Goal: Task Accomplishment & Management: Manage account settings

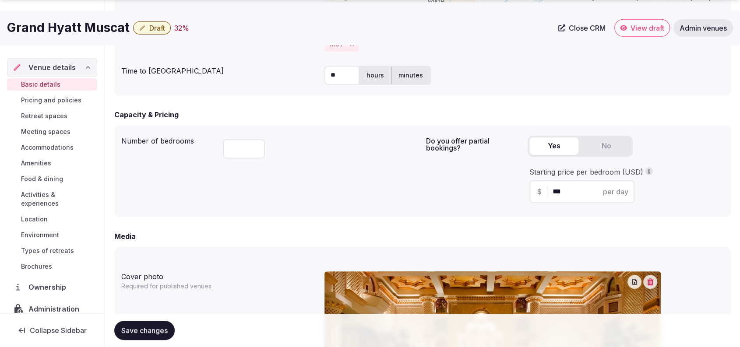
scroll to position [816, 0]
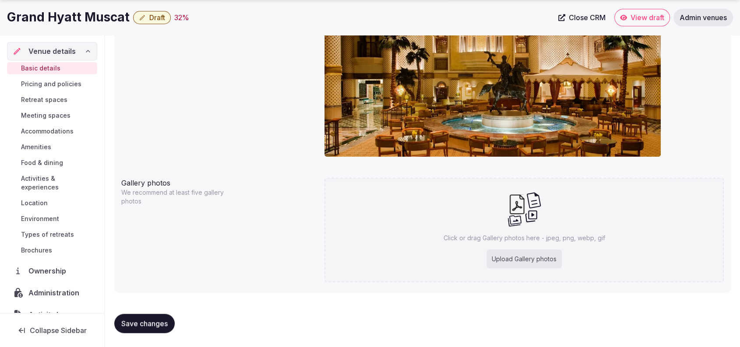
click at [502, 258] on div "Upload Gallery photos" at bounding box center [523, 258] width 75 height 19
type input "**********"
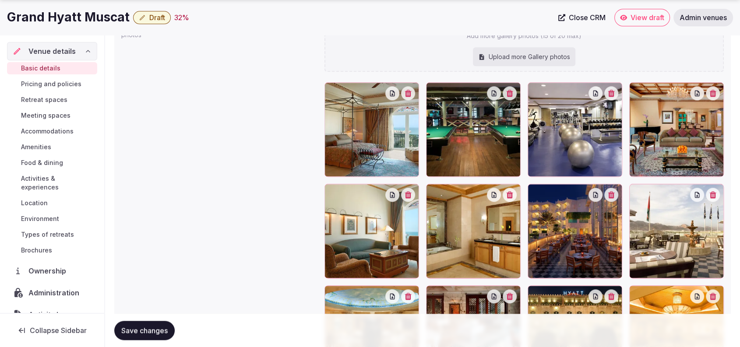
scroll to position [994, 0]
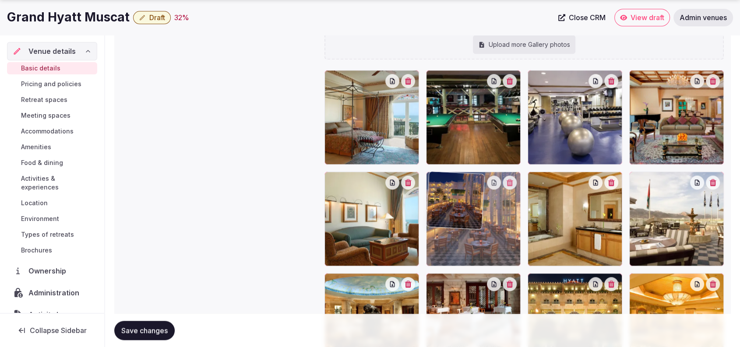
drag, startPoint x: 585, startPoint y: 222, endPoint x: 511, endPoint y: 232, distance: 74.7
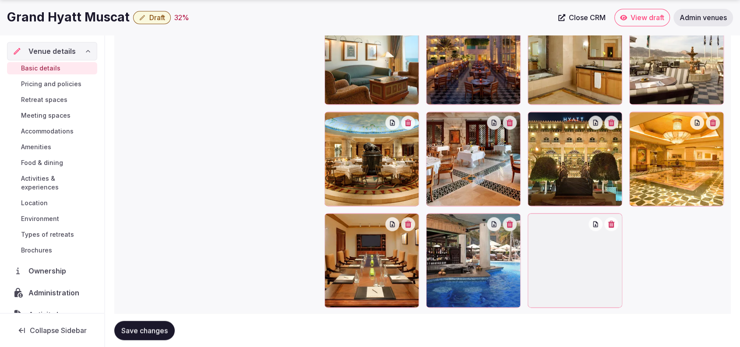
scroll to position [1157, 0]
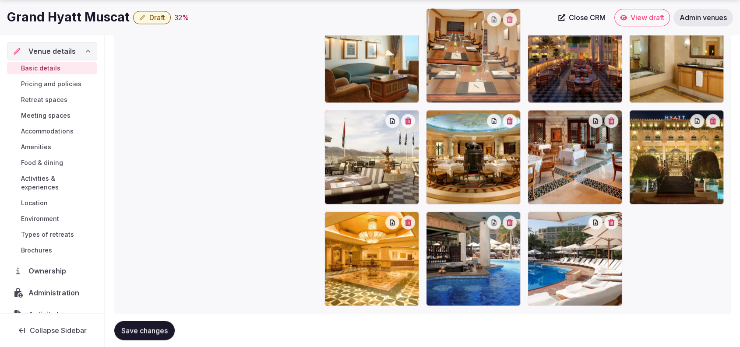
drag, startPoint x: 375, startPoint y: 257, endPoint x: 518, endPoint y: 88, distance: 221.7
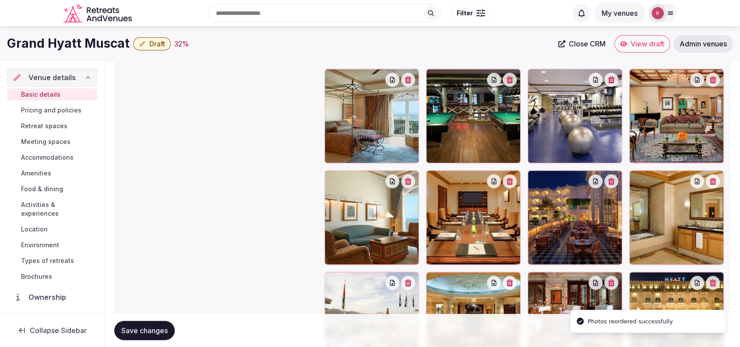
scroll to position [967, 0]
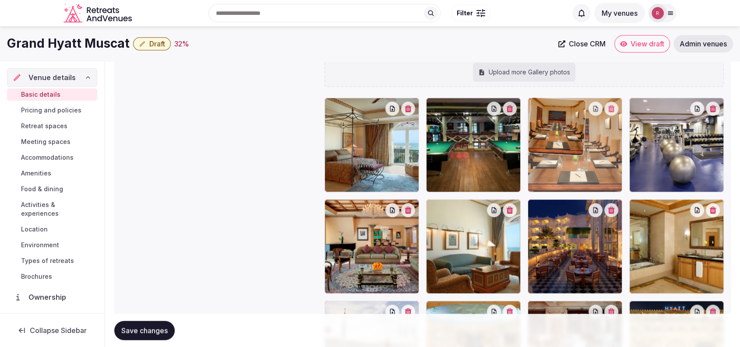
drag, startPoint x: 476, startPoint y: 260, endPoint x: 572, endPoint y: 183, distance: 123.3
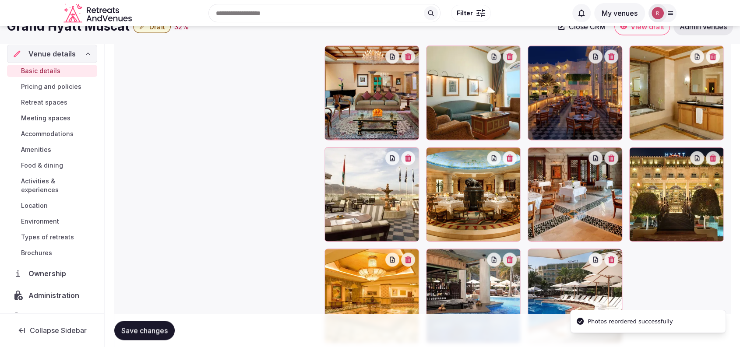
scroll to position [1075, 0]
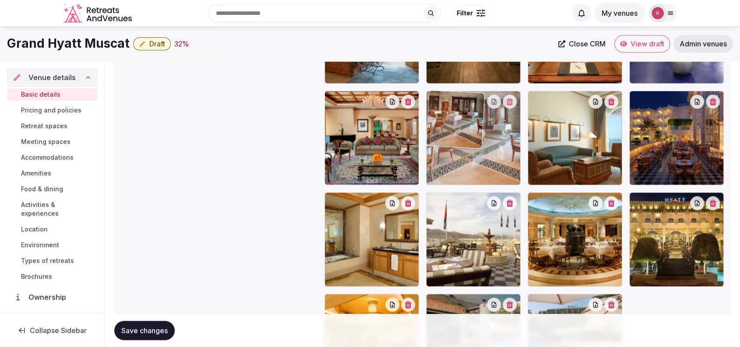
drag, startPoint x: 611, startPoint y: 252, endPoint x: 511, endPoint y: 172, distance: 128.0
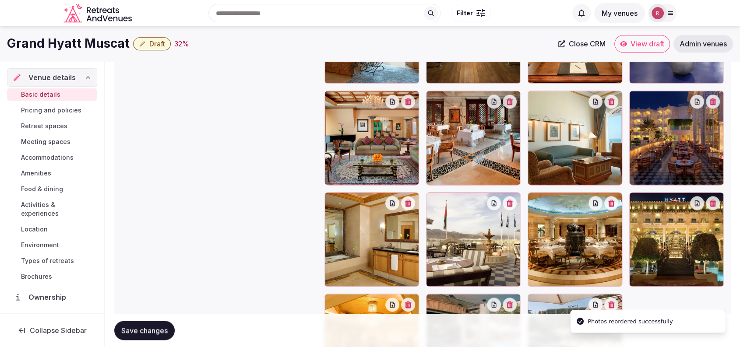
scroll to position [980, 0]
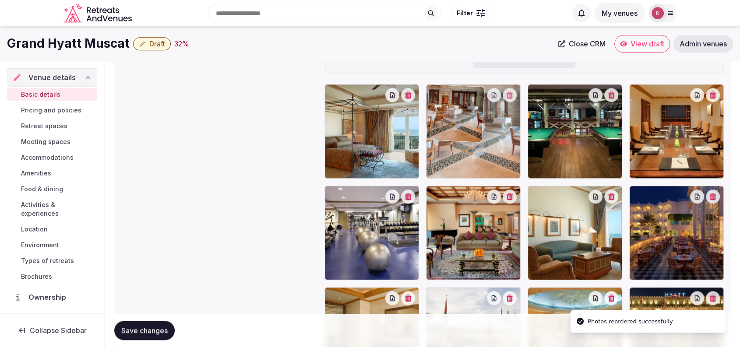
drag, startPoint x: 458, startPoint y: 255, endPoint x: 473, endPoint y: 155, distance: 101.0
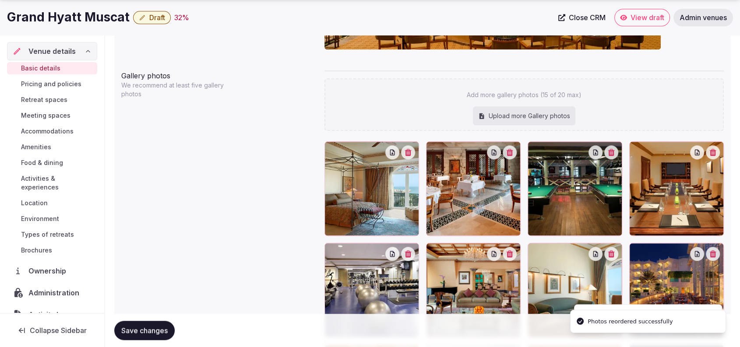
scroll to position [928, 0]
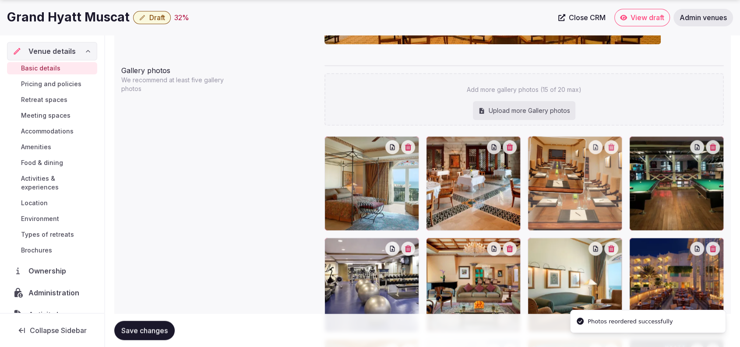
drag, startPoint x: 652, startPoint y: 202, endPoint x: 575, endPoint y: 213, distance: 78.2
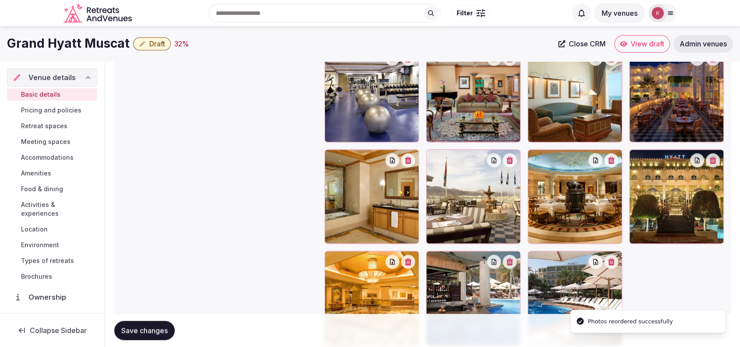
scroll to position [1149, 0]
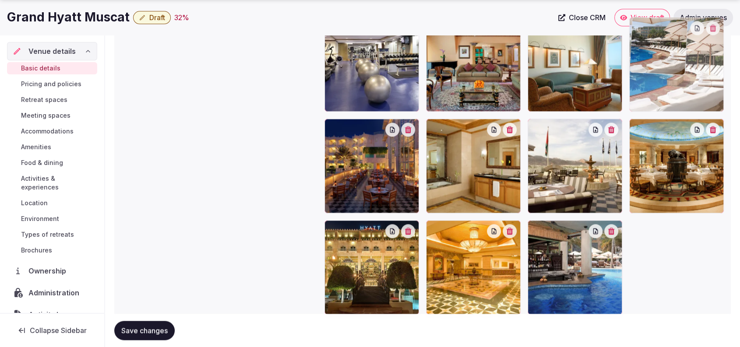
drag, startPoint x: 581, startPoint y: 267, endPoint x: 700, endPoint y: 92, distance: 212.3
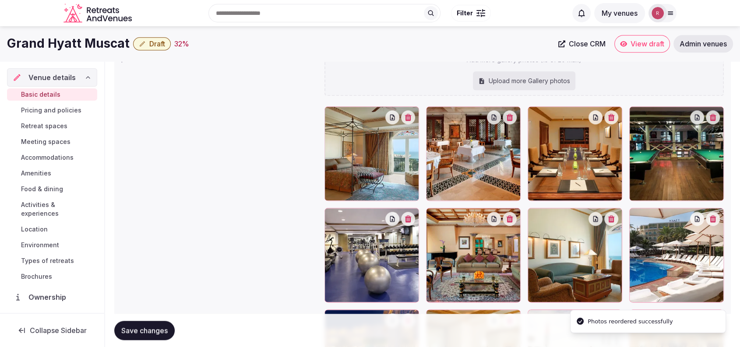
scroll to position [945, 0]
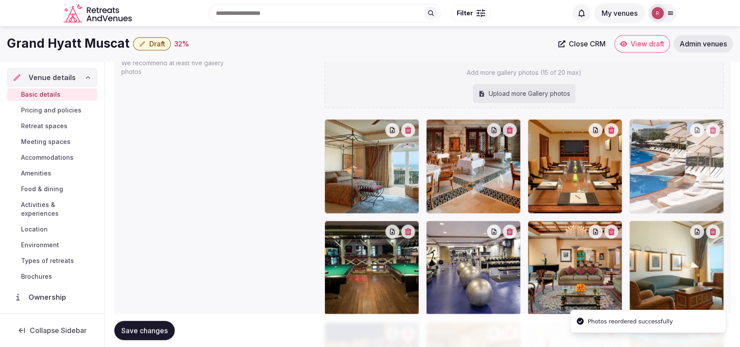
drag, startPoint x: 698, startPoint y: 272, endPoint x: 700, endPoint y: 204, distance: 67.4
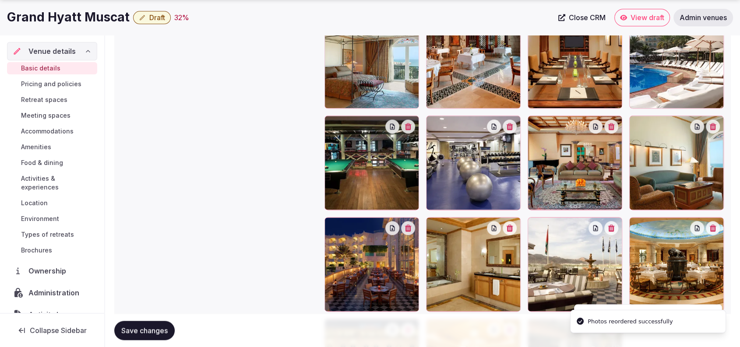
scroll to position [1058, 0]
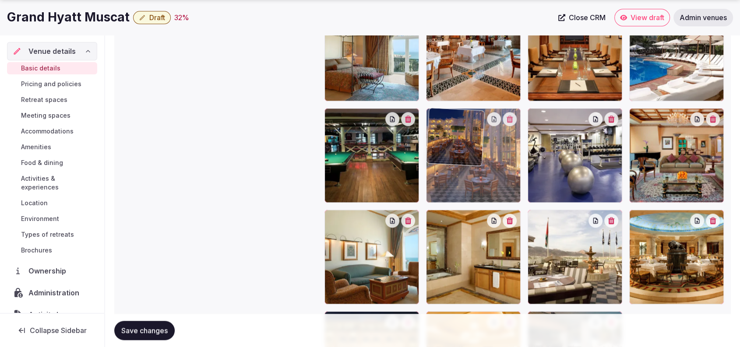
drag, startPoint x: 365, startPoint y: 252, endPoint x: 455, endPoint y: 181, distance: 114.4
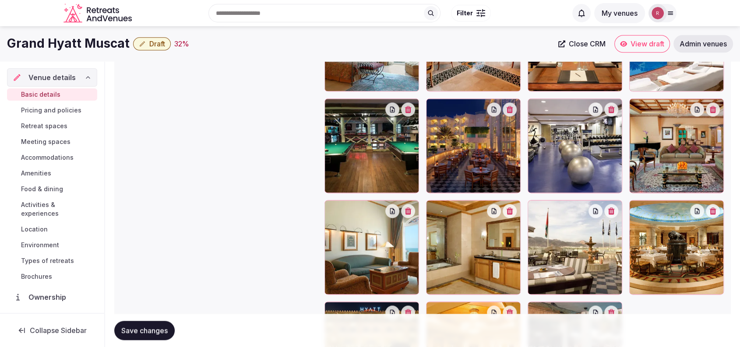
scroll to position [1047, 0]
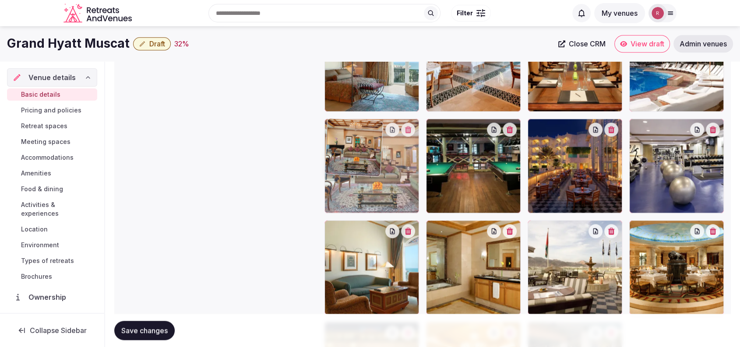
drag, startPoint x: 659, startPoint y: 182, endPoint x: 410, endPoint y: 185, distance: 249.0
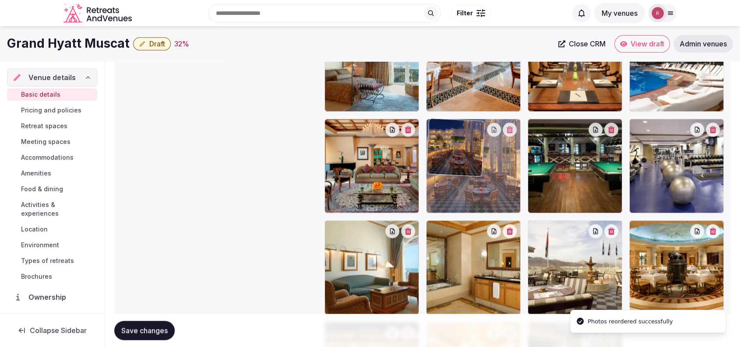
drag, startPoint x: 590, startPoint y: 181, endPoint x: 525, endPoint y: 190, distance: 65.8
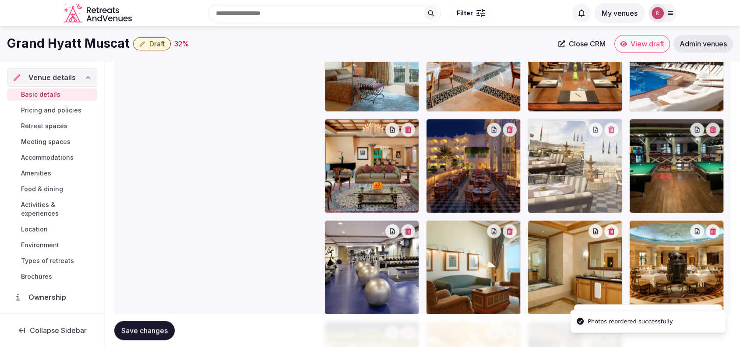
drag, startPoint x: 592, startPoint y: 263, endPoint x: 599, endPoint y: 207, distance: 56.0
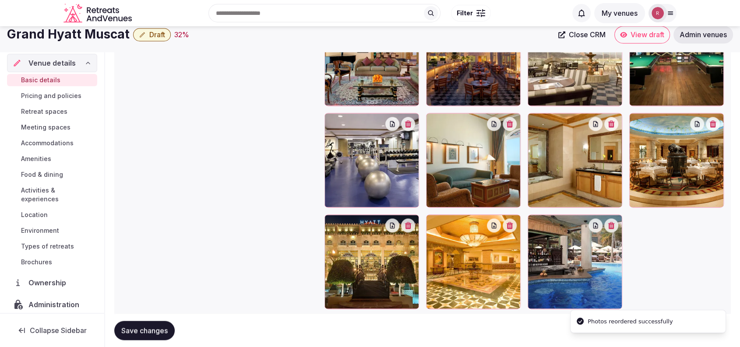
scroll to position [1115, 0]
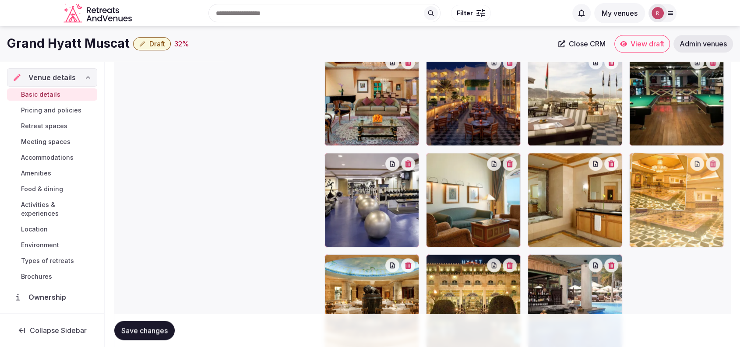
drag, startPoint x: 539, startPoint y: 276, endPoint x: 676, endPoint y: 225, distance: 145.7
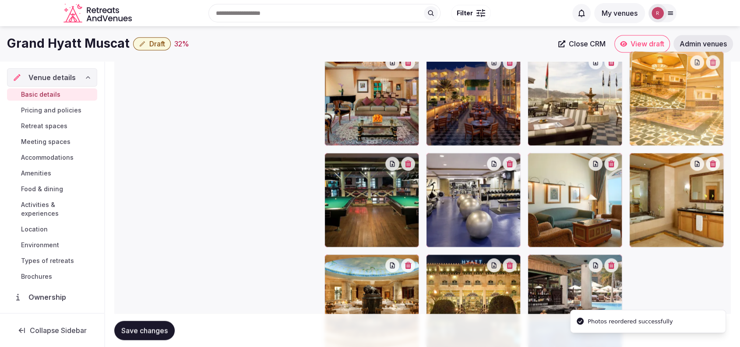
drag, startPoint x: 688, startPoint y: 217, endPoint x: 697, endPoint y: 150, distance: 67.5
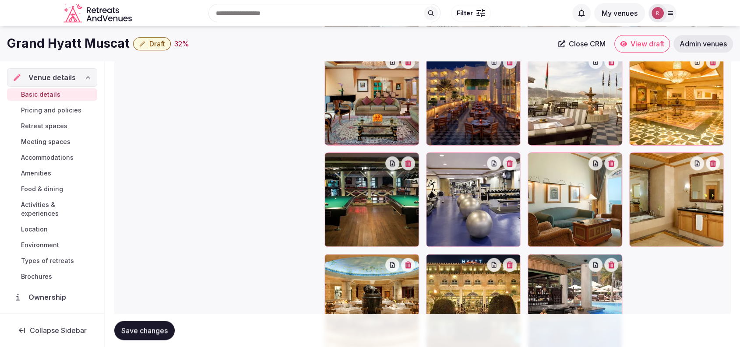
scroll to position [1104, 0]
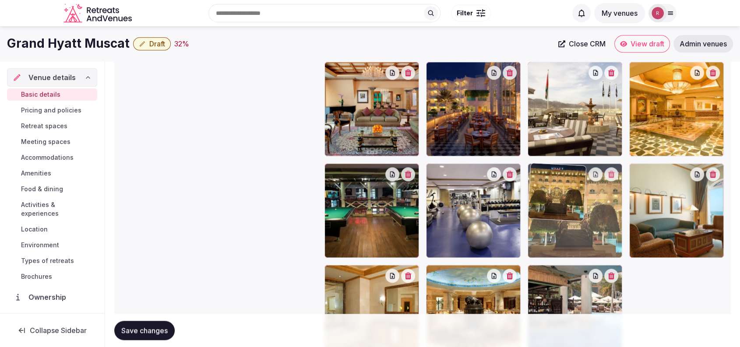
drag, startPoint x: 478, startPoint y: 301, endPoint x: 553, endPoint y: 237, distance: 98.7
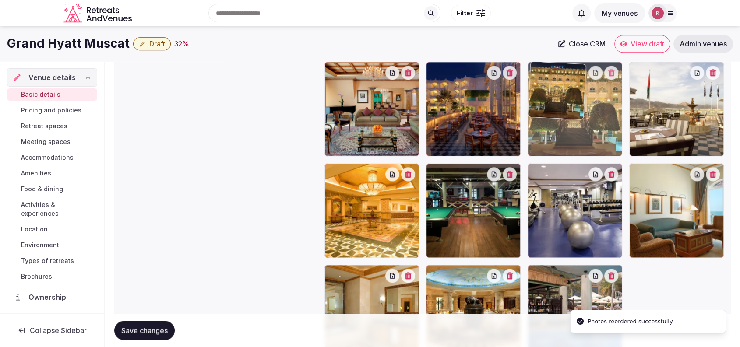
drag, startPoint x: 579, startPoint y: 210, endPoint x: 592, endPoint y: 155, distance: 56.6
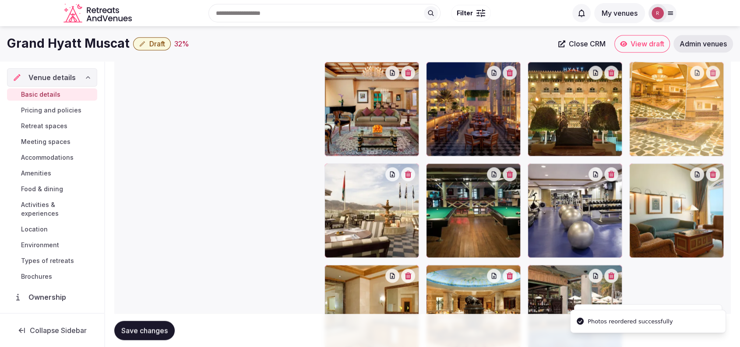
drag, startPoint x: 496, startPoint y: 216, endPoint x: 712, endPoint y: 171, distance: 220.9
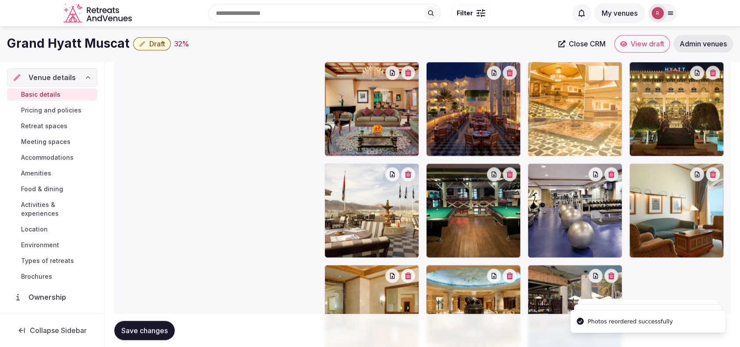
drag, startPoint x: 699, startPoint y: 140, endPoint x: 608, endPoint y: 150, distance: 91.1
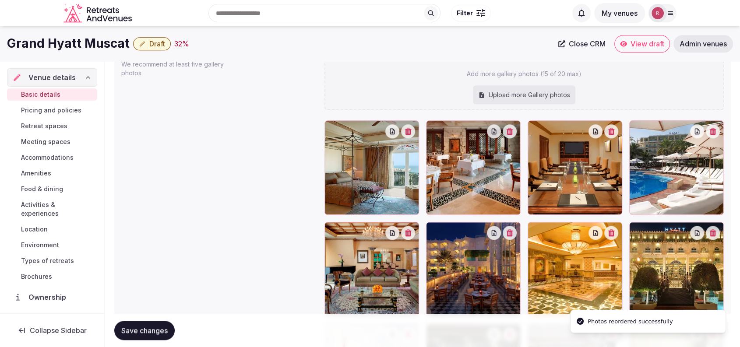
scroll to position [838, 0]
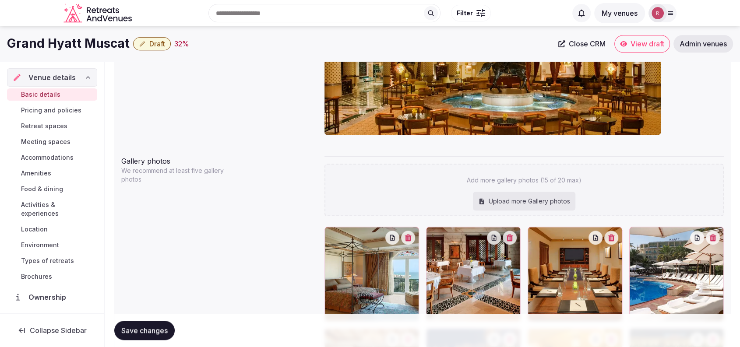
click at [138, 319] on div "Save changes" at bounding box center [422, 330] width 616 height 33
click at [137, 325] on button "Save changes" at bounding box center [144, 330] width 60 height 19
click at [42, 127] on span "Retreat spaces" at bounding box center [44, 126] width 46 height 9
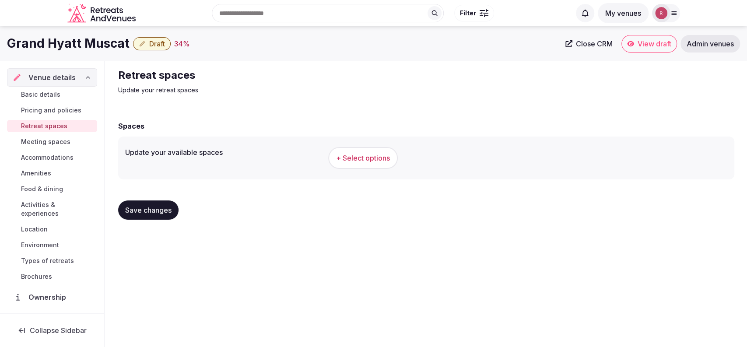
click at [361, 163] on button "+ Select options" at bounding box center [363, 158] width 70 height 22
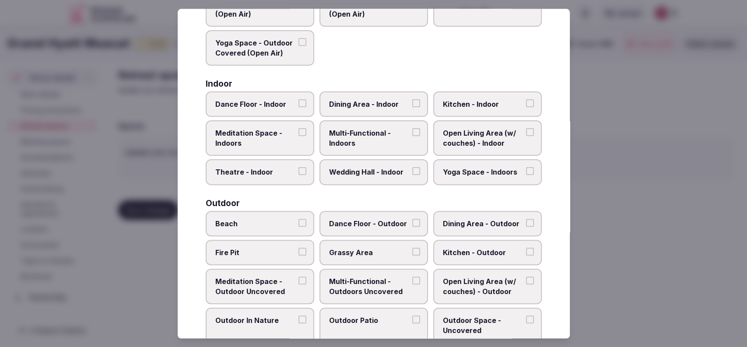
scroll to position [132, 0]
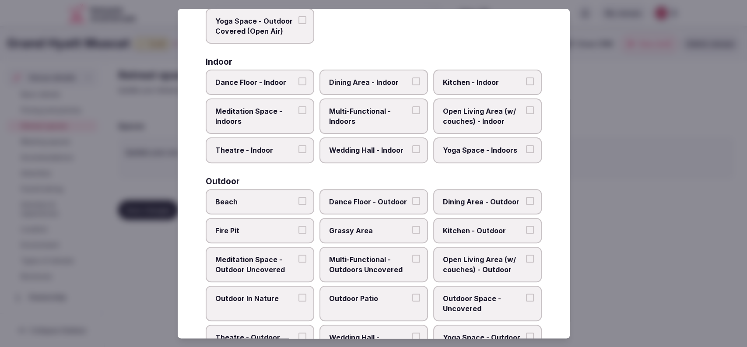
click at [262, 146] on span "Theatre - Indoor" at bounding box center [255, 151] width 81 height 10
click at [298, 146] on button "Theatre - Indoor" at bounding box center [302, 150] width 8 height 8
click at [392, 149] on span "Wedding Hall - Indoor" at bounding box center [369, 151] width 81 height 10
click at [412, 149] on button "Wedding Hall - Indoor" at bounding box center [416, 150] width 8 height 8
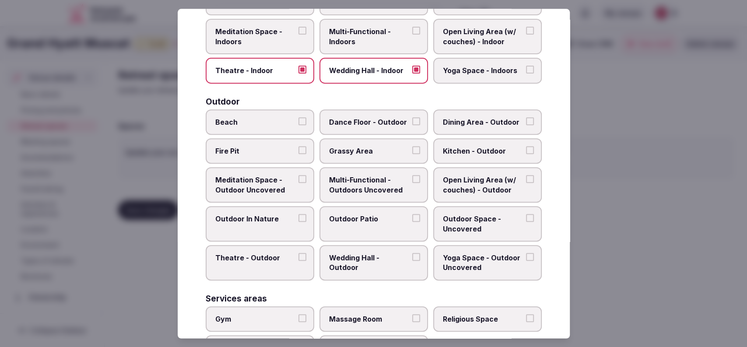
scroll to position [224, 0]
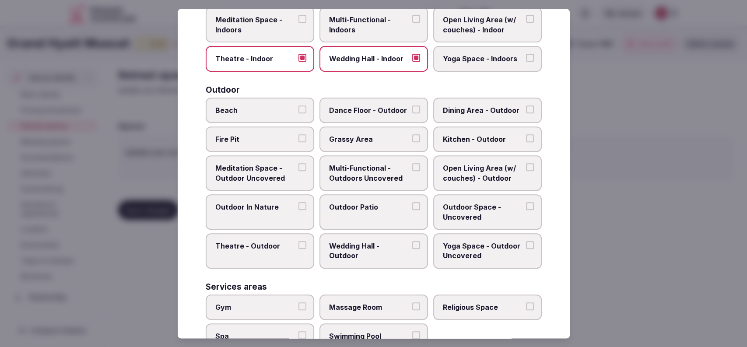
click at [362, 206] on span "Outdoor Patio" at bounding box center [369, 207] width 81 height 10
click at [412, 206] on button "Outdoor Patio" at bounding box center [416, 206] width 8 height 8
click at [475, 105] on span "Dining Area - Outdoor" at bounding box center [483, 110] width 81 height 10
click at [526, 105] on button "Dining Area - Outdoor" at bounding box center [530, 109] width 8 height 8
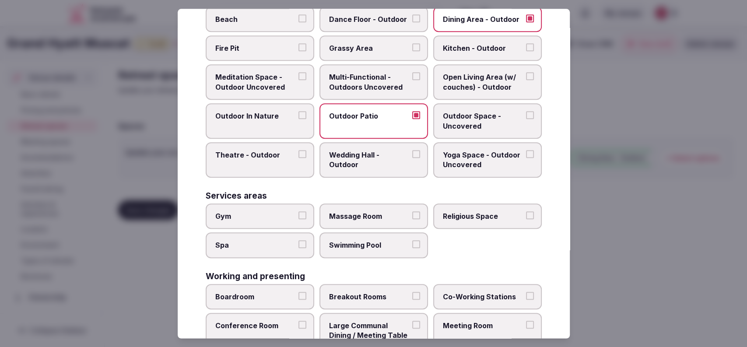
scroll to position [316, 0]
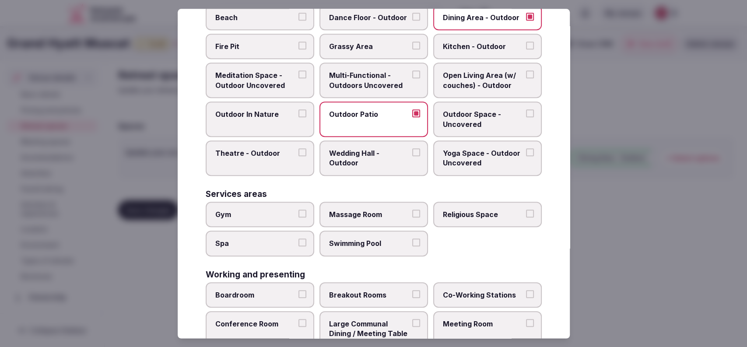
click at [223, 207] on label "Gym" at bounding box center [260, 214] width 109 height 25
click at [298, 210] on button "Gym" at bounding box center [302, 214] width 8 height 8
click at [235, 238] on span "Spa" at bounding box center [255, 243] width 81 height 10
click at [298, 238] on button "Spa" at bounding box center [302, 242] width 8 height 8
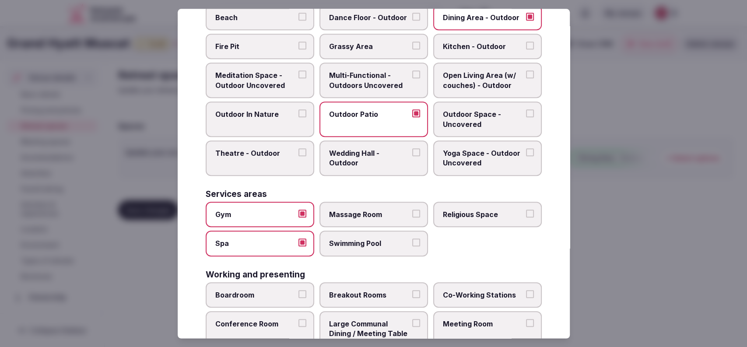
click at [365, 238] on span "Swimming Pool" at bounding box center [369, 243] width 81 height 10
click at [412, 238] on button "Swimming Pool" at bounding box center [416, 242] width 8 height 8
click at [379, 202] on label "Massage Room" at bounding box center [373, 214] width 109 height 25
click at [412, 210] on button "Massage Room" at bounding box center [416, 214] width 8 height 8
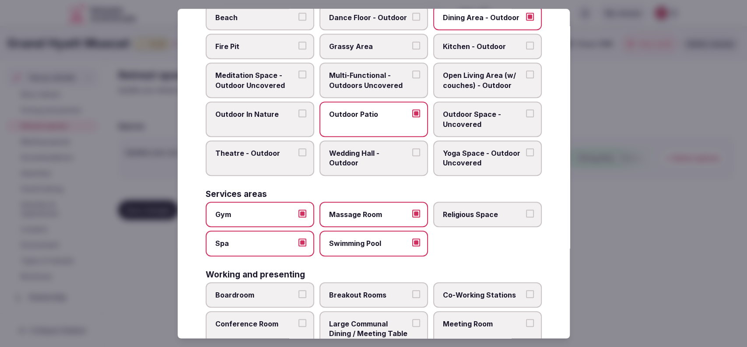
click at [378, 211] on span "Massage Room" at bounding box center [369, 215] width 81 height 10
click at [412, 211] on button "Massage Room" at bounding box center [416, 214] width 8 height 8
click at [376, 210] on span "Massage Room" at bounding box center [369, 215] width 81 height 10
click at [412, 210] on button "Massage Room" at bounding box center [416, 214] width 8 height 8
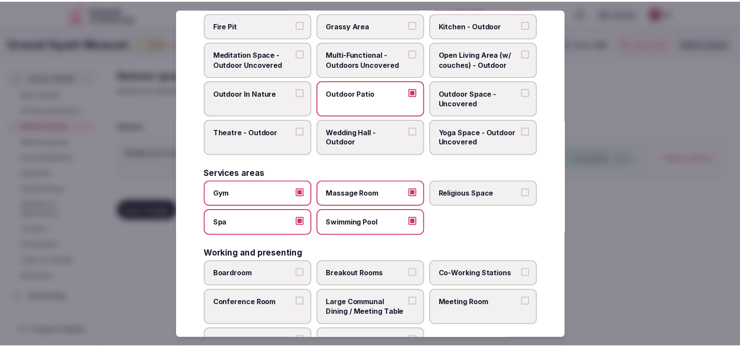
scroll to position [372, 0]
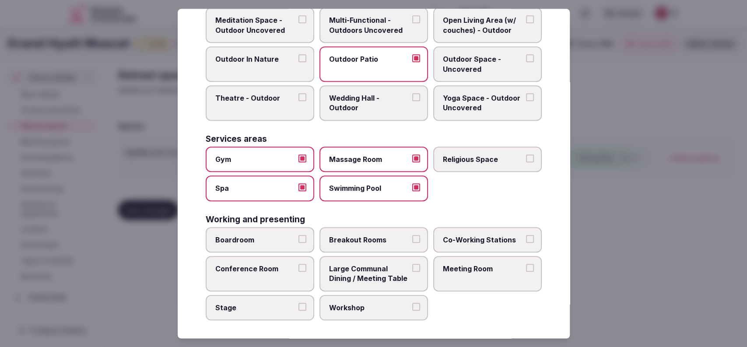
click at [483, 264] on span "Meeting Room" at bounding box center [483, 269] width 81 height 10
click at [526, 264] on button "Meeting Room" at bounding box center [530, 268] width 8 height 8
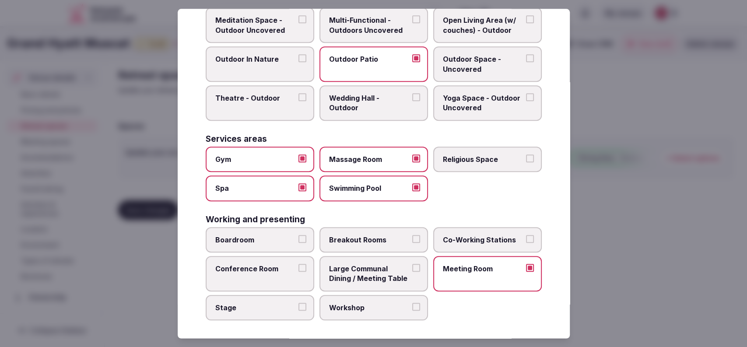
click at [252, 259] on label "Conference Room" at bounding box center [260, 273] width 109 height 35
click at [298, 264] on button "Conference Room" at bounding box center [302, 268] width 8 height 8
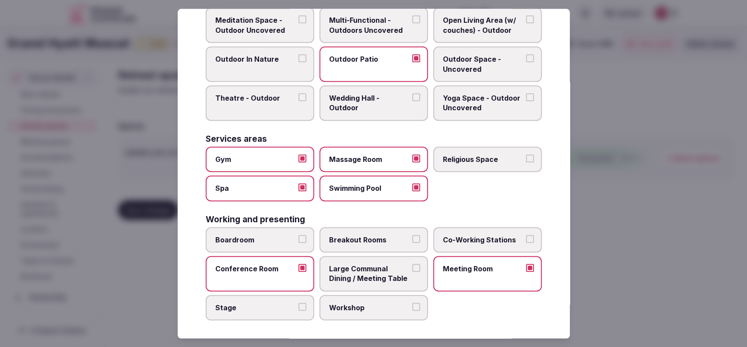
click at [358, 280] on span "Large Communal Dining / Meeting Table" at bounding box center [369, 274] width 81 height 20
click at [412, 272] on button "Large Communal Dining / Meeting Table" at bounding box center [416, 268] width 8 height 8
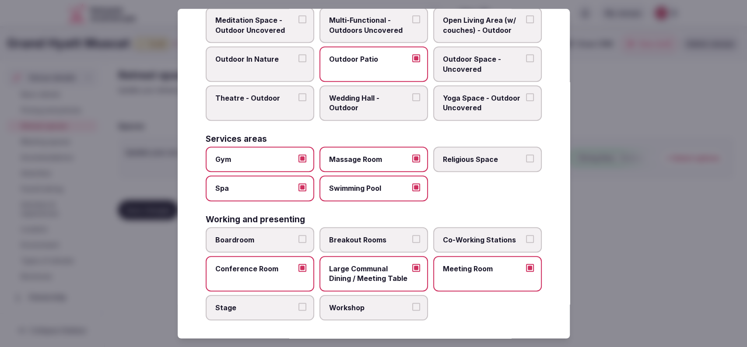
click at [238, 237] on span "Boardroom" at bounding box center [255, 240] width 81 height 10
click at [298, 237] on button "Boardroom" at bounding box center [302, 239] width 8 height 8
click at [238, 237] on span "Boardroom" at bounding box center [255, 240] width 81 height 10
click at [298, 237] on button "Boardroom" at bounding box center [302, 239] width 8 height 8
click at [291, 309] on span "Stage" at bounding box center [255, 308] width 81 height 10
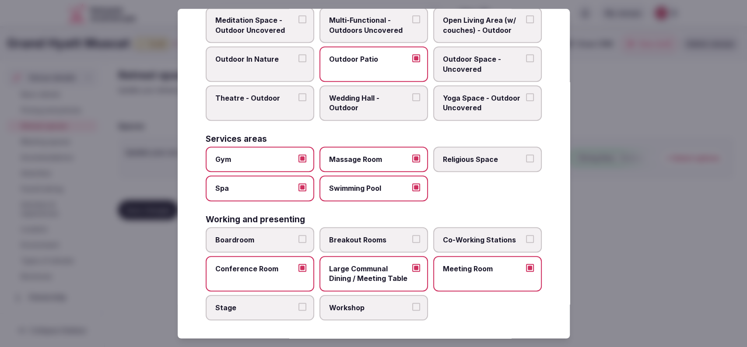
click at [298, 309] on button "Stage" at bounding box center [302, 307] width 8 height 8
click at [611, 241] on div at bounding box center [373, 173] width 747 height 347
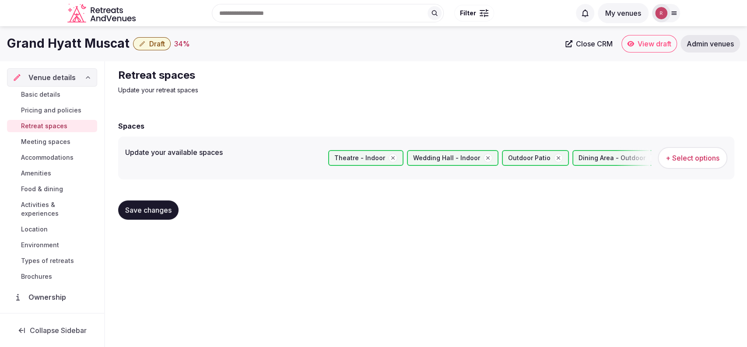
click at [173, 210] on button "Save changes" at bounding box center [148, 209] width 60 height 19
click at [21, 139] on link "Meeting spaces" at bounding box center [52, 142] width 90 height 12
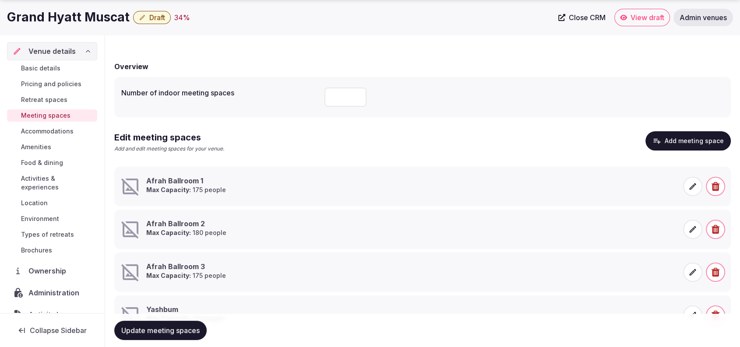
scroll to position [60, 0]
click at [712, 229] on icon "button" at bounding box center [715, 229] width 8 height 9
click at [716, 196] on button "Delete" at bounding box center [707, 197] width 36 height 19
click at [710, 226] on span "button" at bounding box center [714, 229] width 19 height 19
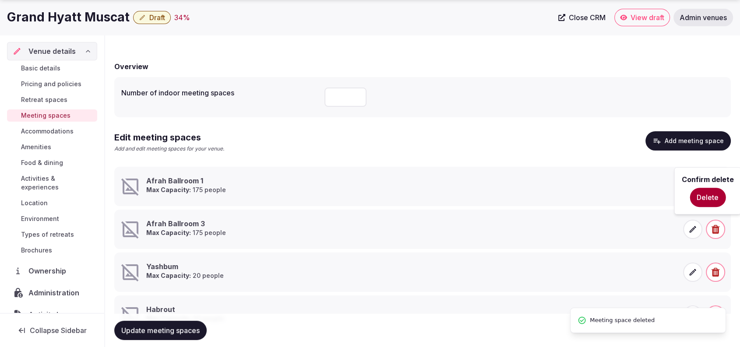
click at [700, 189] on button "Delete" at bounding box center [707, 197] width 36 height 19
click at [710, 227] on span "button" at bounding box center [714, 229] width 19 height 19
click at [700, 195] on button "Delete" at bounding box center [707, 197] width 36 height 19
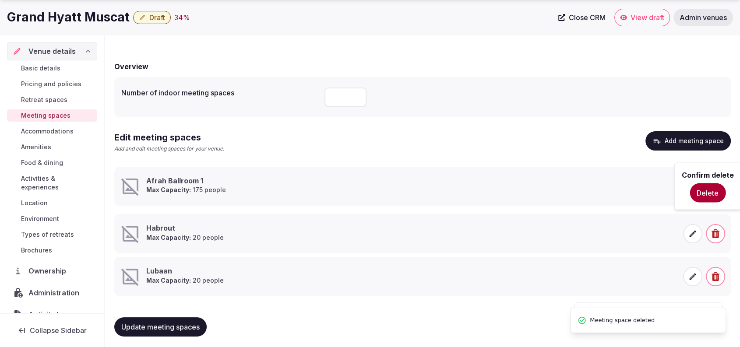
scroll to position [55, 0]
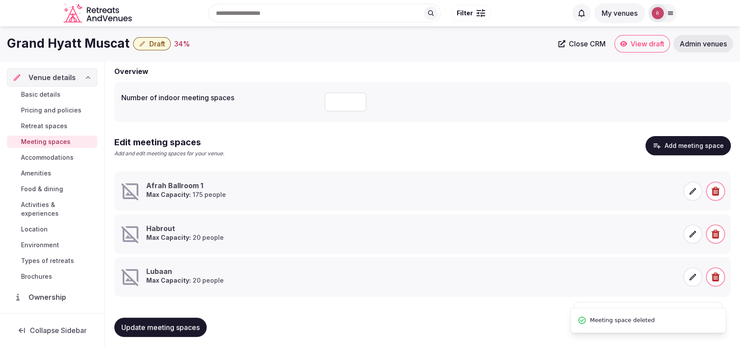
click at [714, 235] on icon "button" at bounding box center [715, 234] width 8 height 9
click at [703, 200] on button "Delete" at bounding box center [707, 202] width 36 height 19
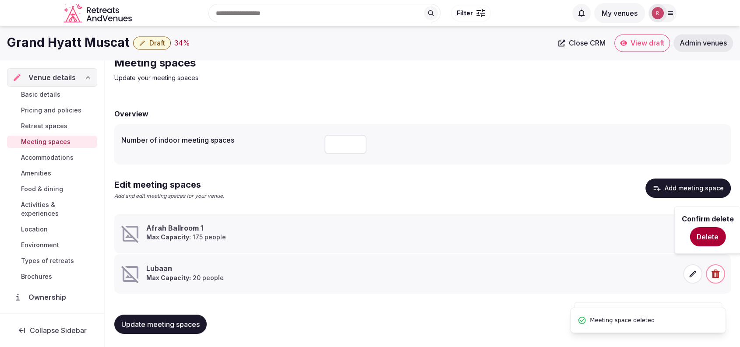
scroll to position [12, 0]
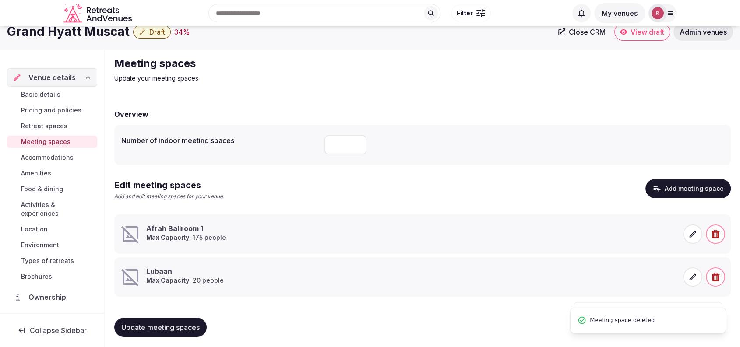
click at [716, 270] on span "button" at bounding box center [714, 276] width 19 height 19
click at [707, 251] on button "Delete" at bounding box center [707, 245] width 36 height 19
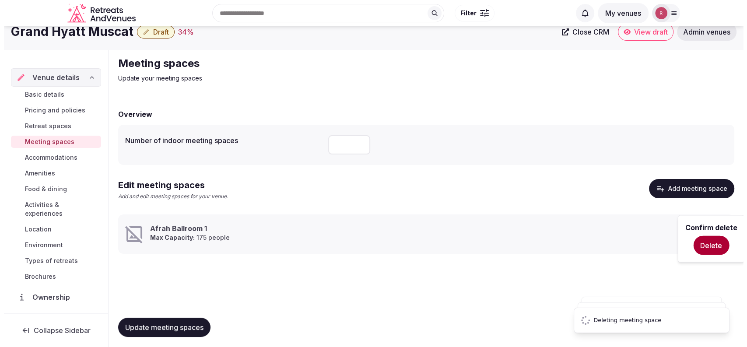
scroll to position [0, 0]
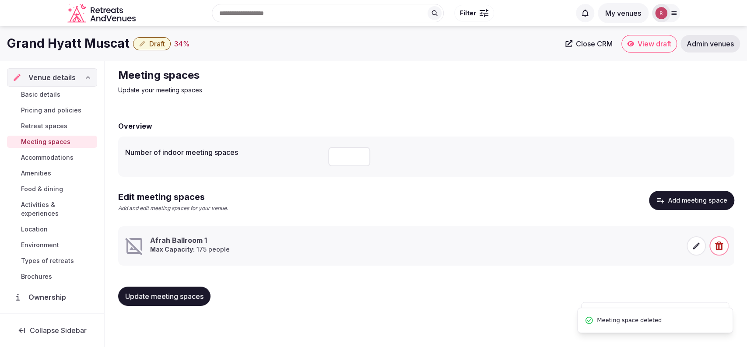
click at [692, 244] on icon at bounding box center [696, 246] width 9 height 9
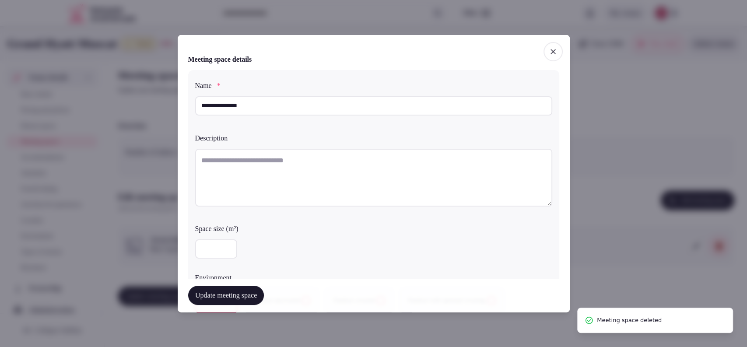
click at [249, 101] on input "**********" at bounding box center [373, 105] width 357 height 19
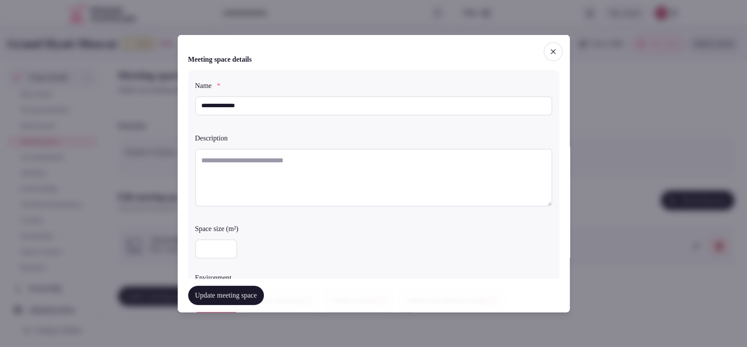
type input "**********"
click at [289, 172] on textarea at bounding box center [373, 177] width 357 height 58
paste textarea "**********"
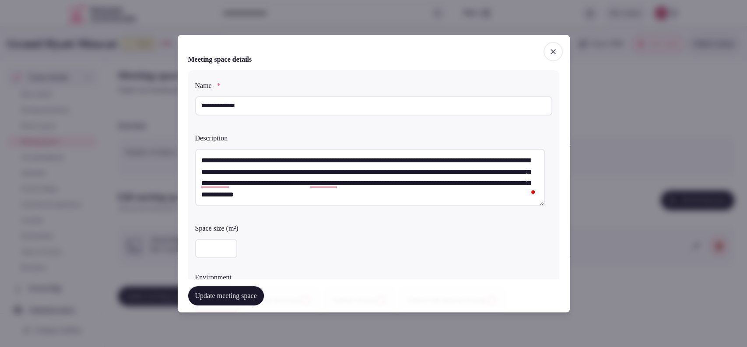
type textarea "**********"
click at [221, 300] on button "Update meeting space" at bounding box center [226, 295] width 76 height 19
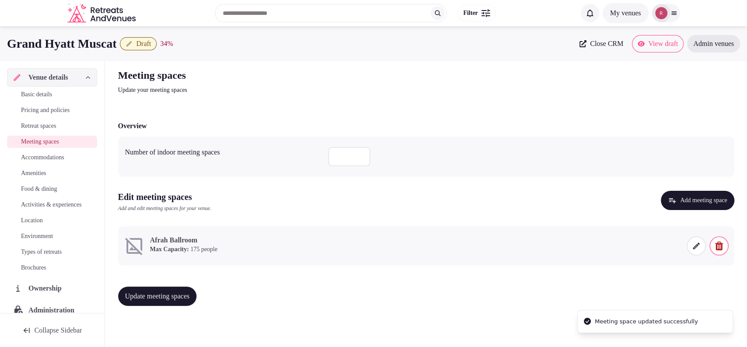
click at [163, 298] on span "Update meeting spaces" at bounding box center [157, 296] width 65 height 9
drag, startPoint x: 126, startPoint y: 43, endPoint x: 0, endPoint y: 42, distance: 125.6
click at [0, 42] on div "Grand Hyatt Muscat Draft 34 % Close CRM View draft Admin venues" at bounding box center [373, 44] width 747 height 18
copy h1 "Grand Hyatt Muscat"
click at [688, 242] on span at bounding box center [696, 245] width 19 height 19
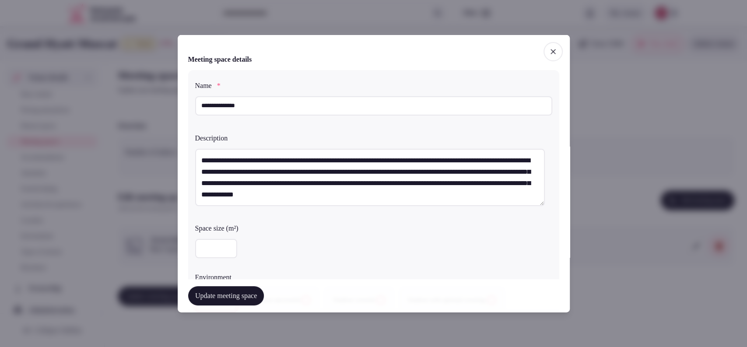
drag, startPoint x: 214, startPoint y: 249, endPoint x: 188, endPoint y: 254, distance: 27.2
click at [188, 254] on div "**********" at bounding box center [373, 196] width 371 height 253
type input "***"
click at [380, 253] on div "***" at bounding box center [373, 248] width 357 height 19
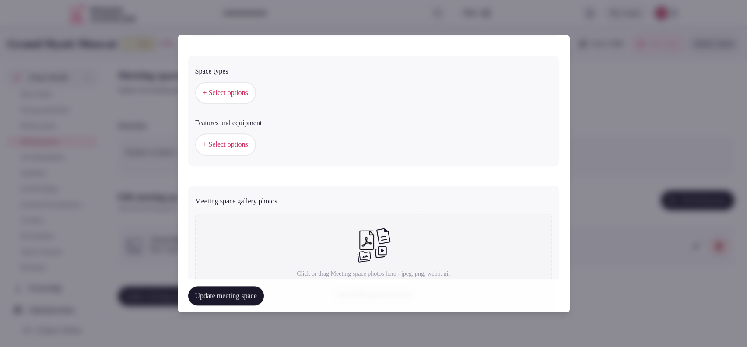
scroll to position [243, 0]
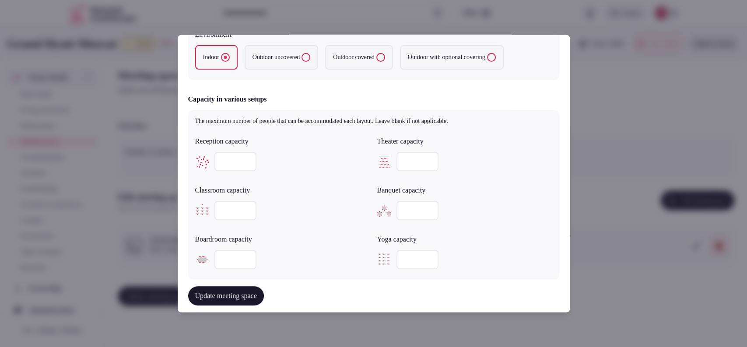
drag, startPoint x: 231, startPoint y: 254, endPoint x: 215, endPoint y: 255, distance: 15.8
click at [215, 255] on input "**" at bounding box center [235, 259] width 42 height 19
click at [512, 121] on p "The maximum number of people that can be accommodated each layout. Leave blank …" at bounding box center [373, 121] width 357 height 9
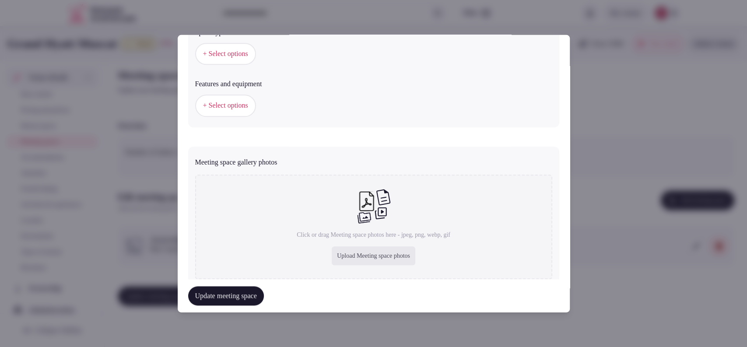
scroll to position [552, 0]
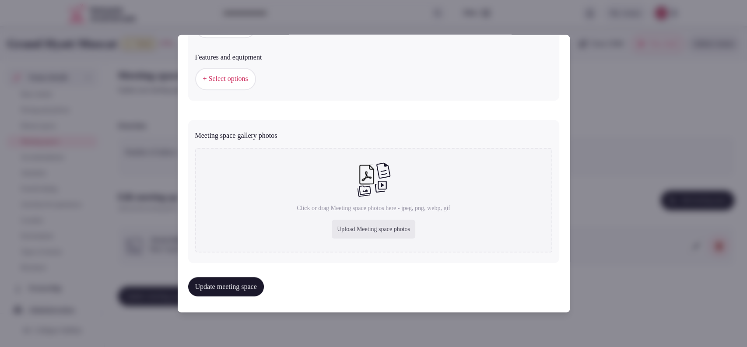
click at [341, 225] on div "Upload Meeting space photos" at bounding box center [374, 229] width 84 height 19
type input "**********"
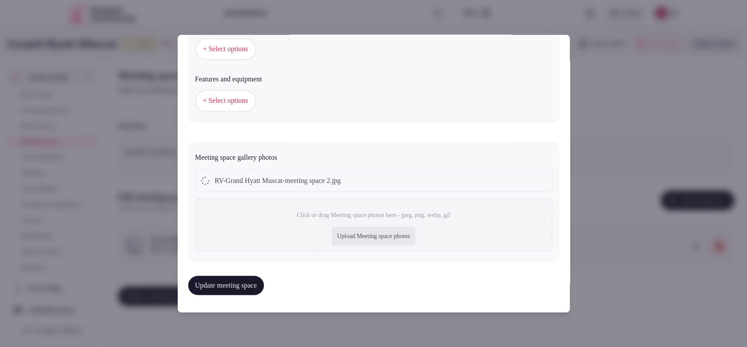
scroll to position [529, 0]
type input "***"
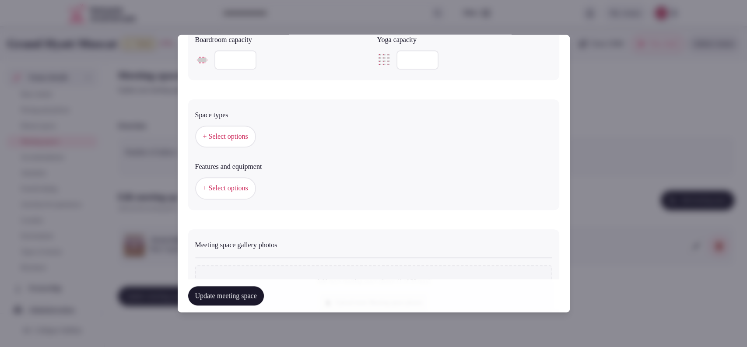
scroll to position [486, 0]
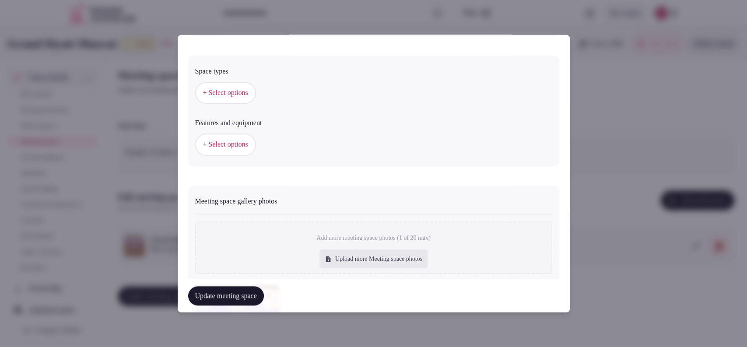
click at [220, 293] on button "Update meeting space" at bounding box center [226, 295] width 76 height 19
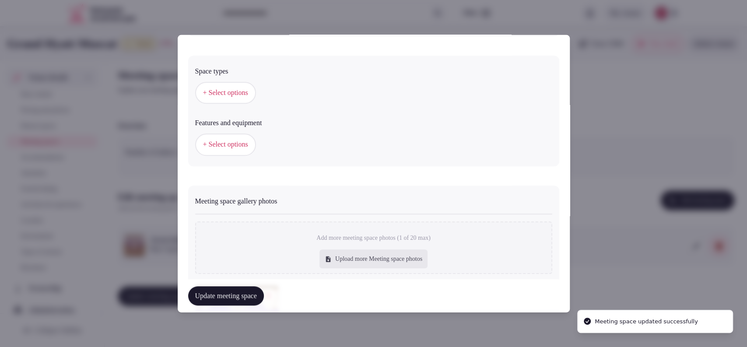
scroll to position [600, 0]
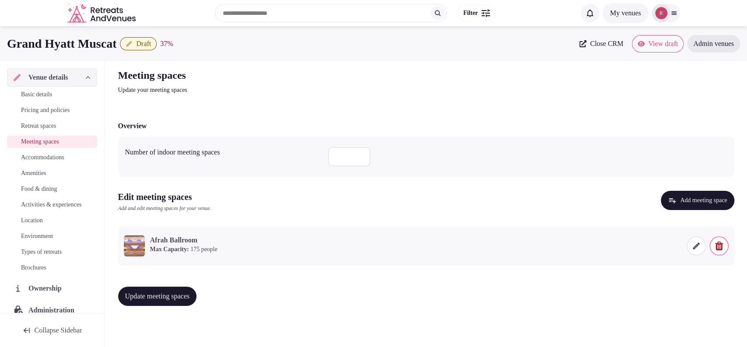
click at [176, 291] on button "Update meeting spaces" at bounding box center [157, 296] width 79 height 19
click at [179, 290] on button "Update meeting spaces" at bounding box center [157, 296] width 79 height 19
click at [64, 159] on span "Accommodations" at bounding box center [42, 157] width 43 height 9
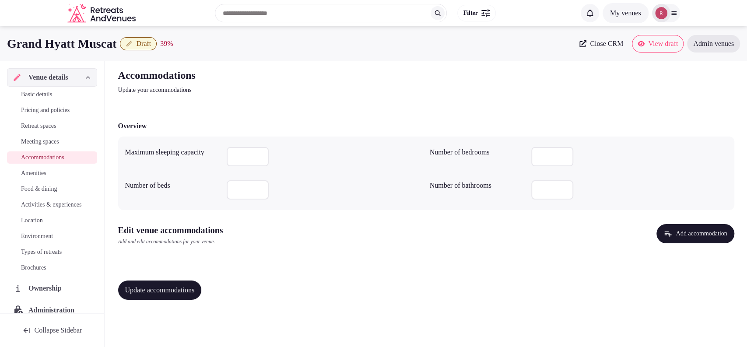
click at [688, 238] on button "Add accommodation" at bounding box center [694, 233] width 77 height 19
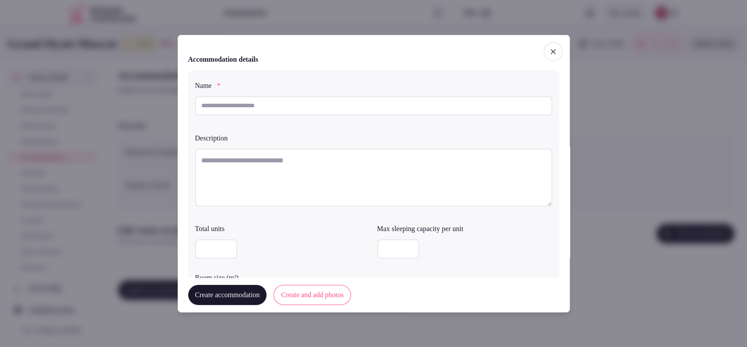
click at [274, 102] on input "text" at bounding box center [373, 105] width 357 height 19
type input "**********"
click at [294, 173] on textarea at bounding box center [373, 177] width 357 height 58
click at [259, 178] on textarea "To enrich screen reader interactions, please activate Accessibility in Grammarl…" at bounding box center [373, 177] width 357 height 58
paste textarea "**********"
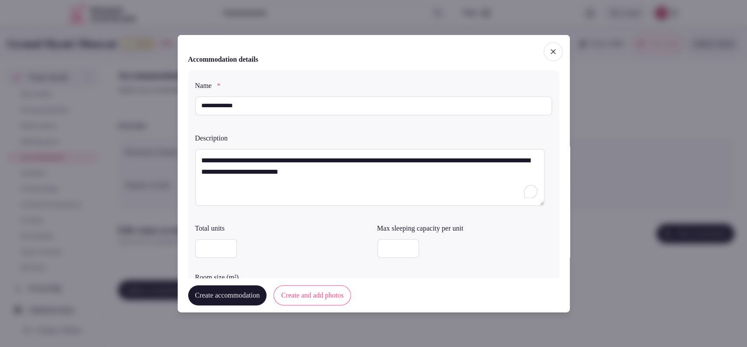
type textarea "**********"
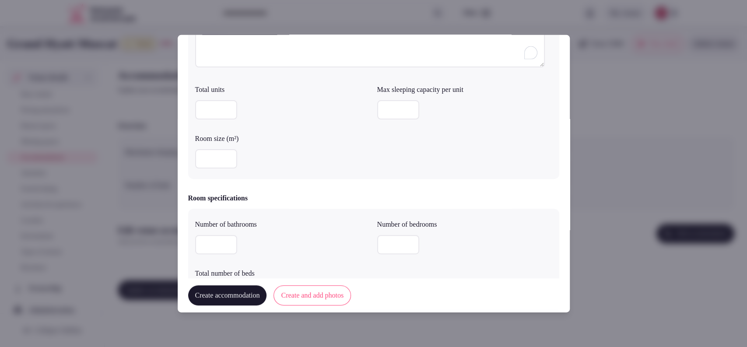
scroll to position [172, 0]
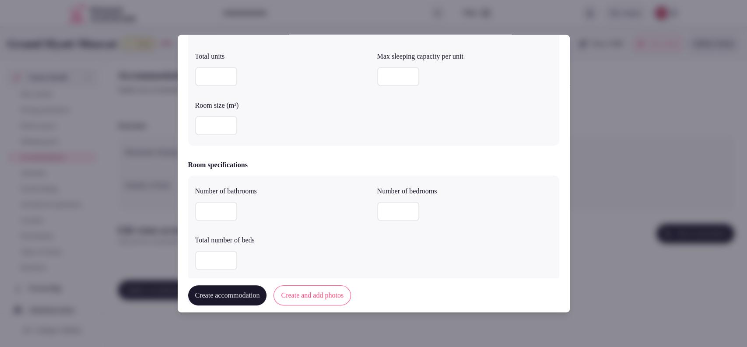
click at [211, 122] on input "number" at bounding box center [216, 125] width 42 height 19
type input "**"
click at [217, 210] on input "number" at bounding box center [216, 211] width 42 height 19
type input "*"
click at [401, 210] on input "number" at bounding box center [398, 211] width 42 height 19
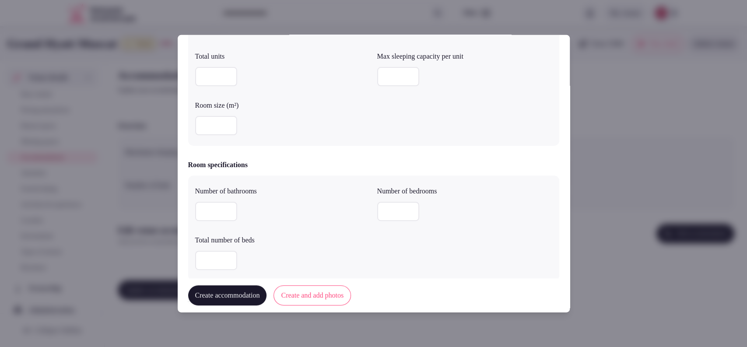
type input "*"
click at [212, 255] on input "number" at bounding box center [216, 260] width 42 height 19
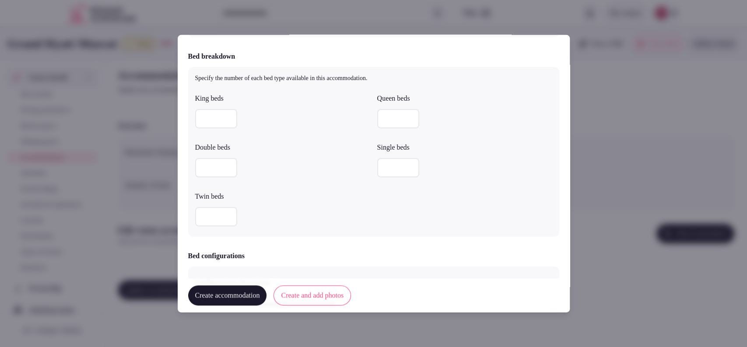
type input "*"
click at [214, 114] on input "number" at bounding box center [216, 118] width 42 height 19
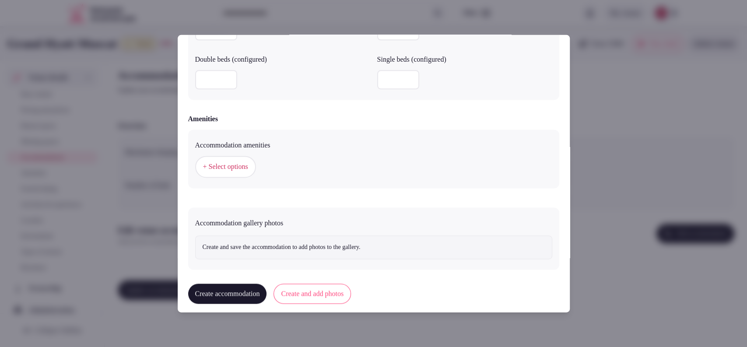
scroll to position [785, 0]
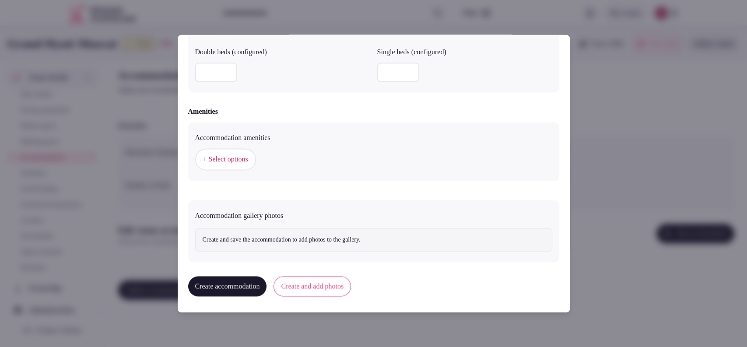
type input "*"
click at [212, 155] on span "+ Select options" at bounding box center [225, 160] width 45 height 10
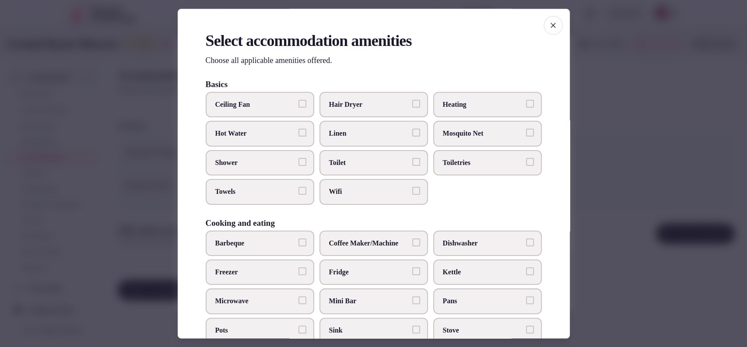
click at [266, 98] on label "Ceiling Fan" at bounding box center [260, 104] width 109 height 25
click at [298, 100] on button "Ceiling Fan" at bounding box center [302, 104] width 8 height 8
click at [340, 132] on span "Linen" at bounding box center [369, 134] width 81 height 10
click at [412, 132] on button "Linen" at bounding box center [416, 133] width 8 height 8
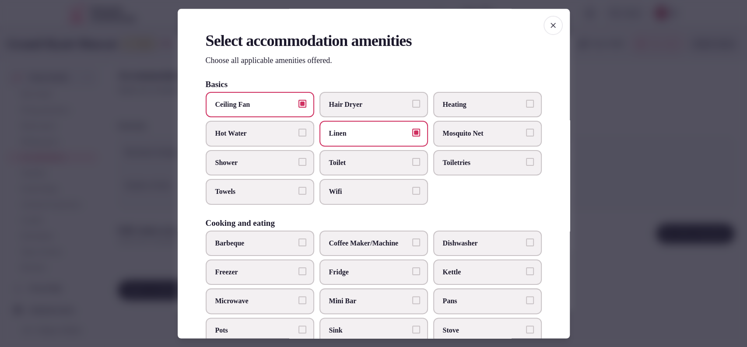
click at [342, 158] on span "Toilet" at bounding box center [369, 163] width 81 height 10
click at [412, 158] on button "Toilet" at bounding box center [416, 162] width 8 height 8
click at [334, 187] on span "Wifi" at bounding box center [369, 192] width 81 height 10
click at [412, 187] on button "Wifi" at bounding box center [416, 191] width 8 height 8
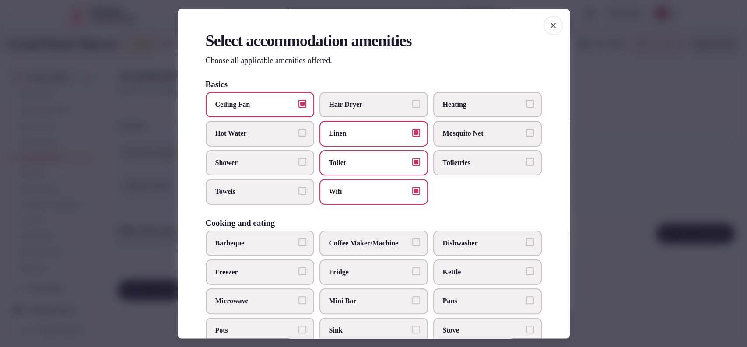
click at [447, 160] on span "Toiletries" at bounding box center [483, 163] width 81 height 10
click at [526, 160] on button "Toiletries" at bounding box center [530, 162] width 8 height 8
click at [273, 187] on span "Towels" at bounding box center [255, 192] width 81 height 10
click at [298, 187] on button "Towels" at bounding box center [302, 191] width 8 height 8
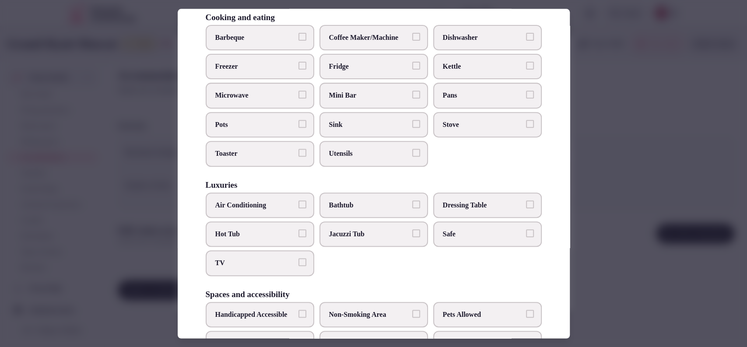
scroll to position [222, 0]
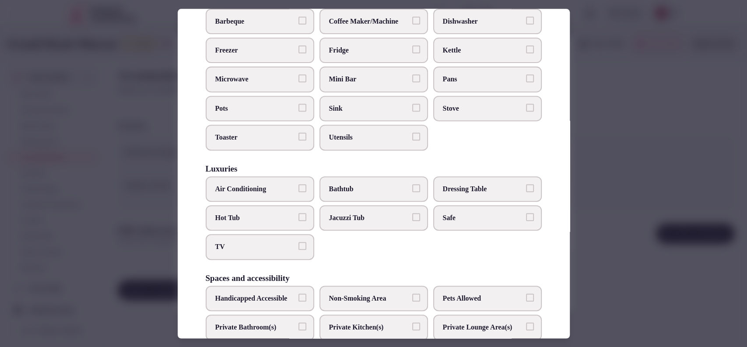
click at [273, 177] on label "Air Conditioning" at bounding box center [260, 188] width 109 height 25
click at [298, 184] on button "Air Conditioning" at bounding box center [302, 188] width 8 height 8
click at [346, 179] on label "Bathtub" at bounding box center [373, 188] width 109 height 25
click at [412, 184] on button "Bathtub" at bounding box center [416, 188] width 8 height 8
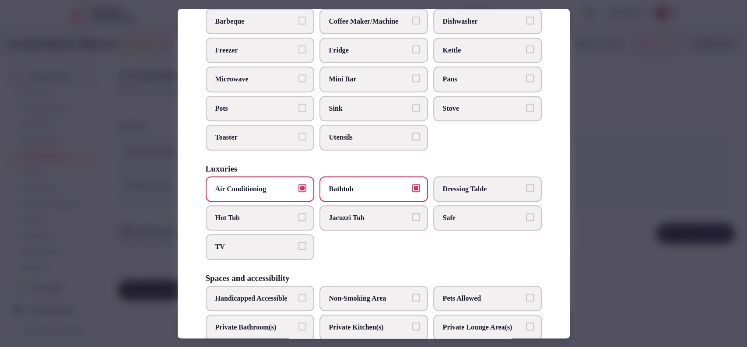
click at [440, 209] on label "Safe" at bounding box center [487, 217] width 109 height 25
click at [526, 213] on button "Safe" at bounding box center [530, 217] width 8 height 8
click at [291, 245] on span "TV" at bounding box center [255, 247] width 81 height 10
click at [298, 245] on button "TV" at bounding box center [302, 246] width 8 height 8
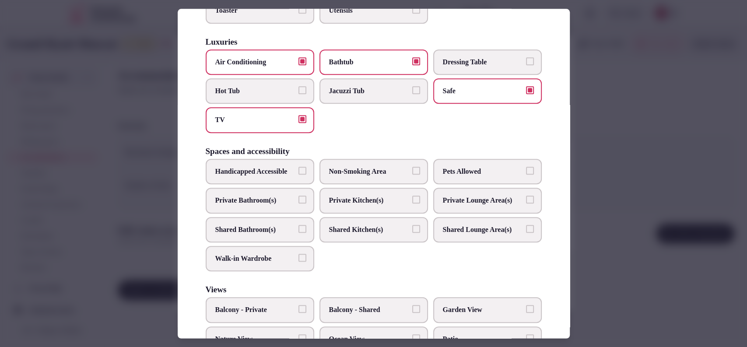
scroll to position [351, 0]
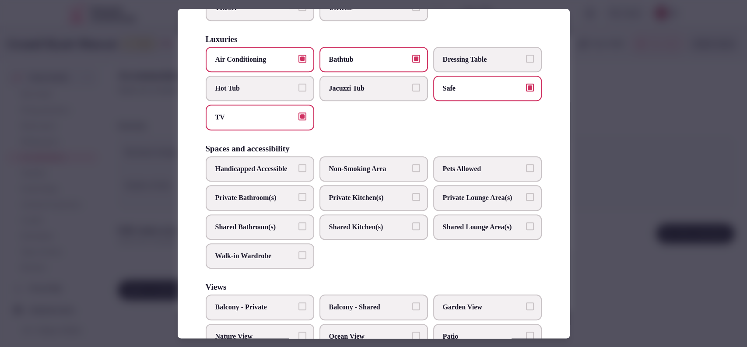
click at [245, 210] on label "Private Bathroom(s)" at bounding box center [260, 197] width 109 height 25
click at [298, 201] on button "Private Bathroom(s)" at bounding box center [302, 197] width 8 height 8
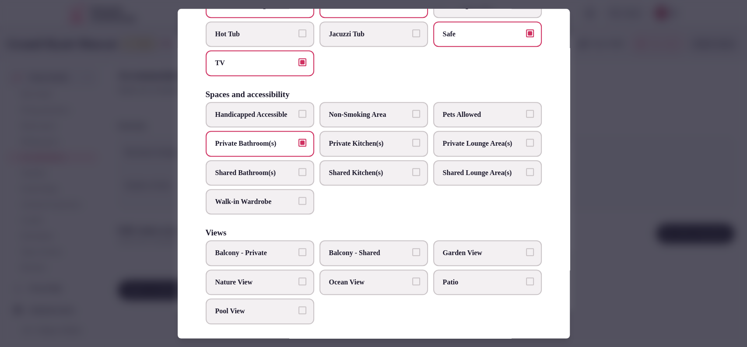
scroll to position [438, 0]
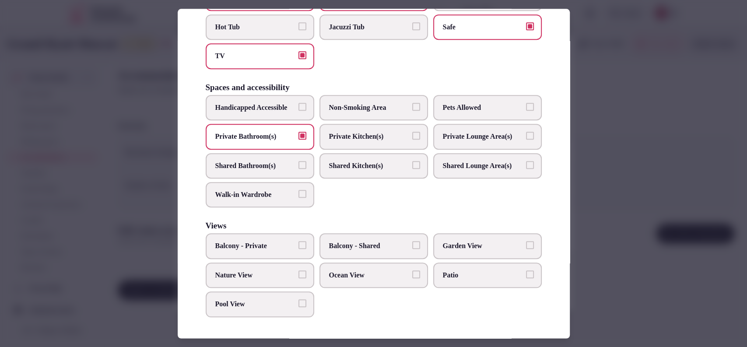
click at [245, 246] on span "Balcony - Private" at bounding box center [255, 247] width 81 height 10
click at [298, 246] on button "Balcony - Private" at bounding box center [302, 246] width 8 height 8
click at [445, 245] on span "Garden View" at bounding box center [483, 247] width 81 height 10
click at [526, 245] on button "Garden View" at bounding box center [530, 246] width 8 height 8
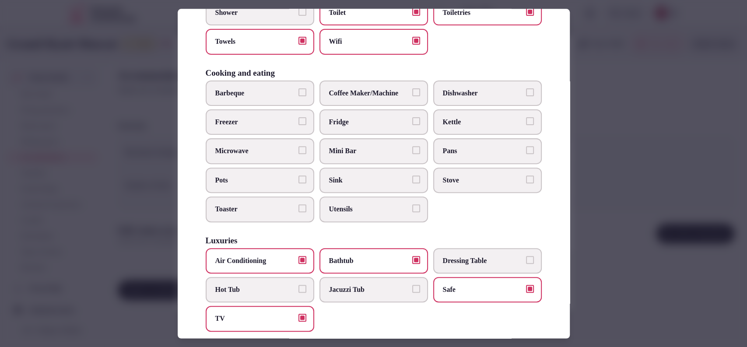
click at [360, 164] on div "Barbeque Coffee Maker/Machine Dishwasher Freezer Fridge Kettle Microwave Mini B…" at bounding box center [374, 152] width 336 height 142
click at [366, 152] on span "Mini Bar" at bounding box center [369, 152] width 81 height 10
click at [412, 152] on button "Mini Bar" at bounding box center [416, 151] width 8 height 8
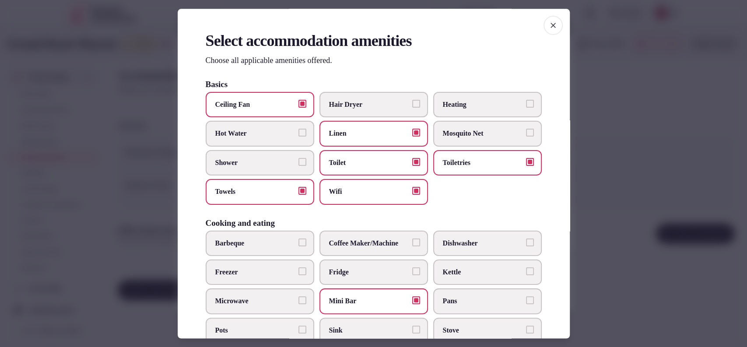
click at [285, 162] on span "Shower" at bounding box center [255, 163] width 81 height 10
click at [298, 162] on button "Shower" at bounding box center [302, 162] width 8 height 8
drag, startPoint x: 420, startPoint y: 95, endPoint x: 400, endPoint y: 105, distance: 22.5
click at [410, 102] on label "Hair Dryer" at bounding box center [373, 104] width 109 height 25
click at [400, 105] on span "Hair Dryer" at bounding box center [369, 105] width 81 height 10
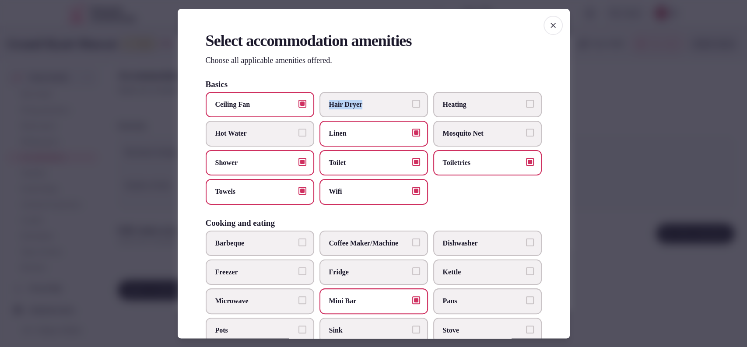
click at [412, 105] on button "Hair Dryer" at bounding box center [416, 104] width 8 height 8
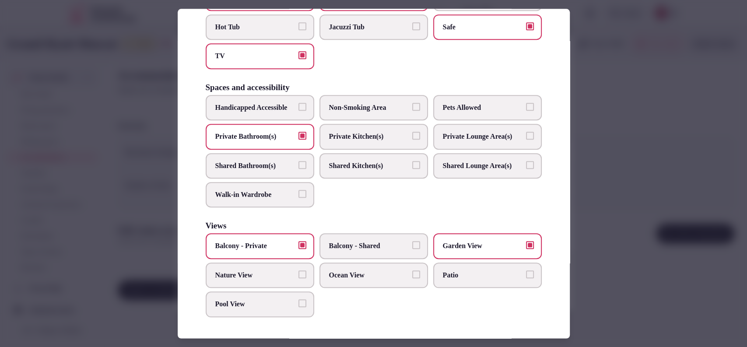
scroll to position [438, 0]
click at [609, 182] on div at bounding box center [373, 173] width 747 height 347
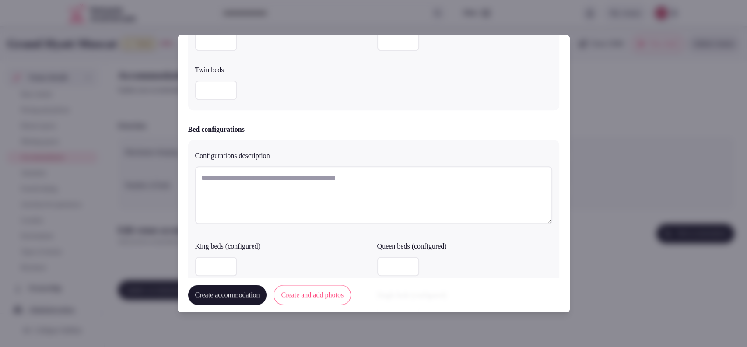
scroll to position [807, 0]
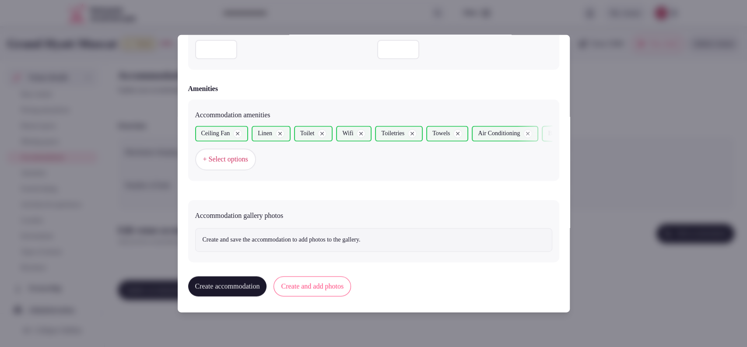
click at [315, 286] on button "Create and add photos" at bounding box center [312, 287] width 77 height 20
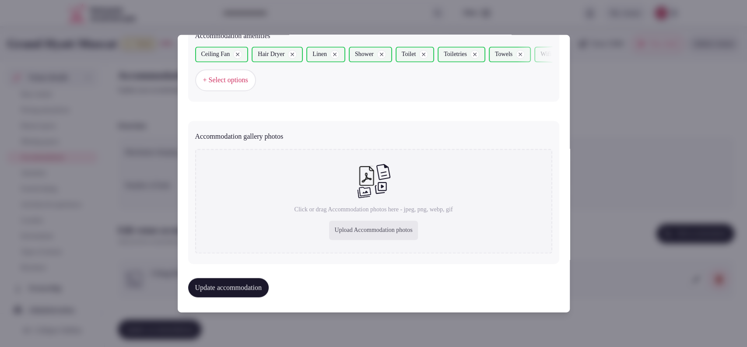
scroll to position [888, 0]
click at [358, 226] on div "Upload Accommodation photos" at bounding box center [373, 229] width 88 height 19
type input "**********"
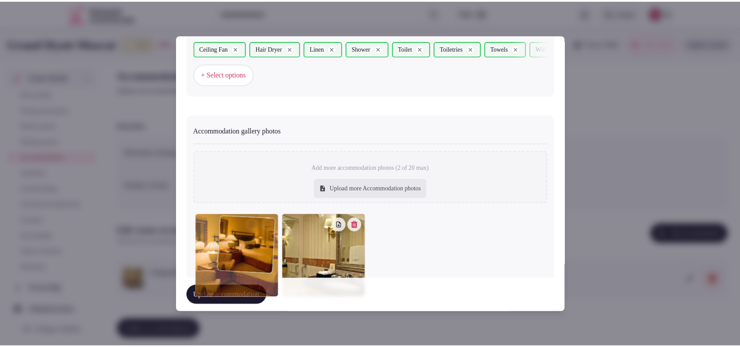
scroll to position [902, 0]
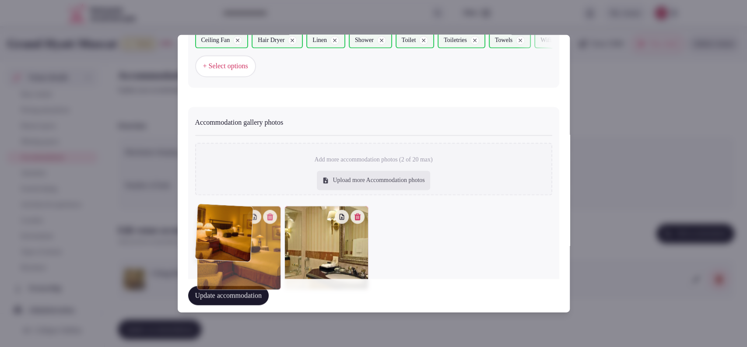
drag, startPoint x: 298, startPoint y: 263, endPoint x: 234, endPoint y: 263, distance: 63.5
click at [234, 263] on div at bounding box center [239, 248] width 84 height 84
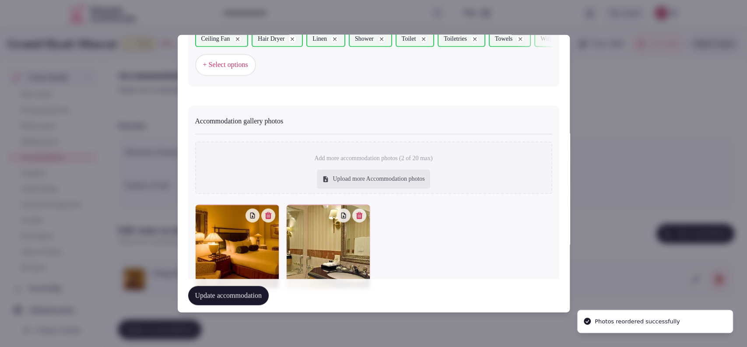
click at [225, 288] on button "Update accommodation" at bounding box center [228, 295] width 81 height 19
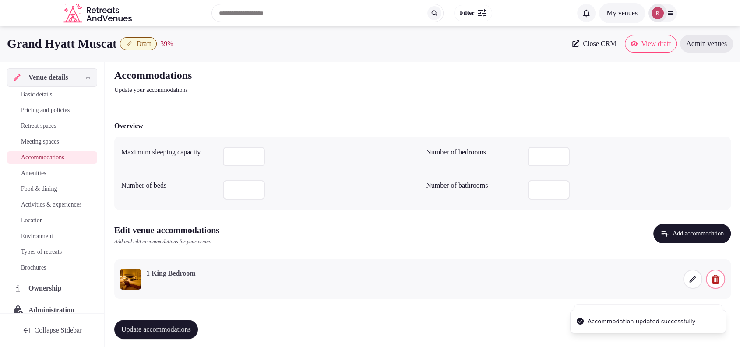
click at [191, 326] on span "Update accommodations" at bounding box center [156, 329] width 70 height 9
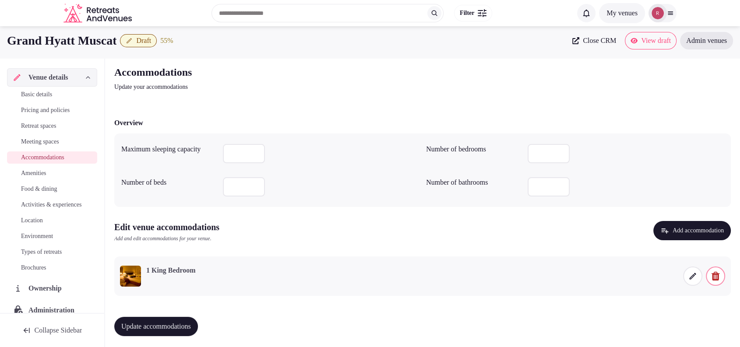
scroll to position [6, 0]
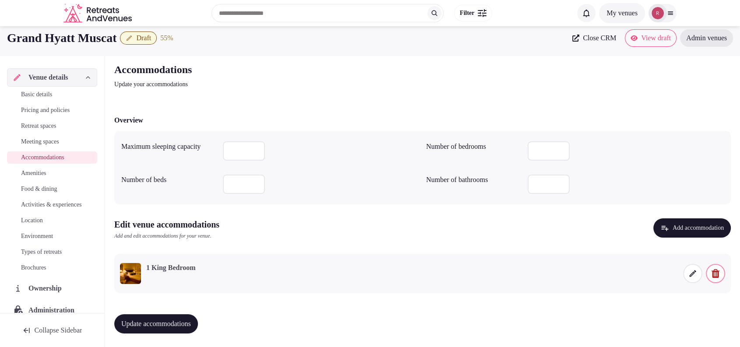
click at [170, 312] on div "Update accommodations" at bounding box center [422, 323] width 616 height 33
click at [168, 317] on button "Update accommodations" at bounding box center [156, 323] width 84 height 19
drag, startPoint x: 632, startPoint y: 34, endPoint x: 335, endPoint y: 100, distance: 304.4
click at [335, 100] on div "Accommodations Update your accommodations Overview Maximum sleeping capacity Nu…" at bounding box center [422, 202] width 630 height 292
drag, startPoint x: 647, startPoint y: 34, endPoint x: 463, endPoint y: 80, distance: 189.8
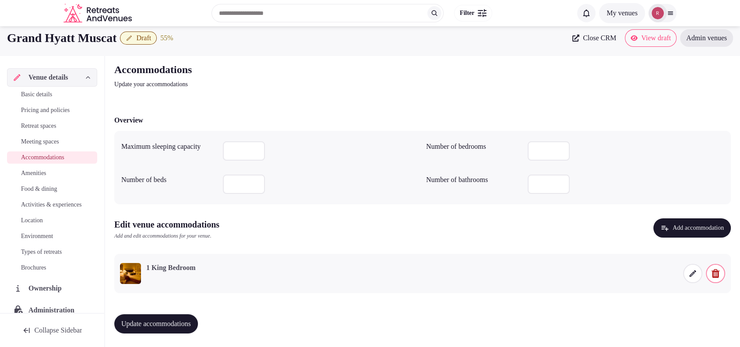
click at [459, 81] on div "Accommodations Update your accommodations" at bounding box center [422, 76] width 616 height 26
click at [31, 170] on span "Amenities" at bounding box center [33, 173] width 25 height 9
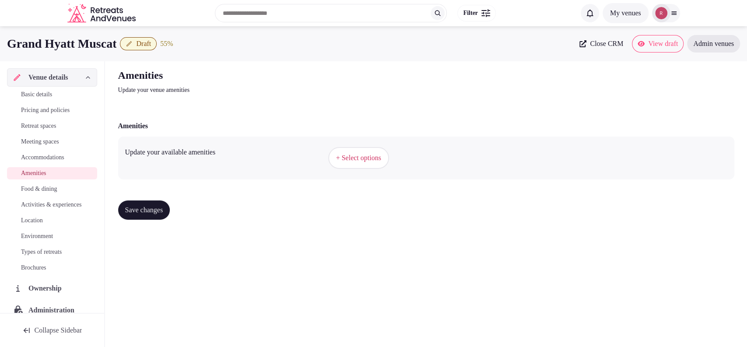
click at [493, 211] on div "Save changes" at bounding box center [426, 209] width 616 height 19
click at [280, 246] on div "Grand Hyatt Muscat Draft 55 % Close CRM View draft Admin venues Venue details B…" at bounding box center [373, 184] width 747 height 316
click at [368, 158] on span "+ Select options" at bounding box center [358, 158] width 45 height 10
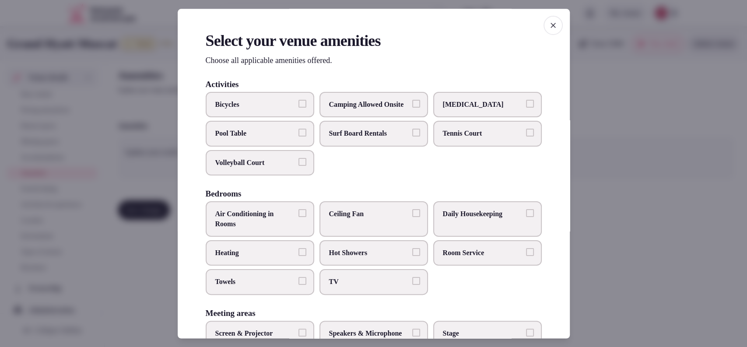
click at [276, 138] on span "Pool Table" at bounding box center [255, 134] width 81 height 10
click at [298, 137] on button "Pool Table" at bounding box center [302, 133] width 8 height 8
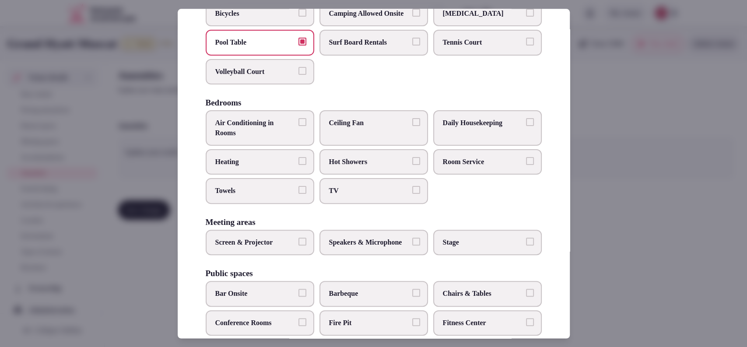
scroll to position [96, 0]
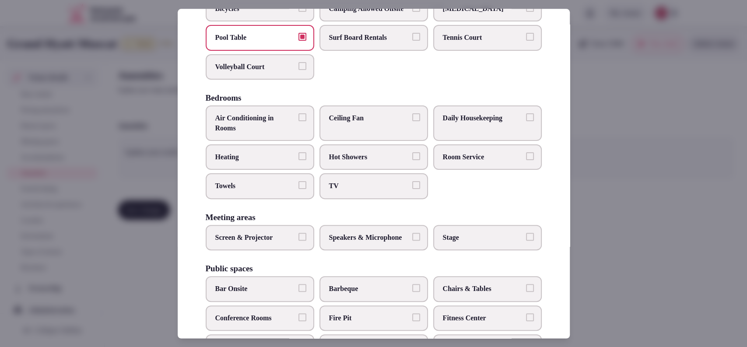
click at [283, 250] on label "Screen & Projector" at bounding box center [260, 237] width 109 height 25
click at [298, 241] on button "Screen & Projector" at bounding box center [302, 237] width 8 height 8
click at [368, 242] on span "Speakers & Microphone" at bounding box center [369, 238] width 81 height 10
click at [412, 241] on button "Speakers & Microphone" at bounding box center [416, 237] width 8 height 8
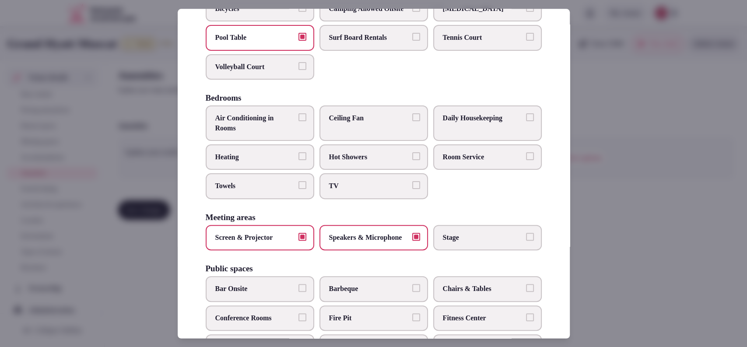
click at [364, 191] on span "TV" at bounding box center [369, 187] width 81 height 10
click at [412, 189] on button "TV" at bounding box center [416, 186] width 8 height 8
click at [372, 162] on span "Hot Showers" at bounding box center [369, 157] width 81 height 10
click at [412, 160] on button "Hot Showers" at bounding box center [416, 156] width 8 height 8
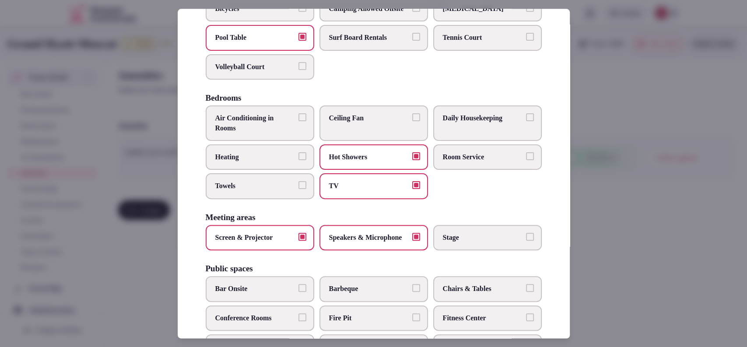
click at [502, 134] on label "Daily Housekeeping" at bounding box center [487, 123] width 109 height 35
click at [526, 122] on button "Daily Housekeeping" at bounding box center [530, 118] width 8 height 8
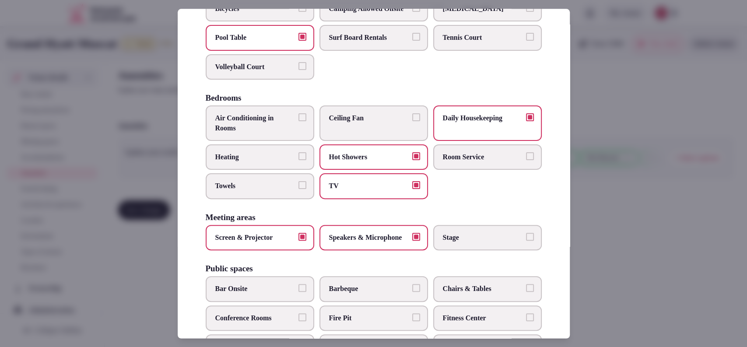
click at [497, 162] on span "Room Service" at bounding box center [483, 157] width 81 height 10
click at [526, 160] on button "Room Service" at bounding box center [530, 156] width 8 height 8
click at [275, 199] on label "Towels" at bounding box center [260, 186] width 109 height 25
click at [298, 189] on button "Towels" at bounding box center [302, 186] width 8 height 8
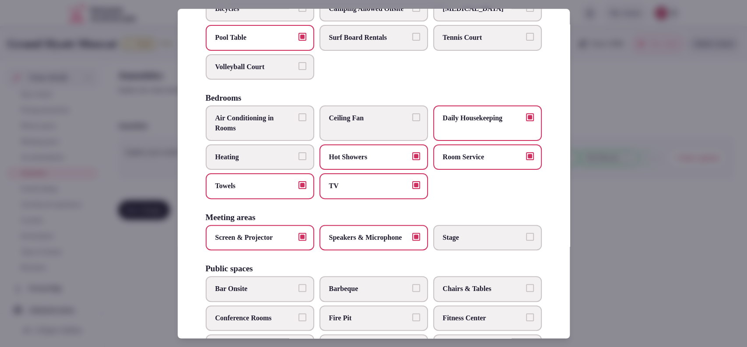
click at [289, 133] on span "Air Conditioning in Rooms" at bounding box center [255, 124] width 81 height 20
click at [298, 122] on button "Air Conditioning in Rooms" at bounding box center [302, 118] width 8 height 8
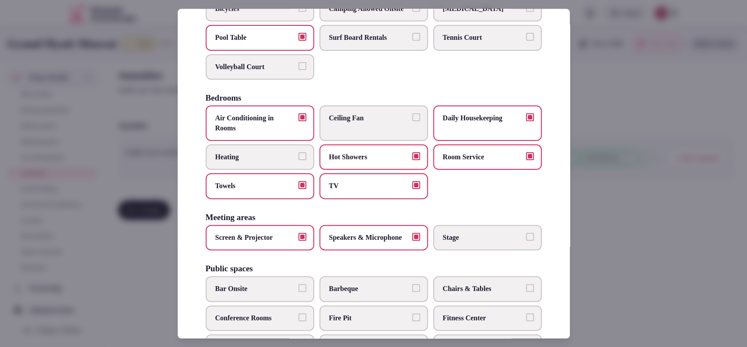
scroll to position [385, 0]
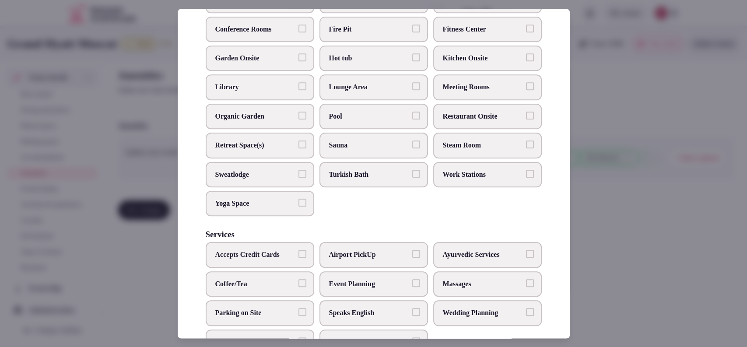
click at [273, 13] on label "Bar Onsite" at bounding box center [260, 0] width 109 height 25
click at [298, 4] on button "Bar Onsite" at bounding box center [302, 0] width 8 height 8
click at [483, 126] on label "Restaurant Onsite" at bounding box center [487, 116] width 109 height 25
click at [526, 119] on button "Restaurant Onsite" at bounding box center [530, 116] width 8 height 8
click at [354, 150] on span "Sauna" at bounding box center [369, 145] width 81 height 10
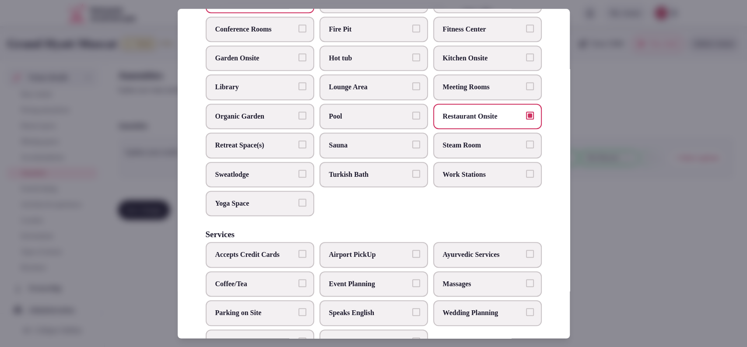
click at [412, 148] on button "Sauna" at bounding box center [416, 144] width 8 height 8
click at [356, 121] on span "Pool" at bounding box center [369, 117] width 81 height 10
click at [412, 119] on button "Pool" at bounding box center [416, 116] width 8 height 8
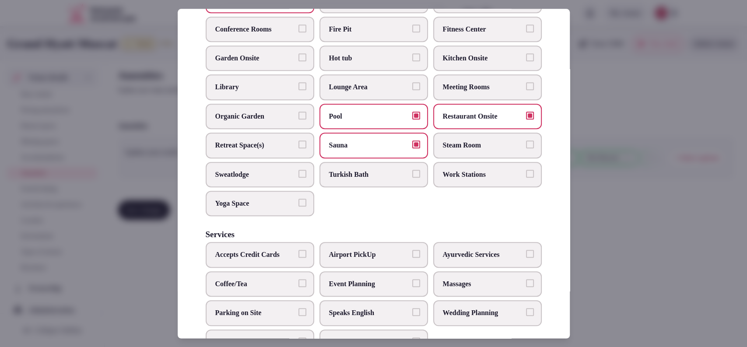
click at [287, 289] on span "Coffee/Tea" at bounding box center [255, 284] width 81 height 10
click at [298, 287] on button "Coffee/Tea" at bounding box center [302, 283] width 8 height 8
click at [370, 289] on span "Event Planning" at bounding box center [369, 284] width 81 height 10
click at [412, 287] on button "Event Planning" at bounding box center [416, 283] width 8 height 8
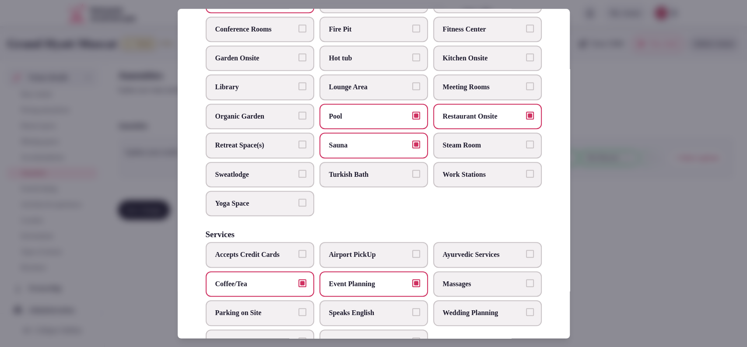
click at [456, 318] on span "Wedding Planning" at bounding box center [483, 313] width 81 height 10
click at [526, 316] on button "Wedding Planning" at bounding box center [530, 312] width 8 height 8
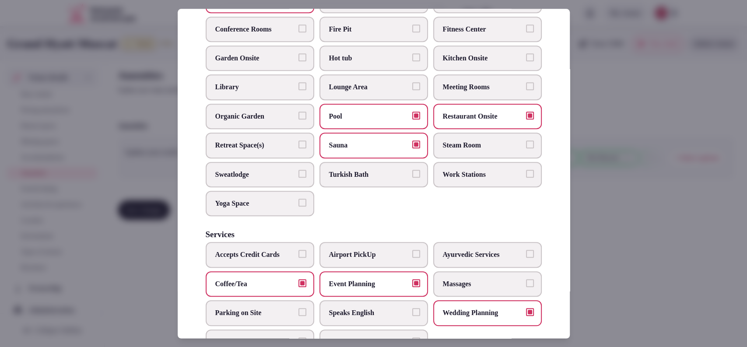
click at [398, 318] on span "Speaks English" at bounding box center [369, 313] width 81 height 10
click at [412, 316] on button "Speaks English" at bounding box center [416, 312] width 8 height 8
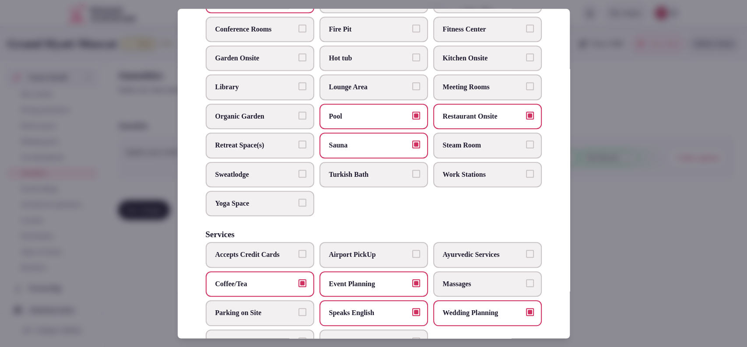
click at [360, 260] on span "Airport PickUp" at bounding box center [369, 255] width 81 height 10
click at [412, 258] on button "Airport PickUp" at bounding box center [416, 254] width 8 height 8
click at [287, 318] on span "Parking on Site" at bounding box center [255, 313] width 81 height 10
click at [298, 316] on button "Parking on Site" at bounding box center [302, 312] width 8 height 8
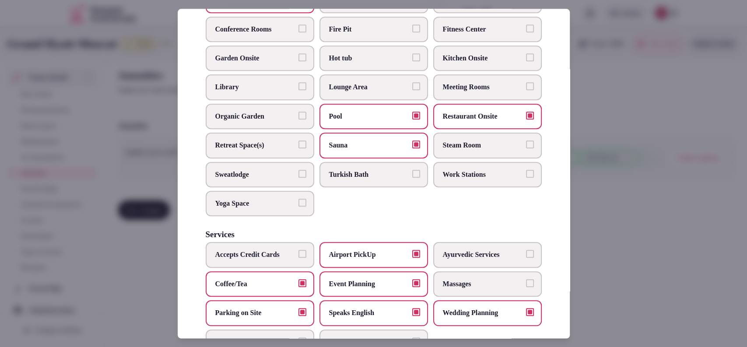
scroll to position [448, 0]
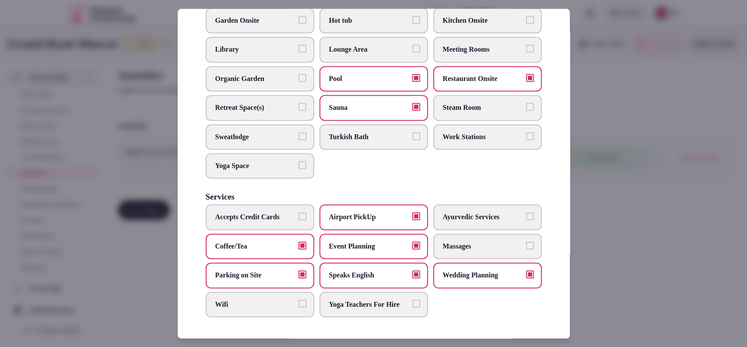
click at [291, 300] on span "Wifi" at bounding box center [255, 305] width 81 height 10
click at [298, 300] on button "Wifi" at bounding box center [302, 304] width 8 height 8
click at [462, 103] on span "Steam Room" at bounding box center [483, 108] width 81 height 10
click at [526, 103] on button "Steam Room" at bounding box center [530, 107] width 8 height 8
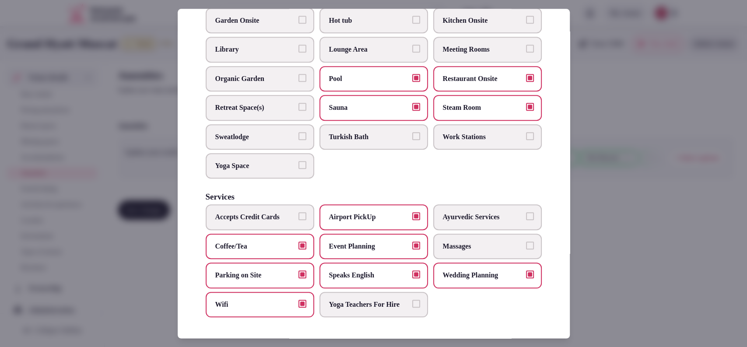
click at [442, 37] on label "Meeting Rooms" at bounding box center [487, 49] width 109 height 25
click at [526, 45] on button "Meeting Rooms" at bounding box center [530, 49] width 8 height 8
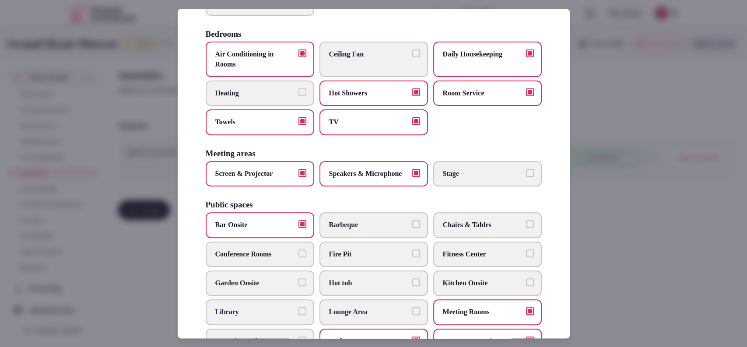
click at [372, 230] on span "Barbeque" at bounding box center [369, 226] width 81 height 10
click at [412, 228] on button "Barbeque" at bounding box center [416, 225] width 8 height 8
click at [464, 230] on span "Chairs & Tables" at bounding box center [483, 226] width 81 height 10
click at [526, 228] on button "Chairs & Tables" at bounding box center [530, 225] width 8 height 8
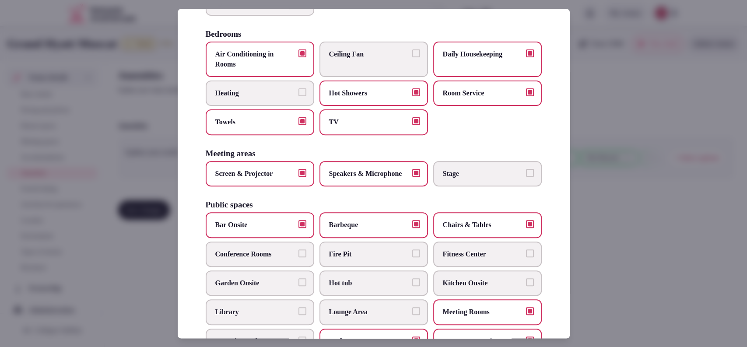
click at [463, 259] on span "Fitness Center" at bounding box center [483, 254] width 81 height 10
click at [526, 257] on button "Fitness Center" at bounding box center [530, 253] width 8 height 8
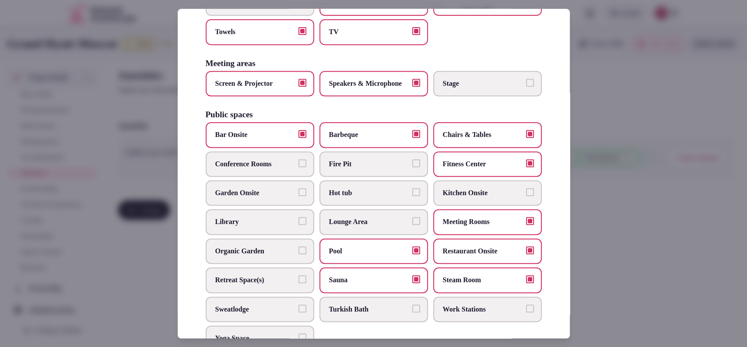
scroll to position [253, 0]
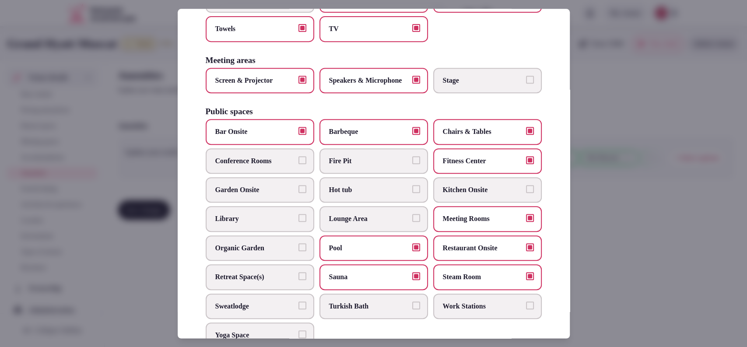
click at [286, 166] on span "Conference Rooms" at bounding box center [255, 161] width 81 height 10
click at [298, 164] on button "Conference Rooms" at bounding box center [302, 160] width 8 height 8
click at [284, 195] on span "Garden Onsite" at bounding box center [255, 190] width 81 height 10
click at [298, 193] on button "Garden Onsite" at bounding box center [302, 189] width 8 height 8
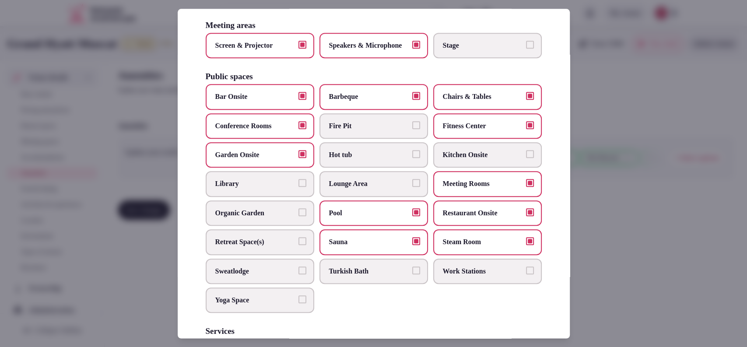
scroll to position [448, 0]
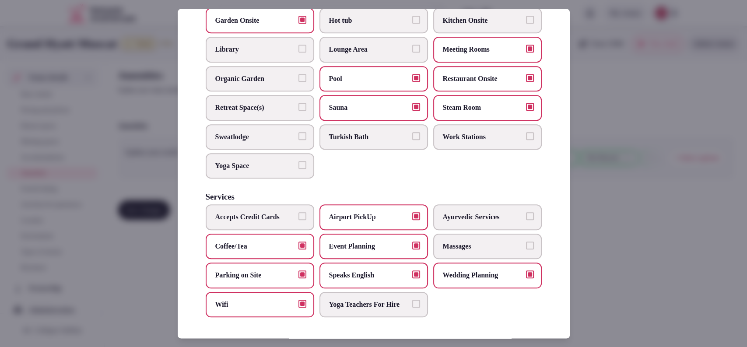
click at [367, 45] on span "Lounge Area" at bounding box center [369, 50] width 81 height 10
click at [412, 45] on button "Lounge Area" at bounding box center [416, 49] width 8 height 8
click at [446, 242] on span "Massages" at bounding box center [483, 247] width 81 height 10
click at [526, 242] on button "Massages" at bounding box center [530, 246] width 8 height 8
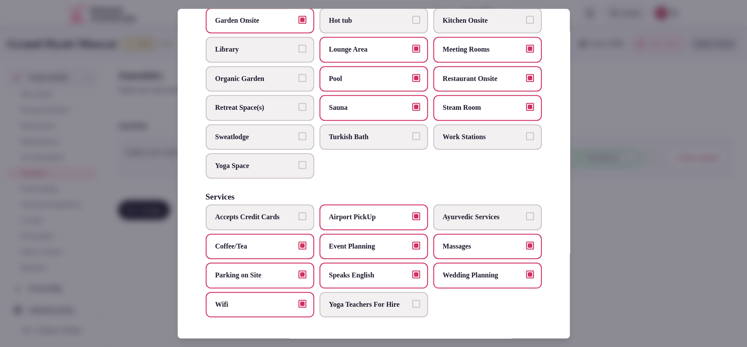
click at [369, 124] on label "Turkish Bath" at bounding box center [373, 136] width 109 height 25
click at [412, 132] on button "Turkish Bath" at bounding box center [416, 136] width 8 height 8
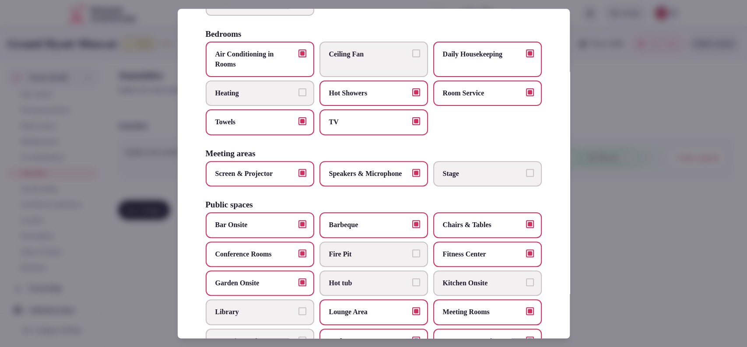
scroll to position [0, 0]
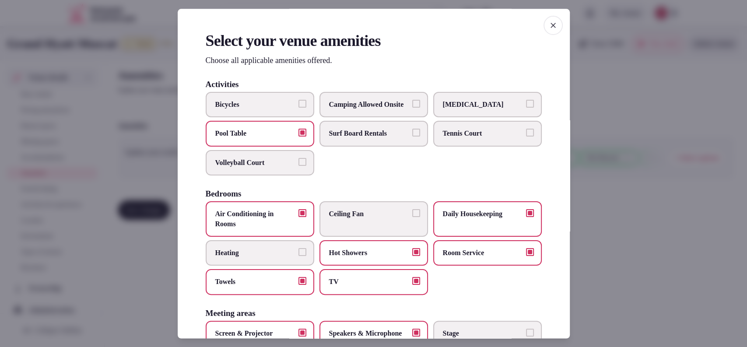
click at [617, 158] on div at bounding box center [373, 173] width 747 height 347
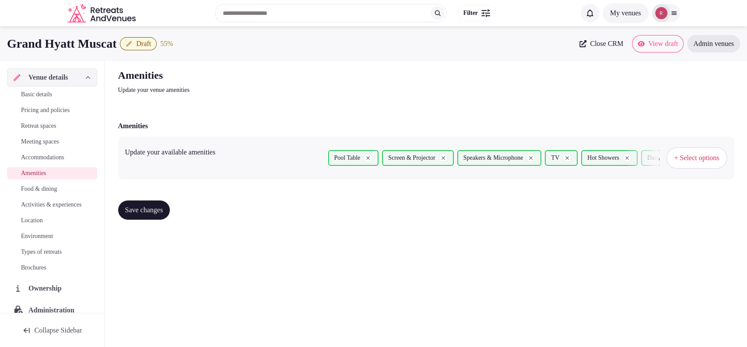
click at [133, 213] on span "Save changes" at bounding box center [144, 210] width 38 height 9
click at [44, 187] on span "Food & dining" at bounding box center [39, 189] width 36 height 9
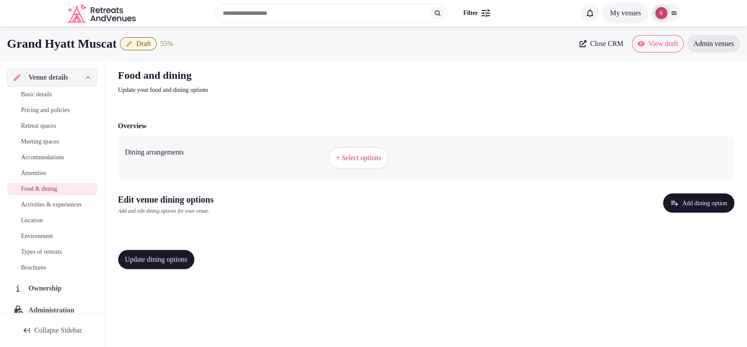
click at [375, 160] on span "+ Select options" at bounding box center [358, 158] width 45 height 10
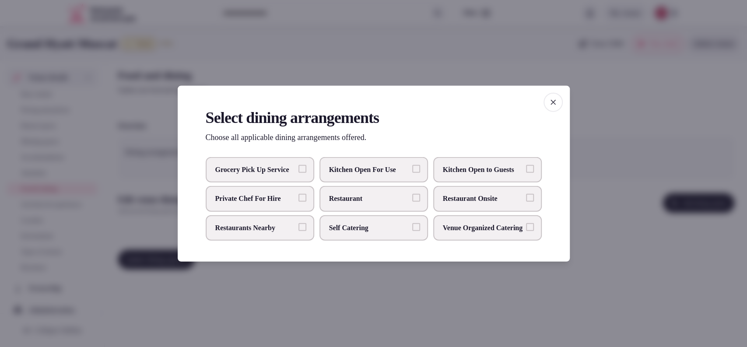
click at [480, 201] on span "Restaurant Onsite" at bounding box center [483, 199] width 81 height 10
click at [526, 201] on button "Restaurant Onsite" at bounding box center [530, 198] width 8 height 8
click at [435, 286] on div at bounding box center [373, 173] width 747 height 347
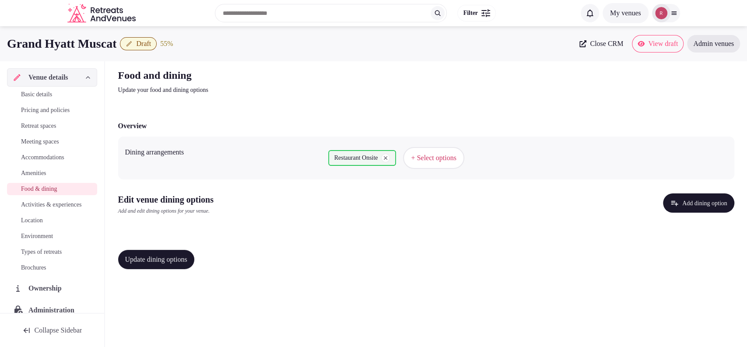
click at [184, 265] on button "Update dining options" at bounding box center [156, 259] width 76 height 19
click at [670, 203] on icon "button" at bounding box center [674, 203] width 9 height 9
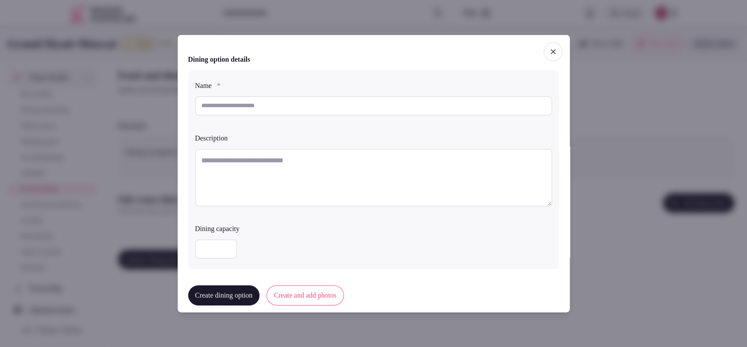
click at [553, 47] on span "button" at bounding box center [553, 51] width 19 height 19
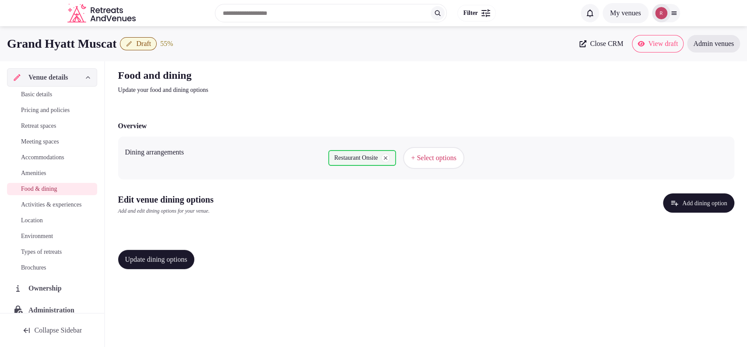
click at [695, 200] on button "Add dining option" at bounding box center [698, 202] width 71 height 19
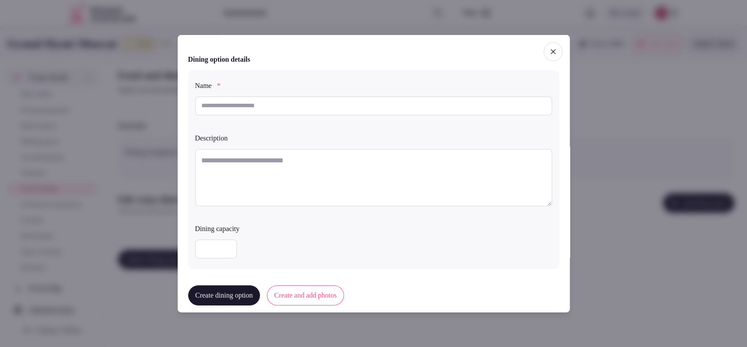
click at [258, 111] on input "text" at bounding box center [373, 105] width 357 height 19
type input "**********"
click at [319, 173] on textarea at bounding box center [373, 177] width 357 height 58
paste textarea "**********"
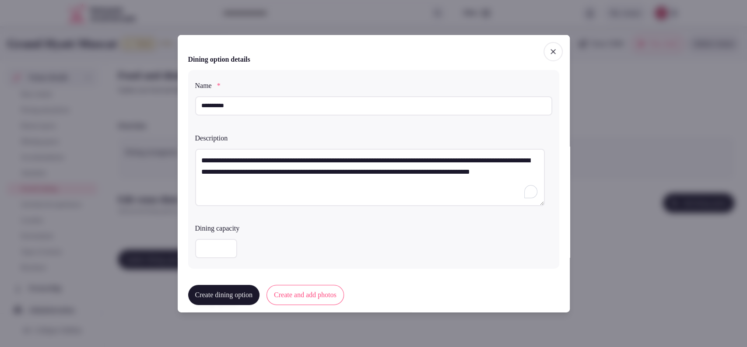
scroll to position [217, 0]
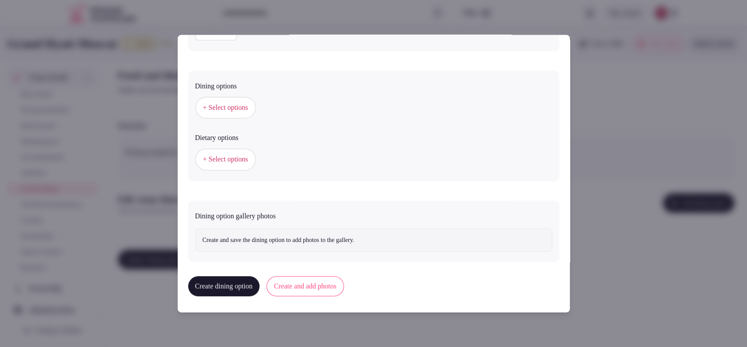
type textarea "**********"
click at [315, 286] on button "Create and add photos" at bounding box center [305, 286] width 77 height 20
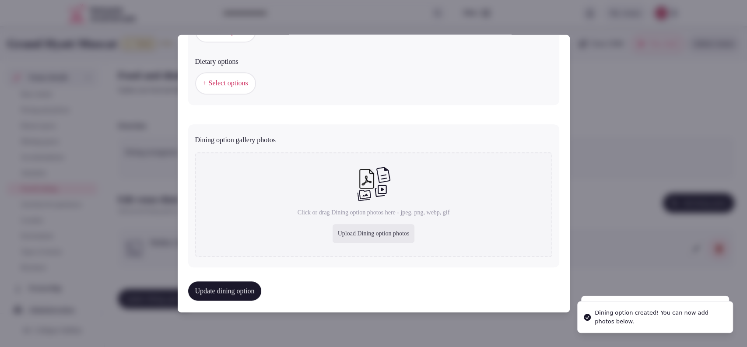
scroll to position [298, 0]
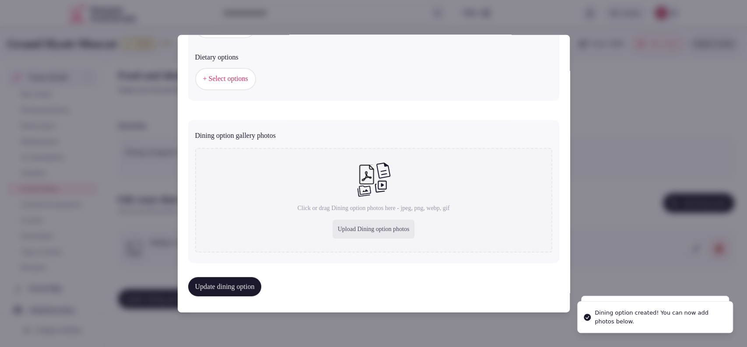
click at [338, 248] on div "Click or drag Dining option photos here - jpeg, png, webp, gif Upload Dining op…" at bounding box center [373, 200] width 357 height 105
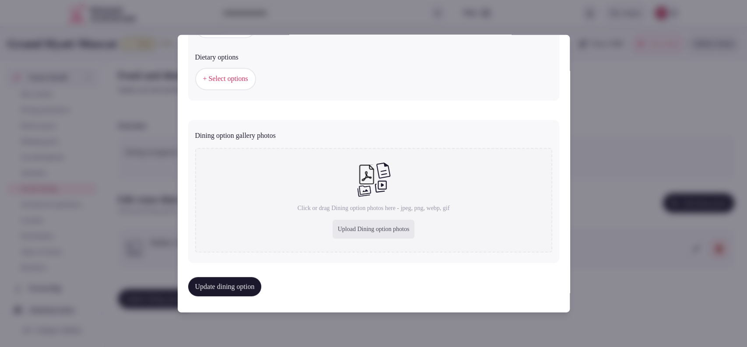
type input "**********"
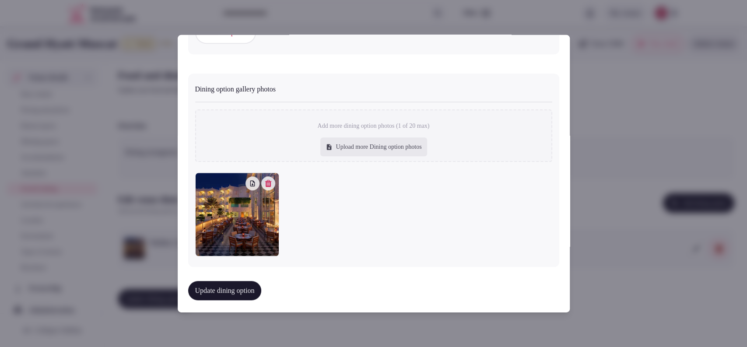
scroll to position [347, 0]
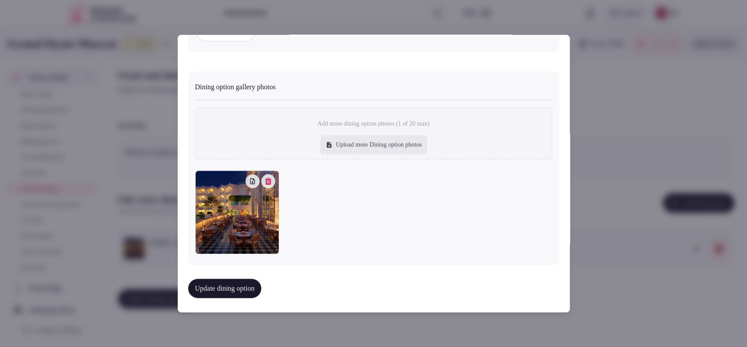
click at [235, 291] on button "Update dining option" at bounding box center [225, 288] width 74 height 19
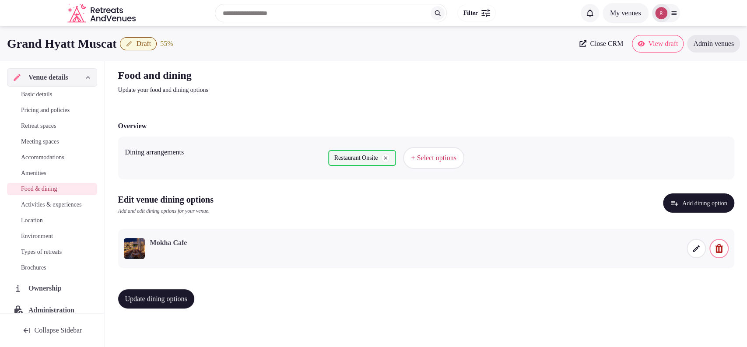
click at [165, 302] on span "Update dining options" at bounding box center [156, 299] width 62 height 9
click at [34, 91] on span "Basic details" at bounding box center [36, 94] width 31 height 9
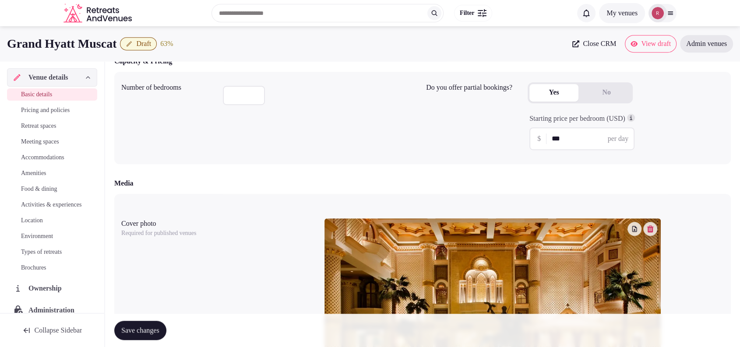
scroll to position [870, 0]
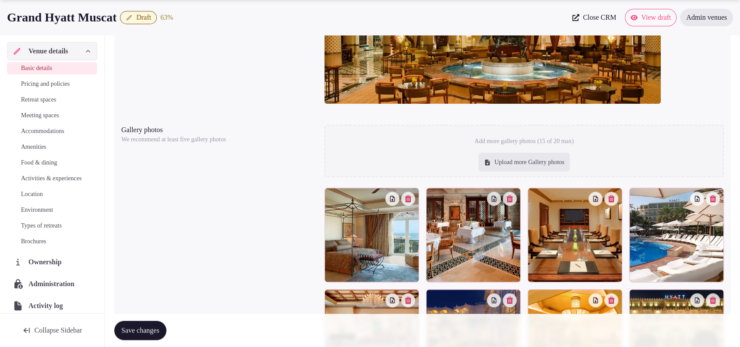
click at [529, 167] on div "Upload more Gallery photos" at bounding box center [523, 162] width 91 height 19
type input "**********"
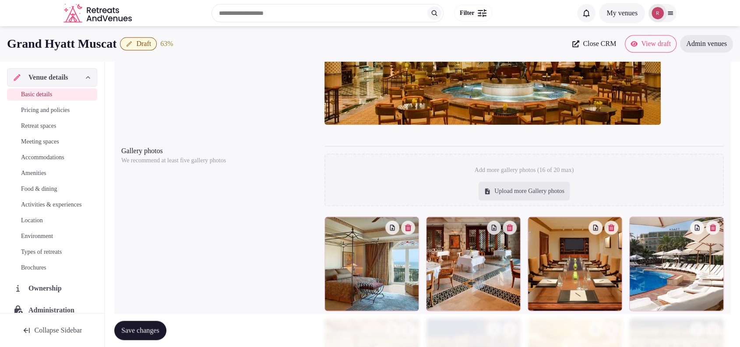
scroll to position [1181, 0]
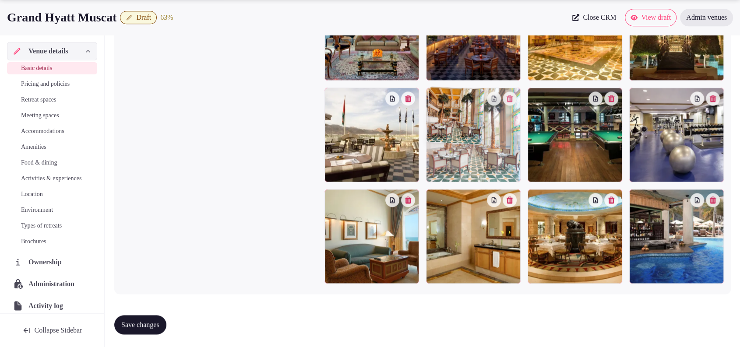
drag, startPoint x: 674, startPoint y: 221, endPoint x: 525, endPoint y: 143, distance: 168.1
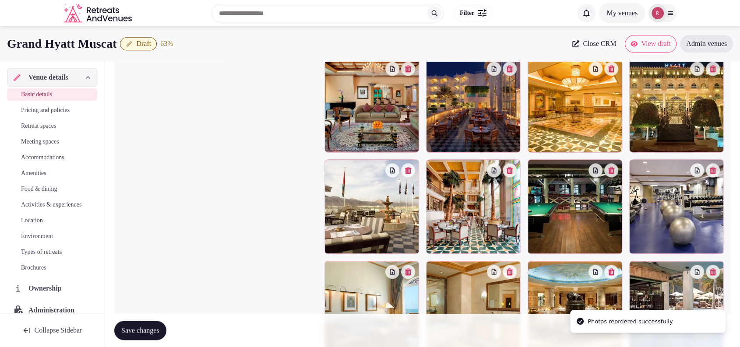
scroll to position [1066, 0]
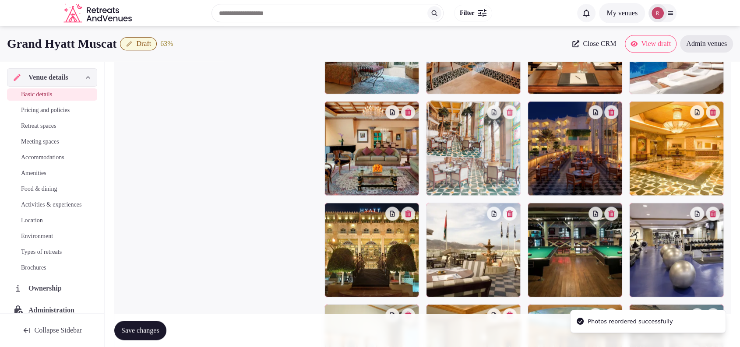
drag, startPoint x: 476, startPoint y: 241, endPoint x: 486, endPoint y: 185, distance: 57.3
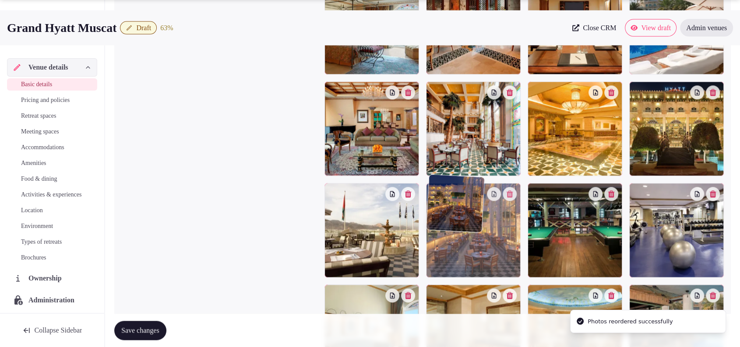
drag, startPoint x: 555, startPoint y: 172, endPoint x: 483, endPoint y: 291, distance: 139.0
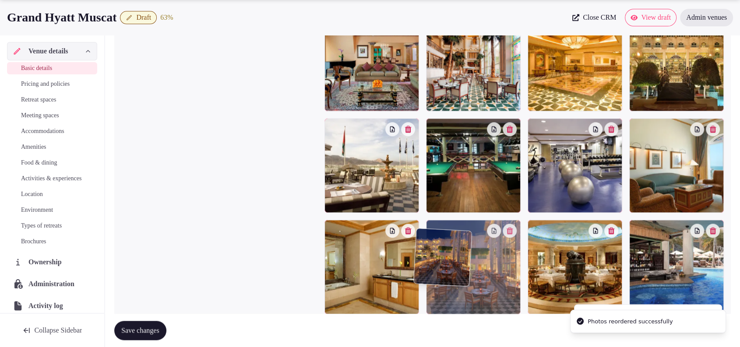
scroll to position [1181, 0]
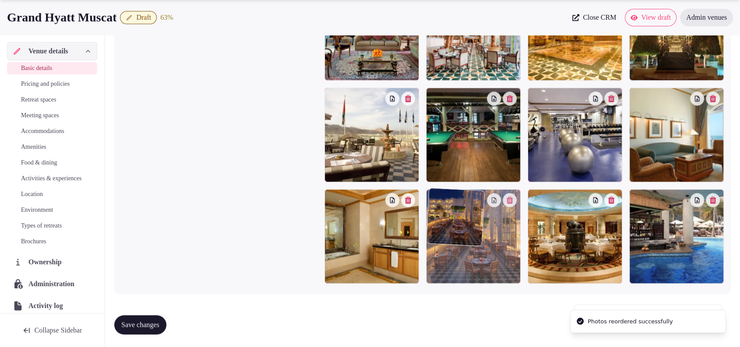
drag, startPoint x: 475, startPoint y: 252, endPoint x: 473, endPoint y: 289, distance: 36.8
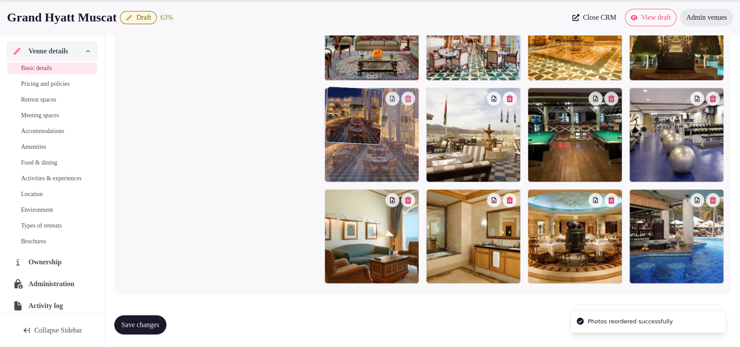
drag, startPoint x: 476, startPoint y: 258, endPoint x: 430, endPoint y: 211, distance: 65.6
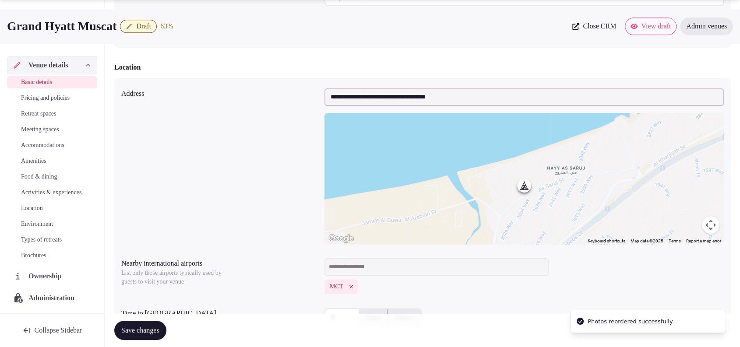
scroll to position [877, 0]
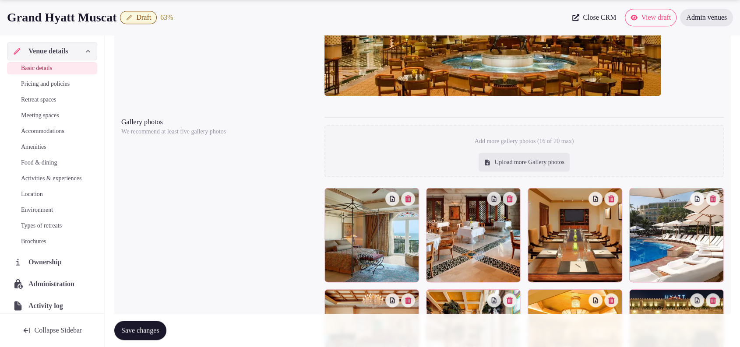
click at [151, 326] on span "Save changes" at bounding box center [140, 330] width 38 height 9
click at [35, 151] on span "Amenities" at bounding box center [33, 147] width 25 height 9
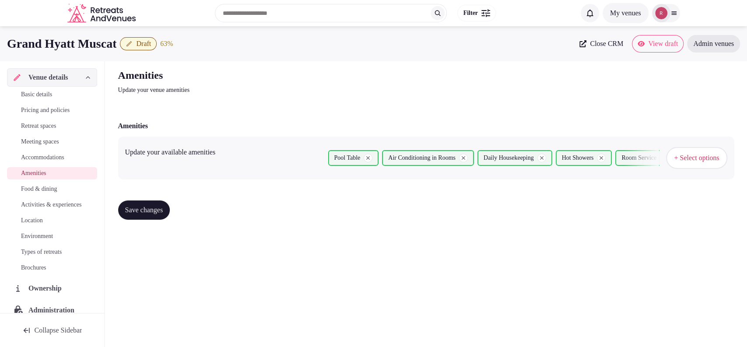
click at [26, 206] on span "Activities & experiences" at bounding box center [51, 204] width 60 height 9
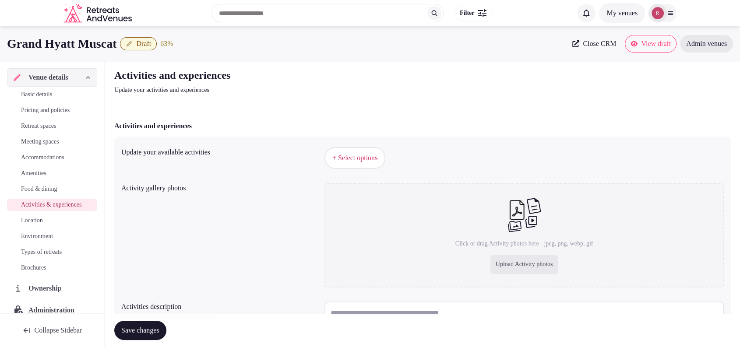
click at [26, 94] on span "Basic details" at bounding box center [36, 94] width 31 height 9
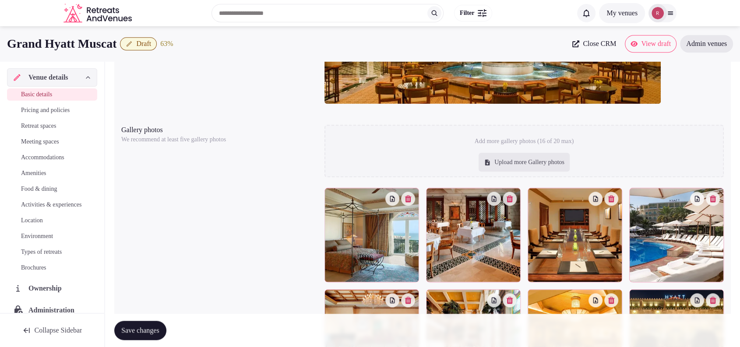
scroll to position [1173, 0]
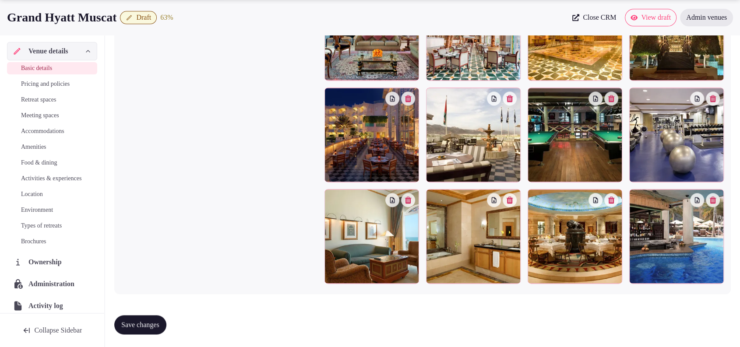
click at [36, 183] on span "Activities & experiences" at bounding box center [51, 178] width 60 height 9
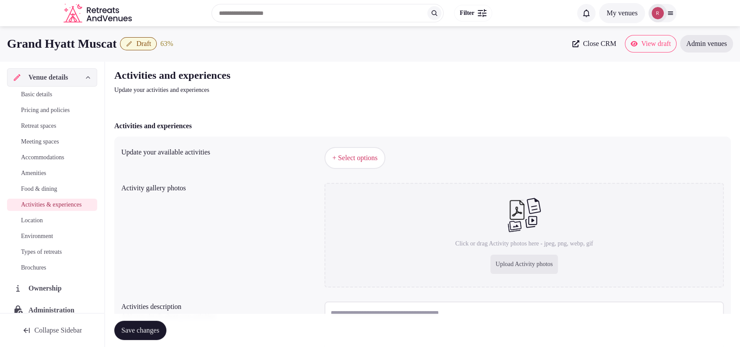
click at [377, 157] on span "+ Select options" at bounding box center [354, 158] width 45 height 10
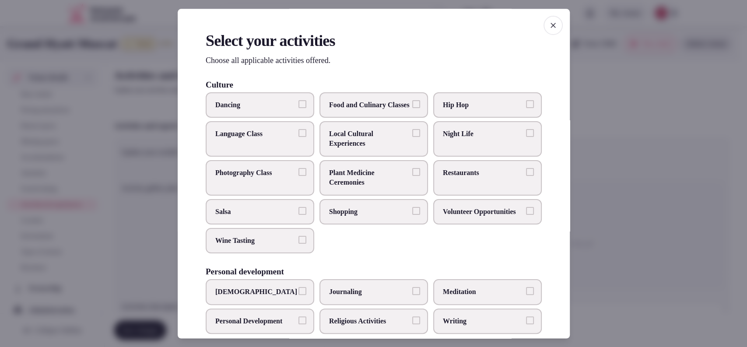
click at [355, 149] on span "Local Cultural Experiences" at bounding box center [369, 139] width 81 height 20
click at [412, 137] on button "Local Cultural Experiences" at bounding box center [416, 133] width 8 height 8
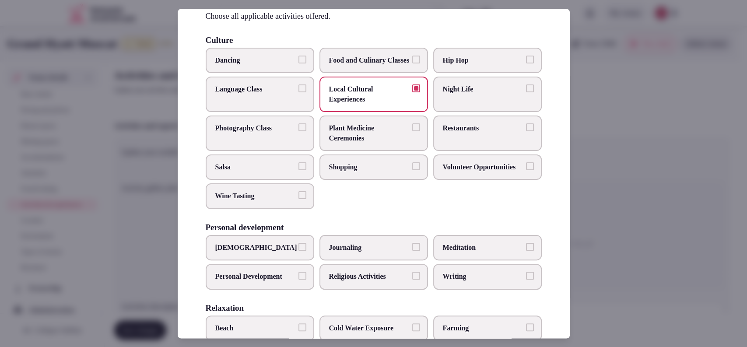
scroll to position [56, 0]
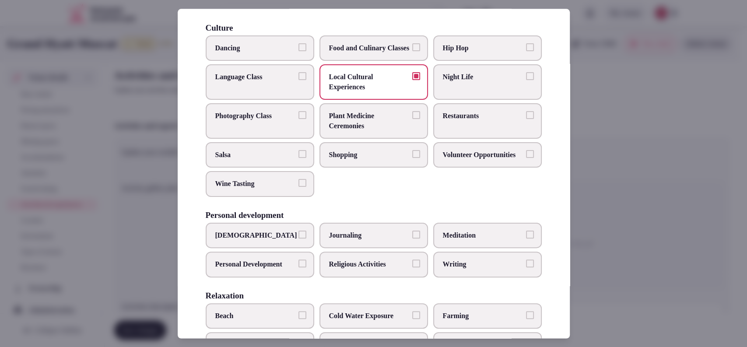
click at [370, 160] on span "Shopping" at bounding box center [369, 155] width 81 height 10
click at [412, 158] on button "Shopping" at bounding box center [416, 154] width 8 height 8
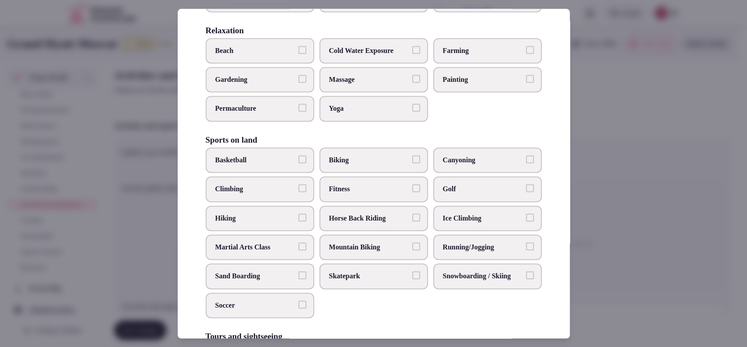
scroll to position [330, 0]
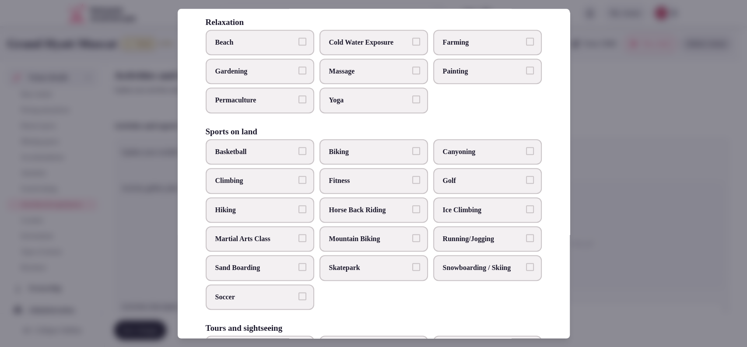
click at [484, 186] on span "Golf" at bounding box center [483, 181] width 81 height 10
click at [526, 184] on button "Golf" at bounding box center [530, 180] width 8 height 8
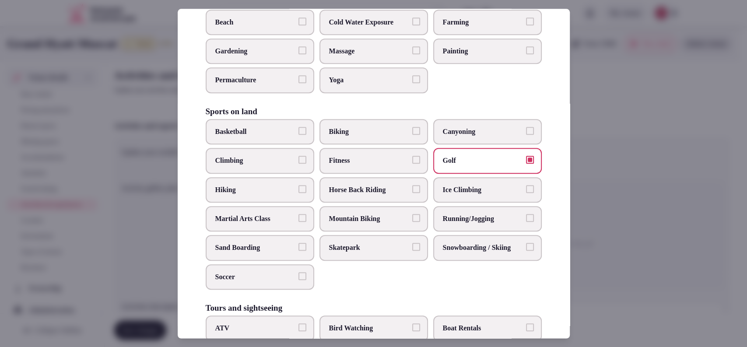
scroll to position [333, 0]
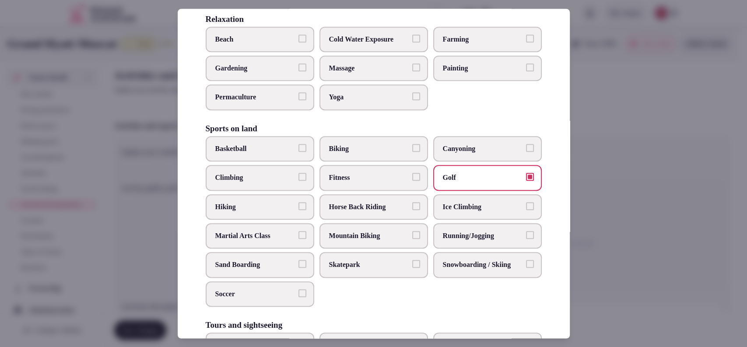
click at [360, 73] on span "Massage" at bounding box center [369, 68] width 81 height 10
click at [412, 71] on button "Massage" at bounding box center [416, 67] width 8 height 8
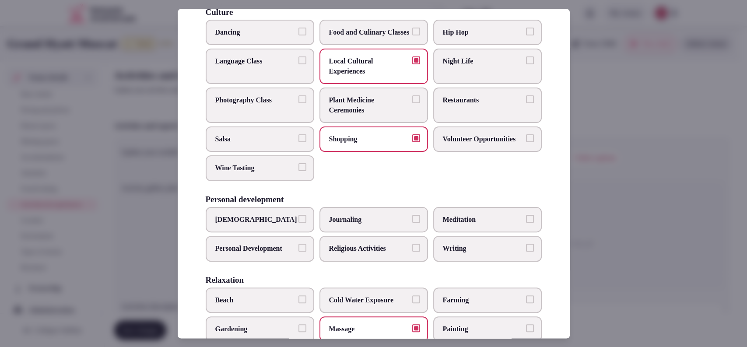
scroll to position [60, 0]
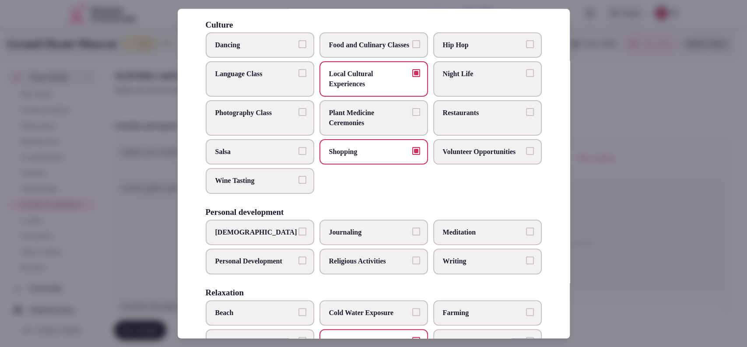
click at [259, 325] on label "Beach" at bounding box center [260, 312] width 109 height 25
click at [298, 316] on button "Beach" at bounding box center [302, 312] width 8 height 8
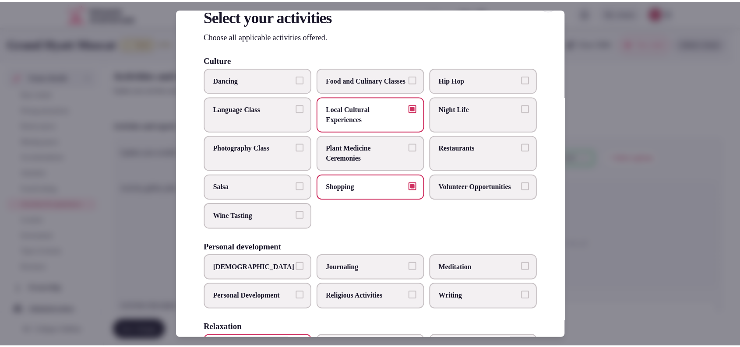
scroll to position [22, 0]
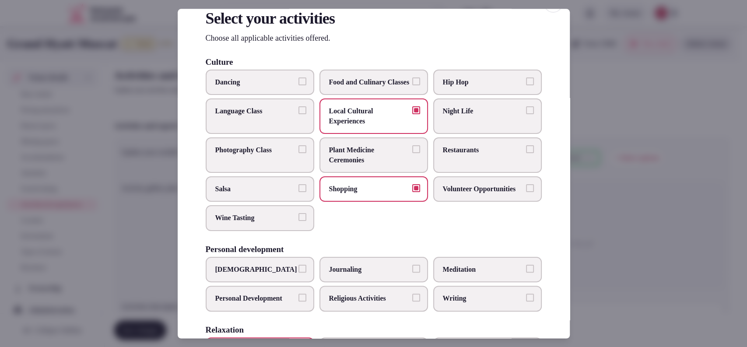
click at [471, 116] on span "Night Life" at bounding box center [483, 112] width 81 height 10
click at [526, 115] on button "Night Life" at bounding box center [530, 111] width 8 height 8
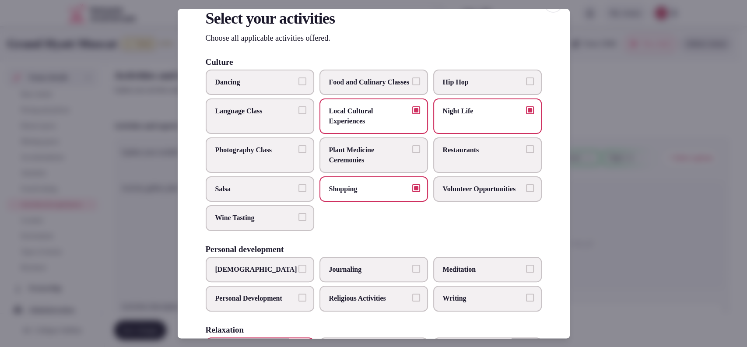
click at [602, 136] on div at bounding box center [373, 173] width 747 height 347
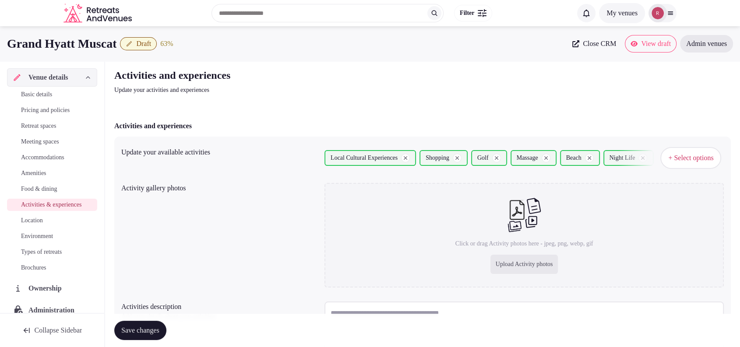
click at [493, 258] on div "Upload Activity photos" at bounding box center [524, 264] width 68 height 19
type input "**********"
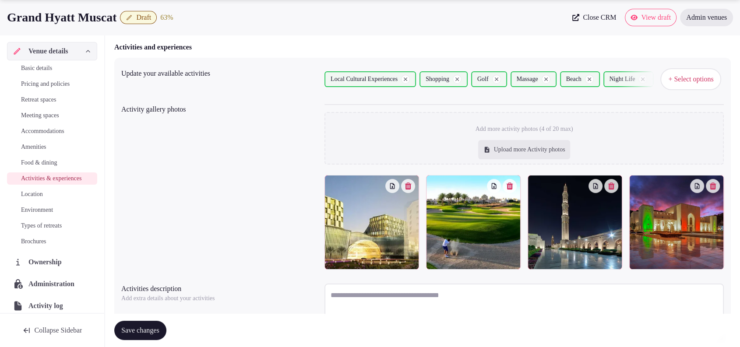
scroll to position [109, 0]
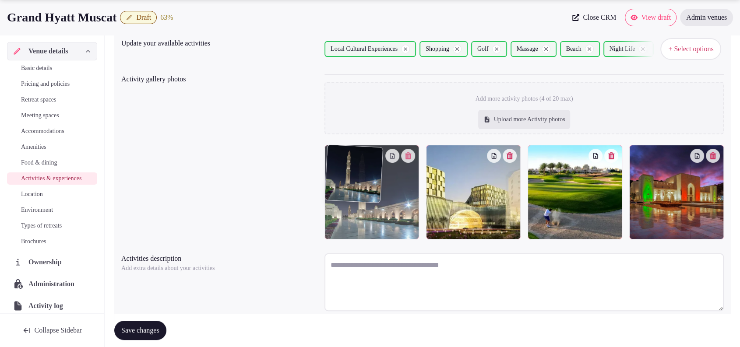
drag, startPoint x: 569, startPoint y: 196, endPoint x: 423, endPoint y: 217, distance: 147.7
click at [423, 217] on body "Search Popular Destinations Toscana, Italy Riviera Maya, Mexico Indonesia, Bali…" at bounding box center [370, 135] width 740 height 488
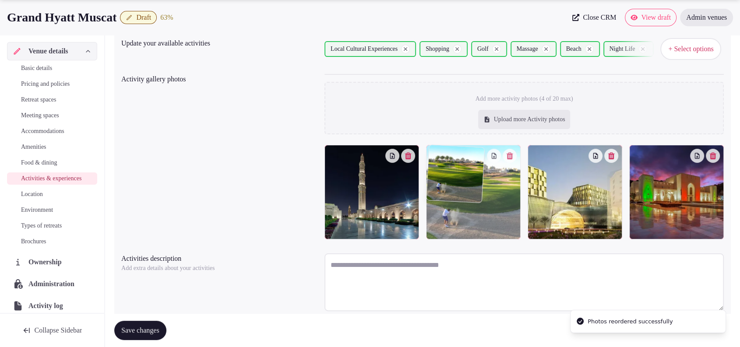
drag, startPoint x: 574, startPoint y: 201, endPoint x: 516, endPoint y: 210, distance: 58.9
click at [516, 210] on body "Search Popular Destinations Toscana, Italy Riviera Maya, Mexico Indonesia, Bali…" at bounding box center [370, 135] width 740 height 488
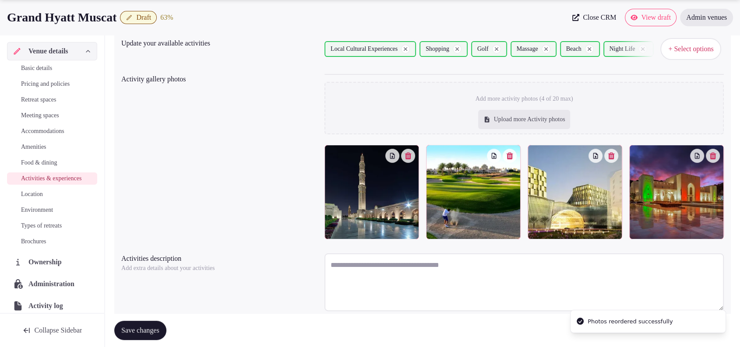
click at [553, 124] on div "Upload more Activity photos" at bounding box center [524, 119] width 92 height 19
type input "**********"
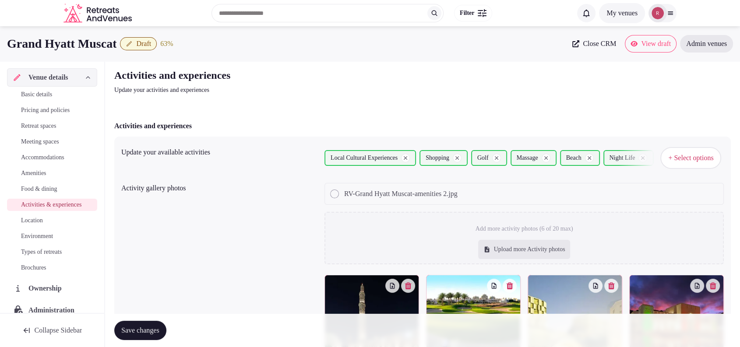
scroll to position [263, 0]
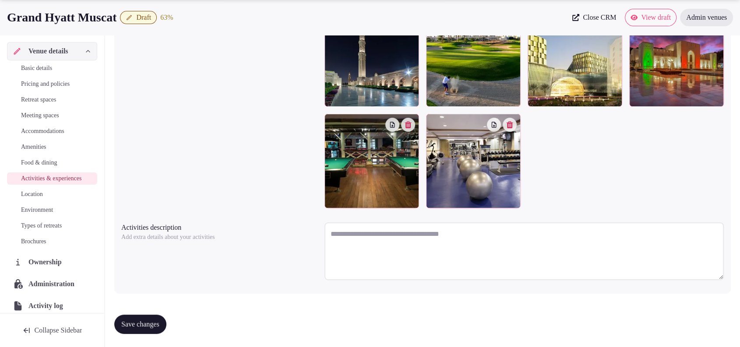
click at [418, 241] on textarea at bounding box center [523, 251] width 399 height 58
paste textarea "**********"
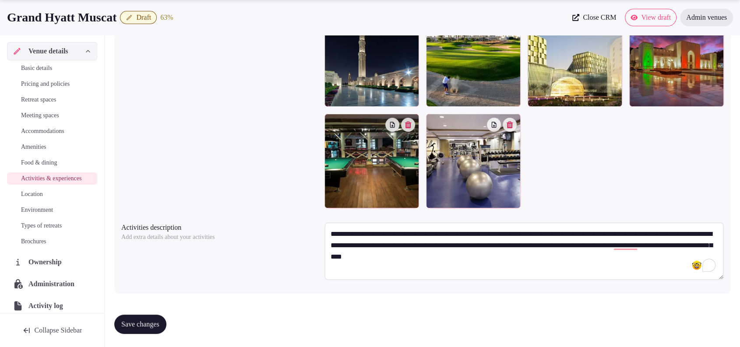
type textarea "**********"
click at [145, 318] on button "Save changes" at bounding box center [140, 324] width 52 height 19
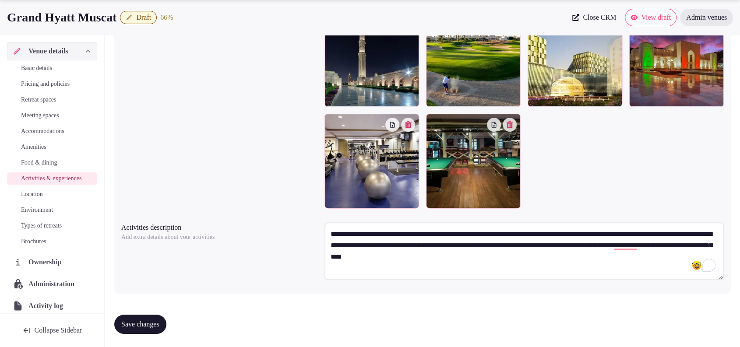
click at [137, 315] on button "Save changes" at bounding box center [140, 324] width 52 height 19
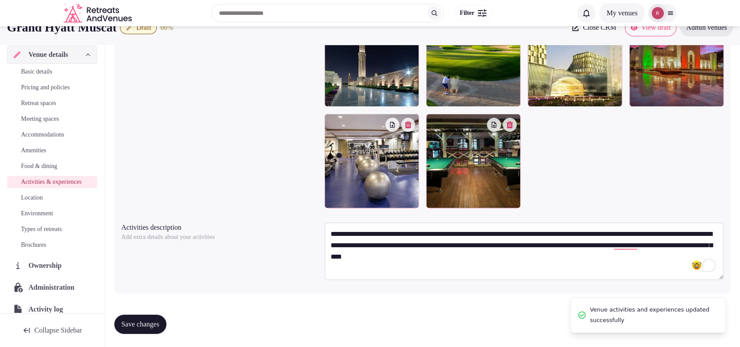
scroll to position [0, 0]
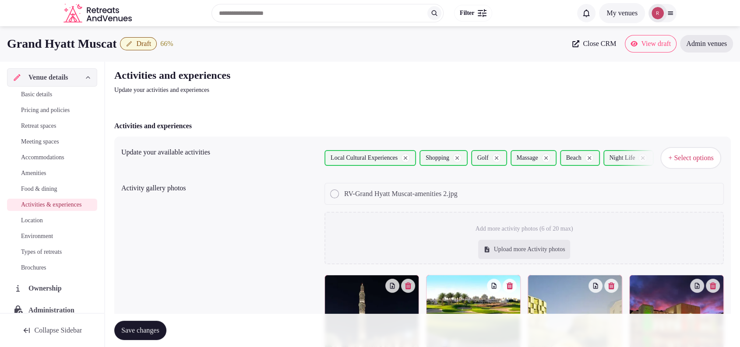
click at [37, 225] on span "Location" at bounding box center [32, 220] width 22 height 9
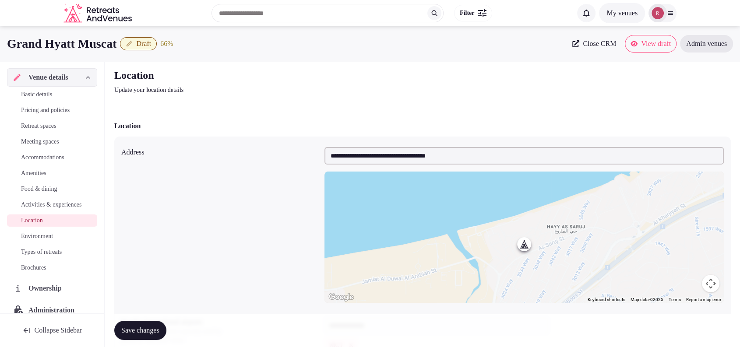
scroll to position [183, 0]
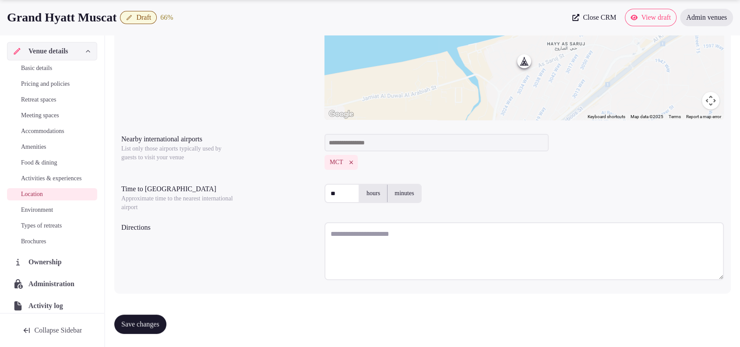
click at [342, 230] on textarea at bounding box center [523, 251] width 399 height 58
drag, startPoint x: 126, startPoint y: 16, endPoint x: 4, endPoint y: 10, distance: 122.7
click at [4, 10] on div "Grand Hyatt Muscat Draft 66 % Close CRM View draft Admin venues" at bounding box center [370, 18] width 740 height 18
copy h1 "Grand Hyatt Muscat"
click at [358, 243] on textarea "To enrich screen reader interactions, please activate Accessibility in Grammarl…" at bounding box center [523, 251] width 399 height 58
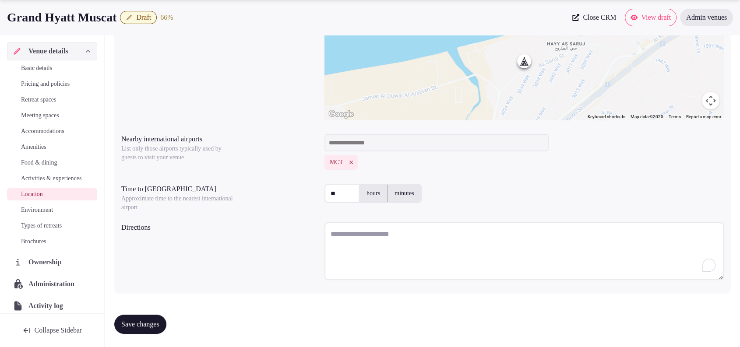
paste textarea "**********"
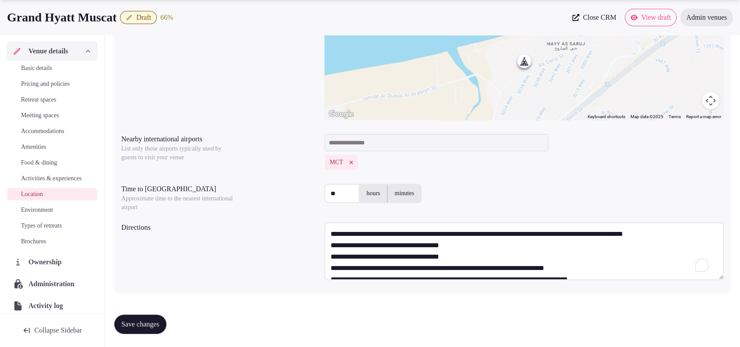
scroll to position [4, 0]
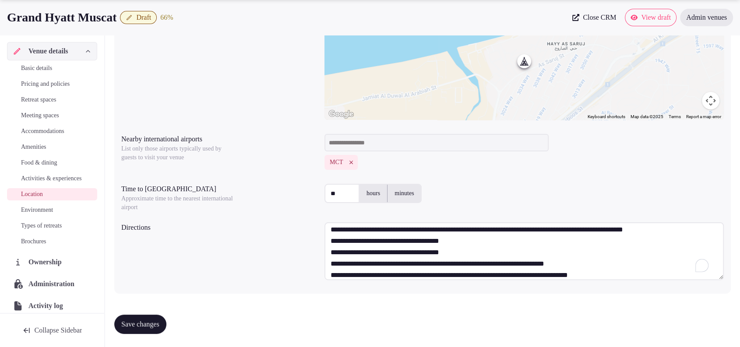
click at [393, 229] on textarea "**********" at bounding box center [523, 251] width 399 height 58
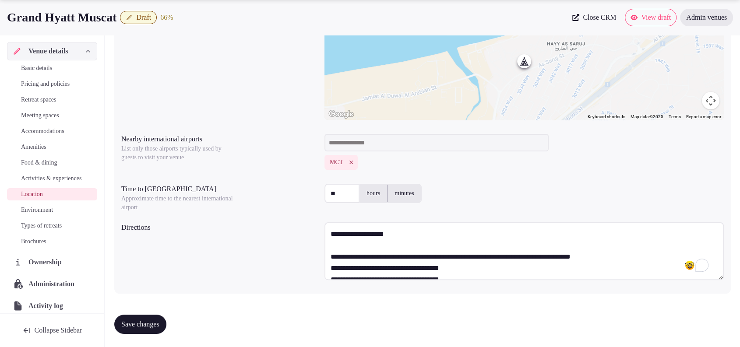
click at [330, 238] on textarea "**********" at bounding box center [523, 251] width 399 height 58
paste textarea "**********"
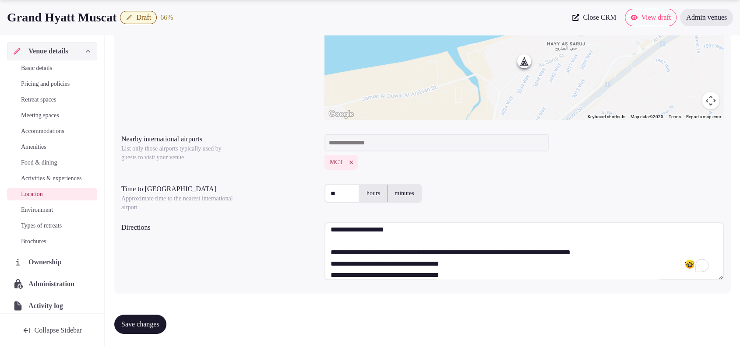
scroll to position [61, 0]
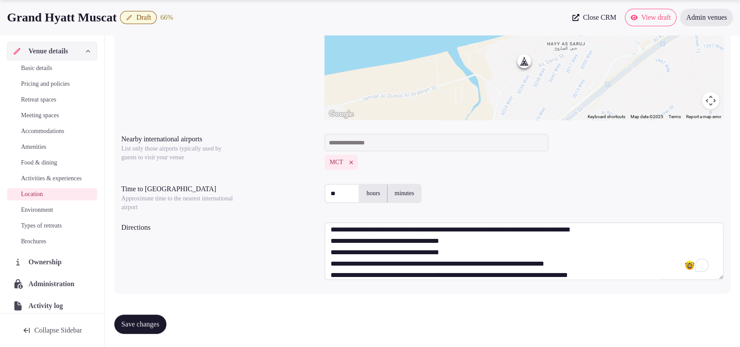
type textarea "**********"
click at [141, 325] on span "Save changes" at bounding box center [140, 324] width 38 height 9
click at [42, 214] on span "Environment" at bounding box center [37, 210] width 32 height 9
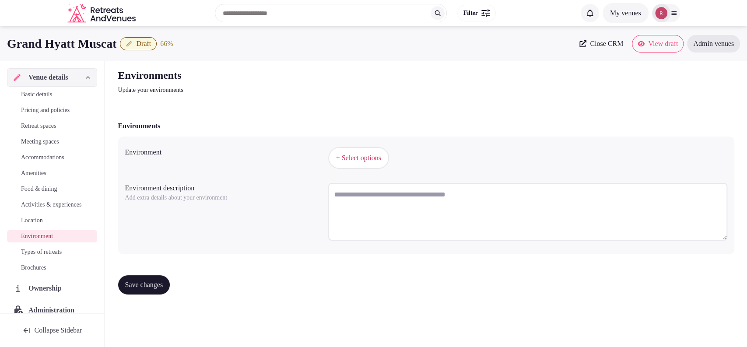
click at [349, 160] on span "+ Select options" at bounding box center [358, 158] width 45 height 10
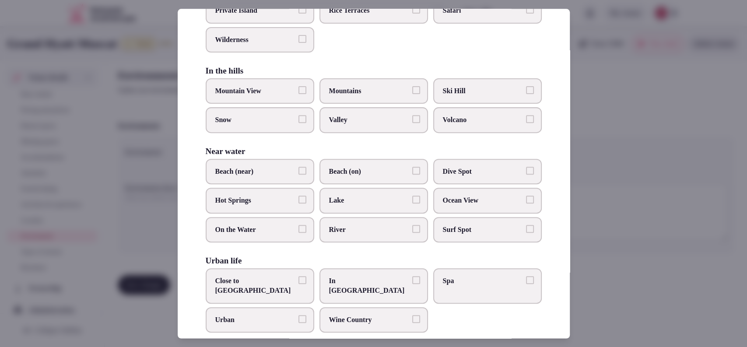
scroll to position [185, 0]
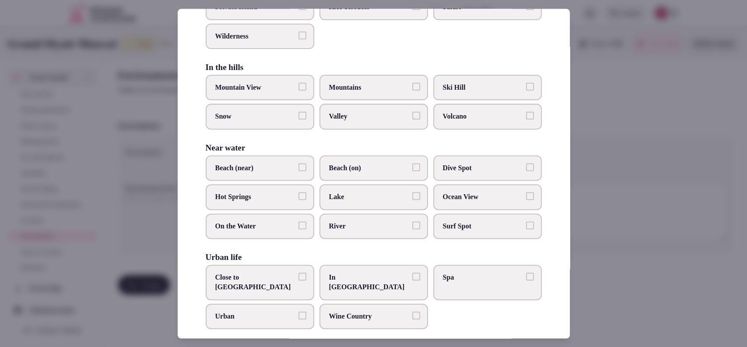
click at [283, 172] on label "Beach (near)" at bounding box center [260, 167] width 109 height 25
click at [298, 171] on button "Beach (near)" at bounding box center [302, 167] width 8 height 8
click at [282, 279] on span "Close to City Center" at bounding box center [255, 283] width 81 height 20
click at [298, 279] on button "Close to City Center" at bounding box center [302, 277] width 8 height 8
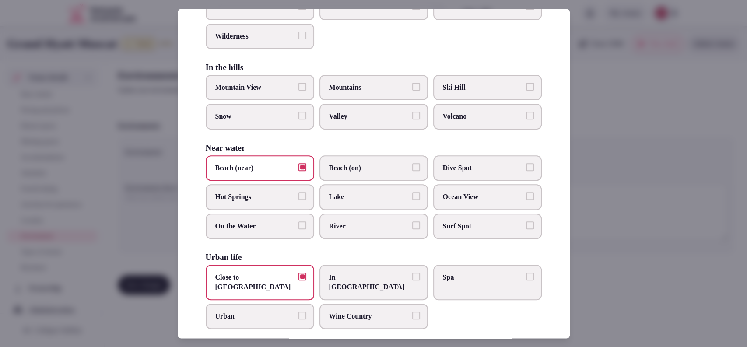
click at [627, 252] on div at bounding box center [373, 173] width 747 height 347
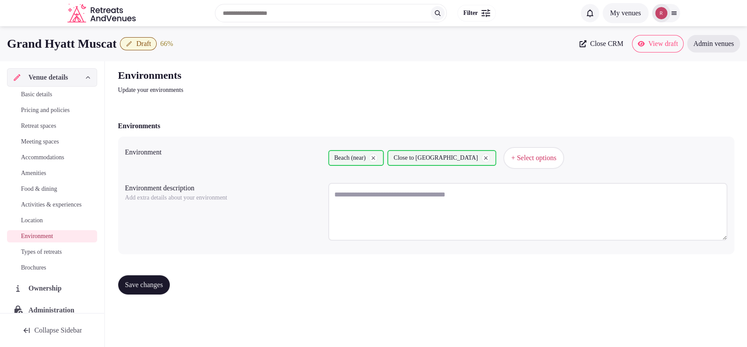
click at [146, 284] on span "Save changes" at bounding box center [144, 285] width 38 height 9
click at [32, 256] on link "Types of retreats" at bounding box center [52, 252] width 90 height 12
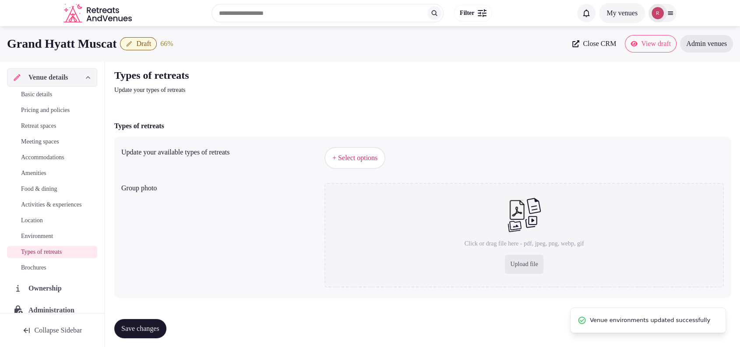
click at [372, 164] on button "+ Select options" at bounding box center [354, 158] width 61 height 22
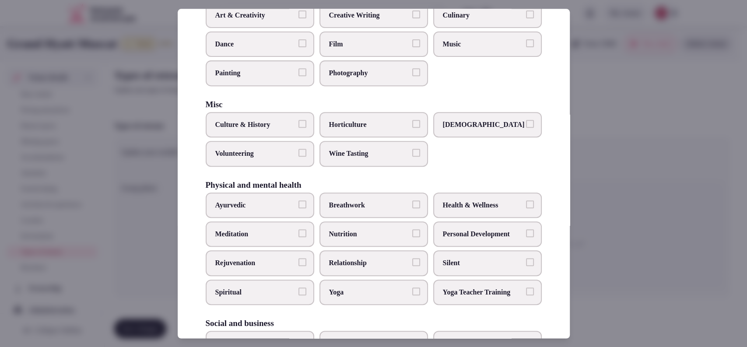
scroll to position [242, 0]
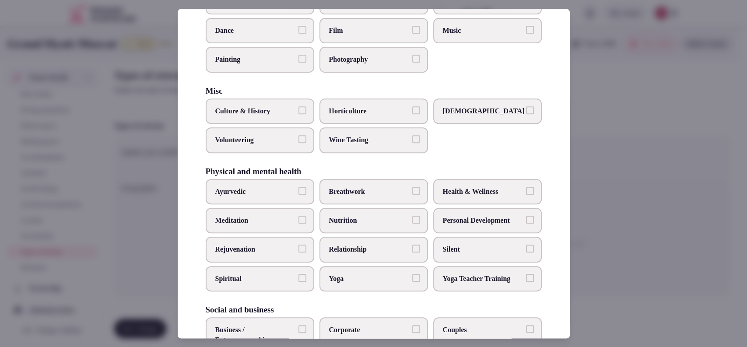
click at [242, 110] on span "Culture & History" at bounding box center [255, 111] width 81 height 10
click at [298, 110] on button "Culture & History" at bounding box center [302, 110] width 8 height 8
click at [512, 189] on span "Health & Wellness" at bounding box center [483, 192] width 81 height 10
click at [526, 189] on button "Health & Wellness" at bounding box center [530, 191] width 8 height 8
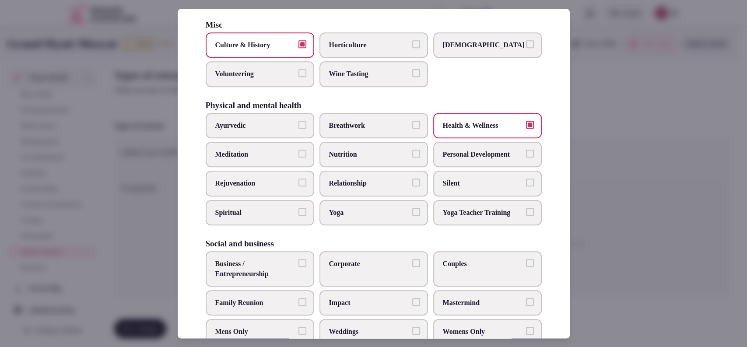
scroll to position [332, 0]
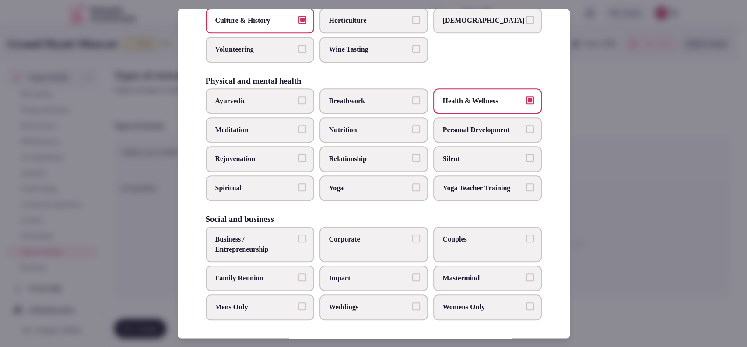
click at [399, 235] on span "Corporate" at bounding box center [369, 240] width 81 height 10
click at [412, 235] on button "Corporate" at bounding box center [416, 239] width 8 height 8
click at [281, 247] on span "Business / Entrepreneurship" at bounding box center [255, 245] width 81 height 20
click at [298, 242] on button "Business / Entrepreneurship" at bounding box center [302, 239] width 8 height 8
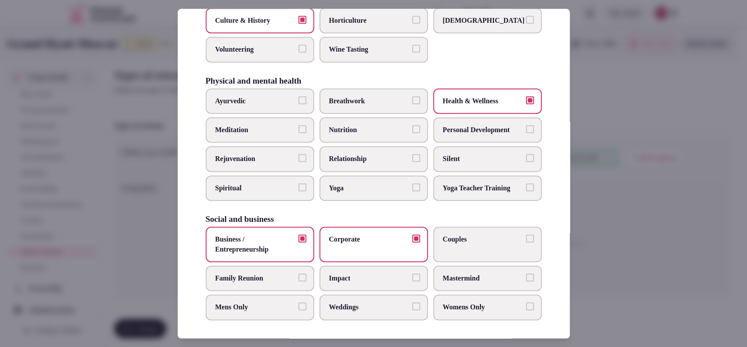
click at [483, 252] on label "Couples" at bounding box center [487, 244] width 109 height 35
click at [526, 242] on button "Couples" at bounding box center [530, 239] width 8 height 8
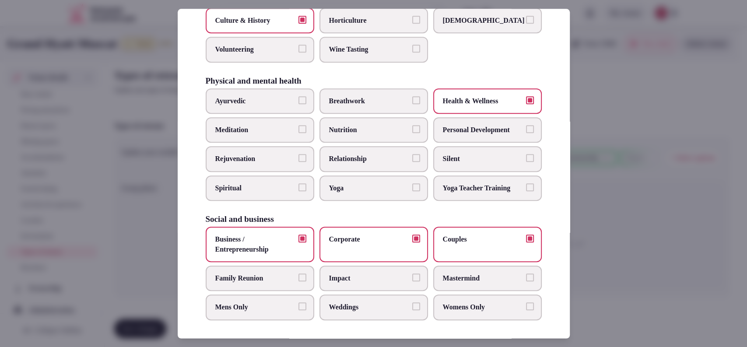
click at [383, 297] on label "Weddings" at bounding box center [373, 307] width 109 height 25
click at [412, 303] on button "Weddings" at bounding box center [416, 307] width 8 height 8
click at [627, 187] on div at bounding box center [373, 173] width 747 height 347
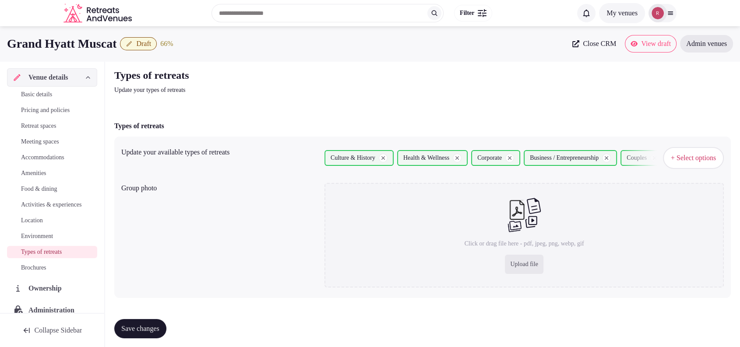
click at [127, 324] on span "Save changes" at bounding box center [140, 328] width 38 height 9
click at [30, 205] on span "Activities & experiences" at bounding box center [51, 204] width 60 height 9
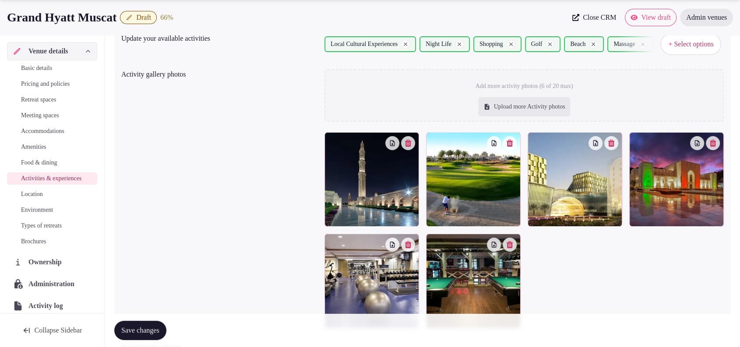
scroll to position [116, 0]
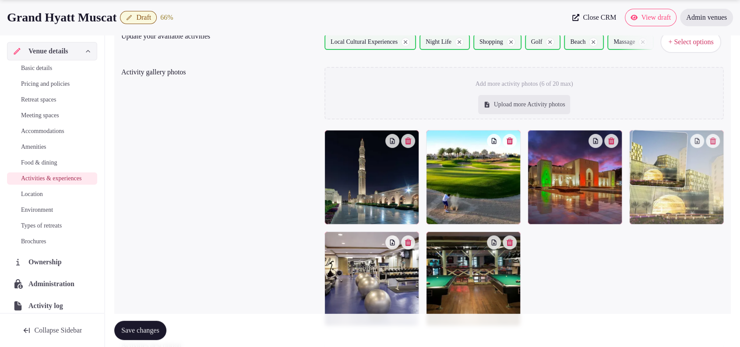
drag, startPoint x: 570, startPoint y: 203, endPoint x: 649, endPoint y: 209, distance: 79.8
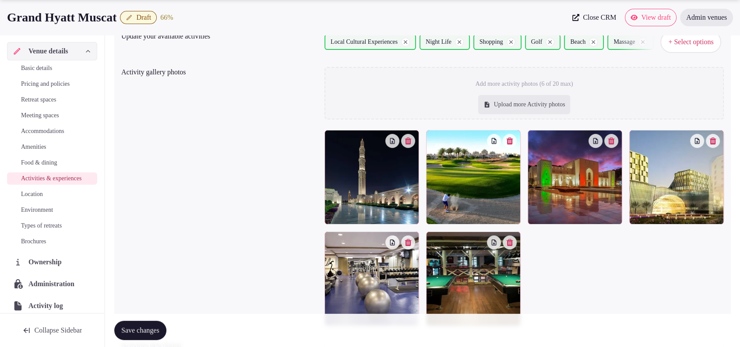
click at [137, 325] on button "Save changes" at bounding box center [140, 330] width 52 height 19
click at [149, 21] on span "Draft" at bounding box center [143, 17] width 15 height 9
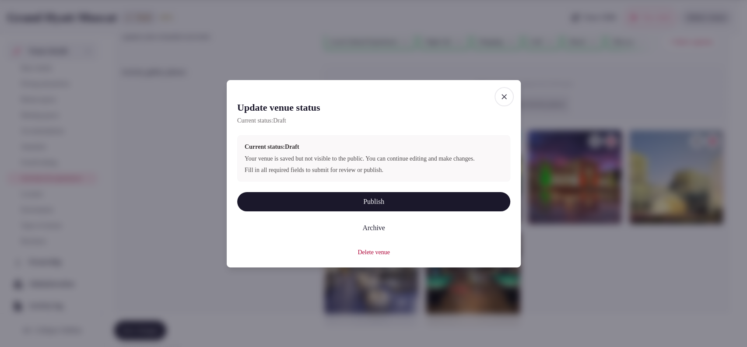
click at [331, 206] on button "Publish" at bounding box center [373, 201] width 273 height 19
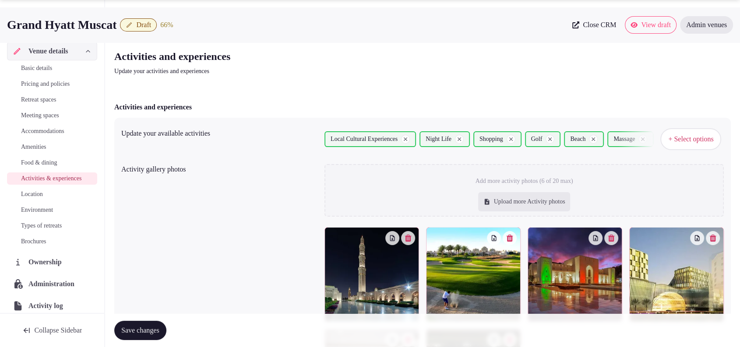
scroll to position [0, 0]
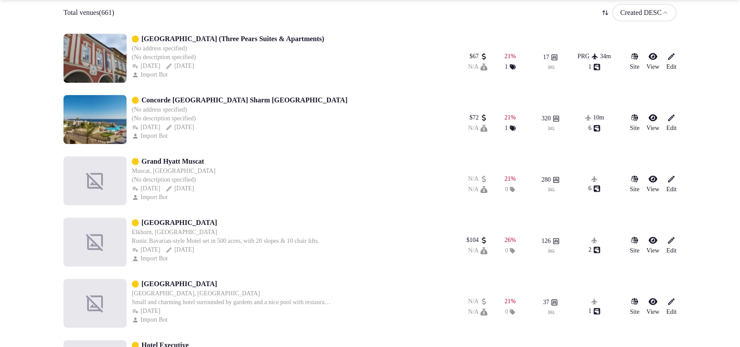
scroll to position [394, 0]
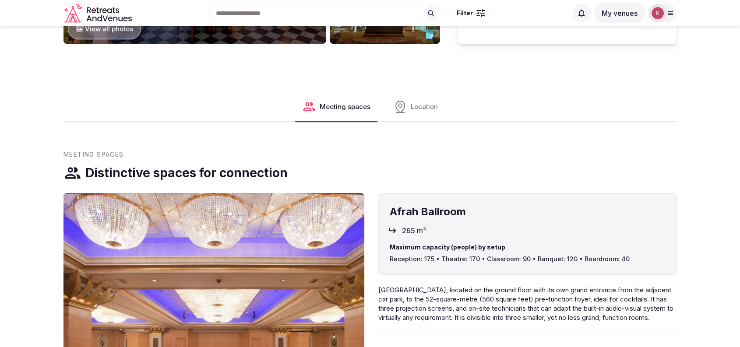
scroll to position [621, 0]
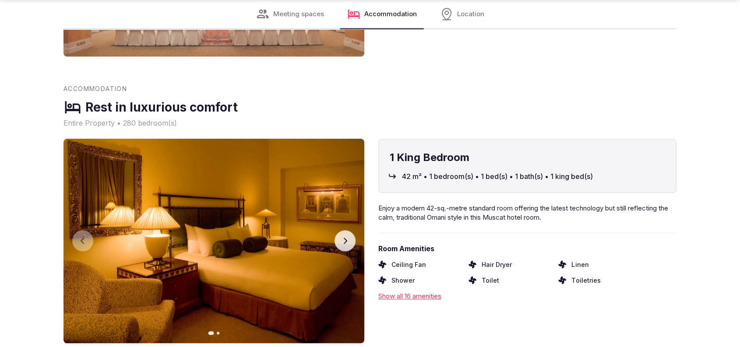
scroll to position [1088, 0]
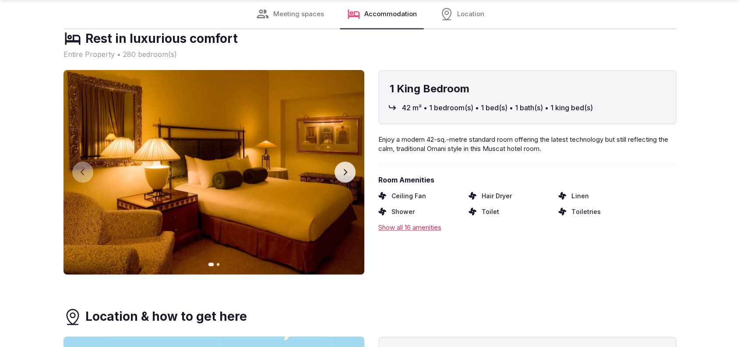
click at [349, 168] on button "Next slide" at bounding box center [344, 171] width 21 height 21
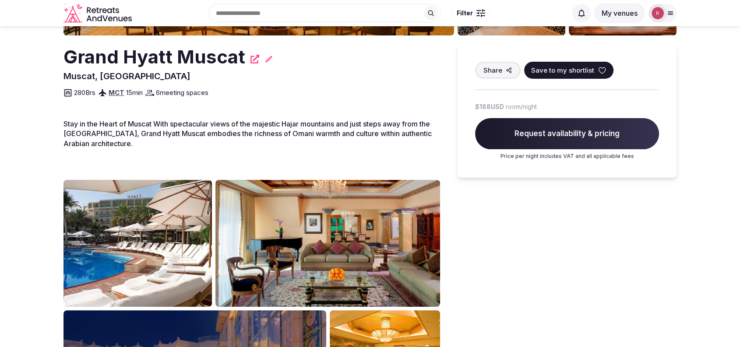
scroll to position [178, 0]
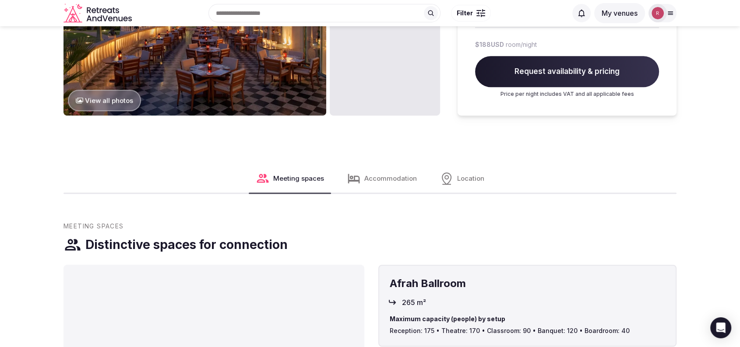
scroll to position [304, 0]
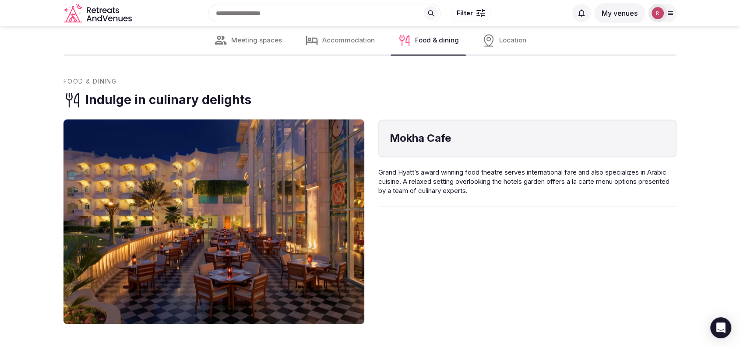
scroll to position [1311, 0]
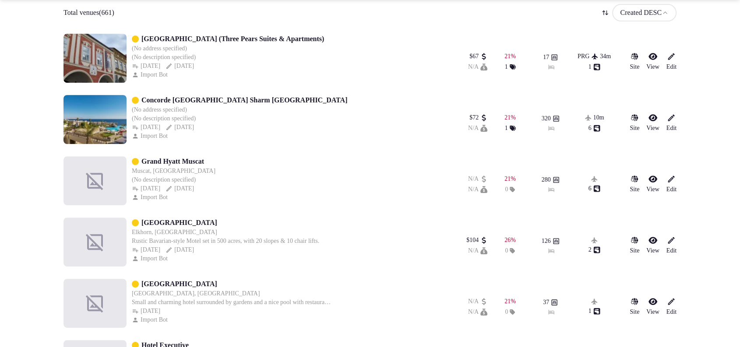
scroll to position [394, 0]
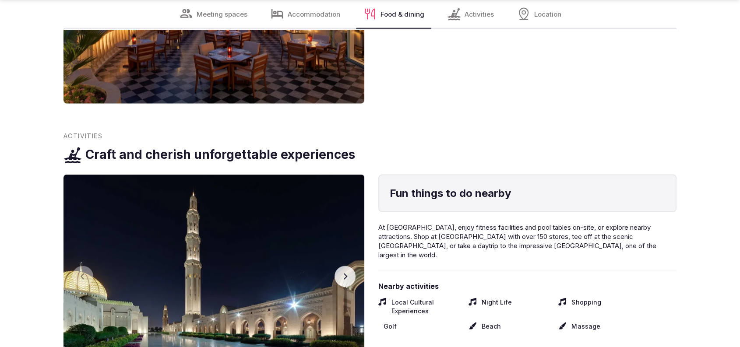
scroll to position [1794, 0]
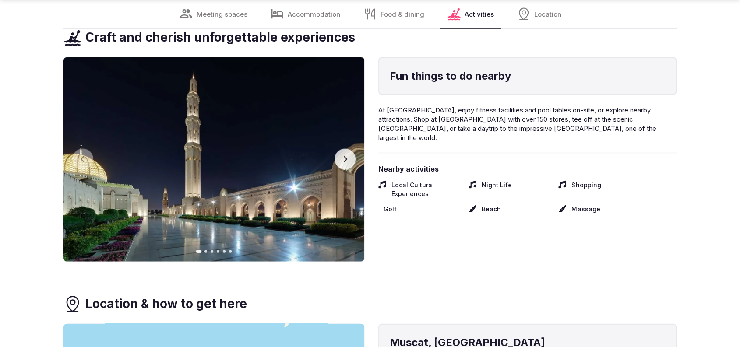
click at [350, 152] on button "Next slide" at bounding box center [344, 159] width 21 height 21
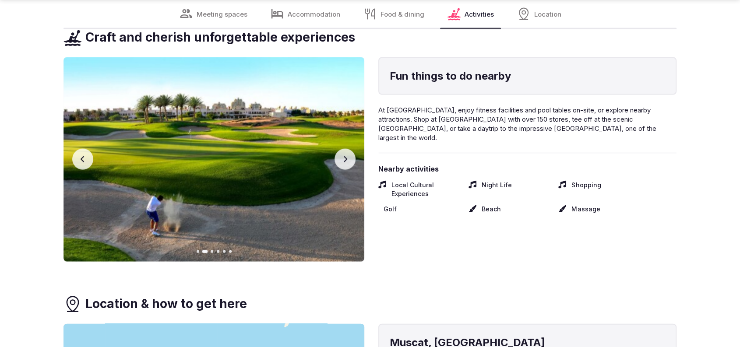
click at [350, 152] on button "Next slide" at bounding box center [344, 159] width 21 height 21
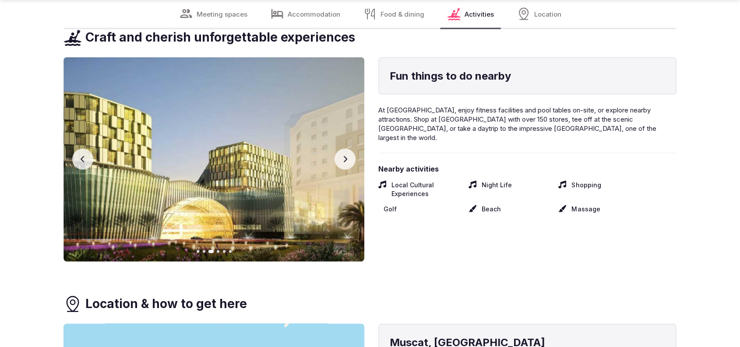
click at [345, 157] on icon "button" at bounding box center [346, 159] width 4 height 6
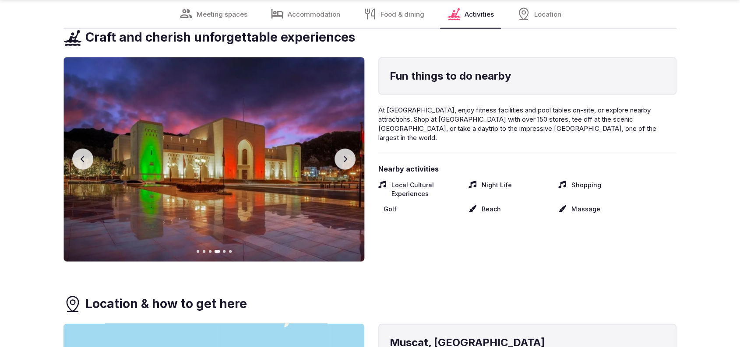
click at [345, 157] on icon "button" at bounding box center [346, 159] width 4 height 6
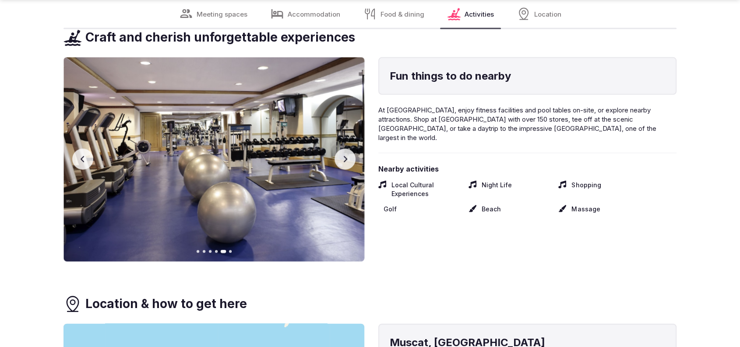
click at [345, 157] on icon "button" at bounding box center [346, 159] width 4 height 6
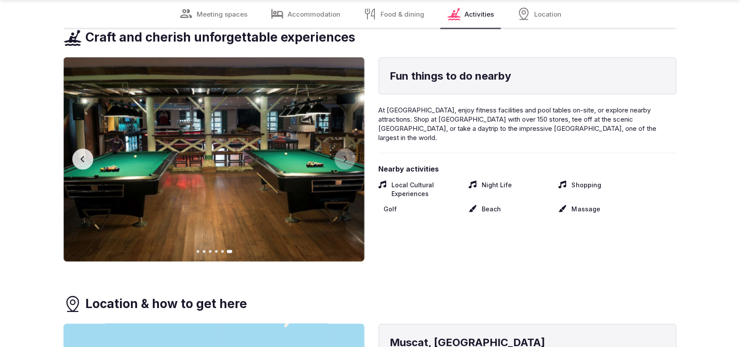
click at [81, 153] on button "Previous slide" at bounding box center [82, 159] width 21 height 21
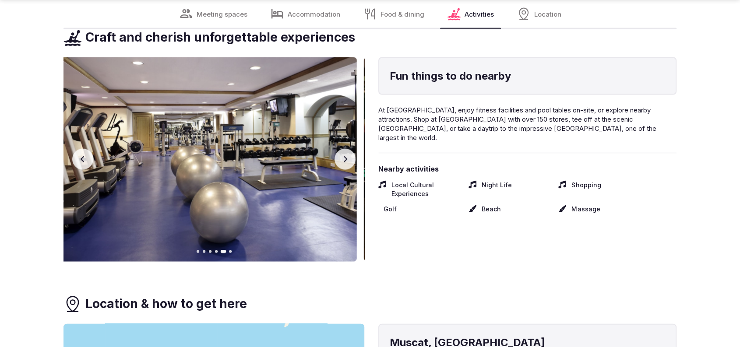
click at [81, 153] on button "Previous slide" at bounding box center [82, 159] width 21 height 21
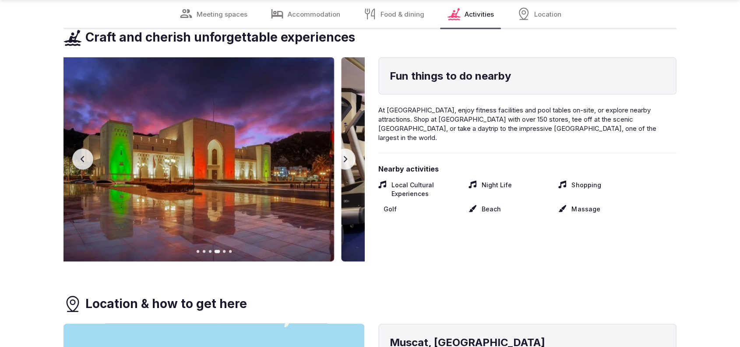
click at [81, 153] on button "Previous slide" at bounding box center [82, 159] width 21 height 21
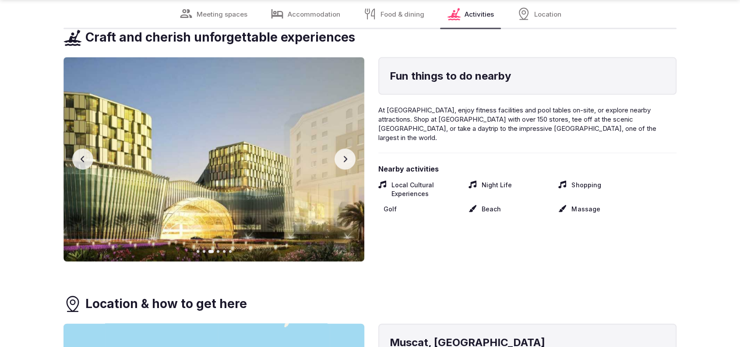
click at [81, 153] on button "Previous slide" at bounding box center [82, 159] width 21 height 21
